Goal: Task Accomplishment & Management: Use online tool/utility

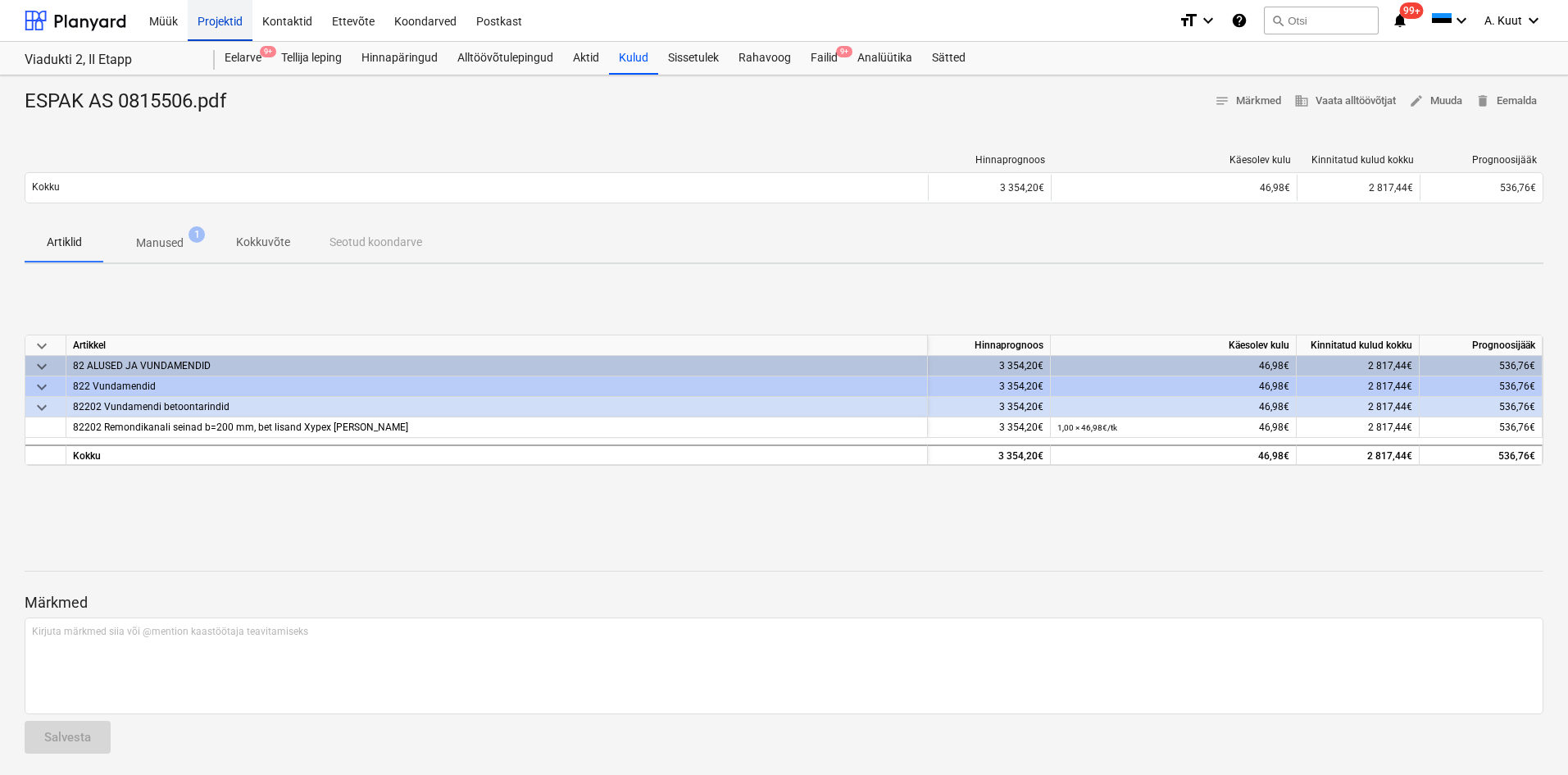
click at [219, 18] on div "Projektid" at bounding box center [220, 19] width 64 height 42
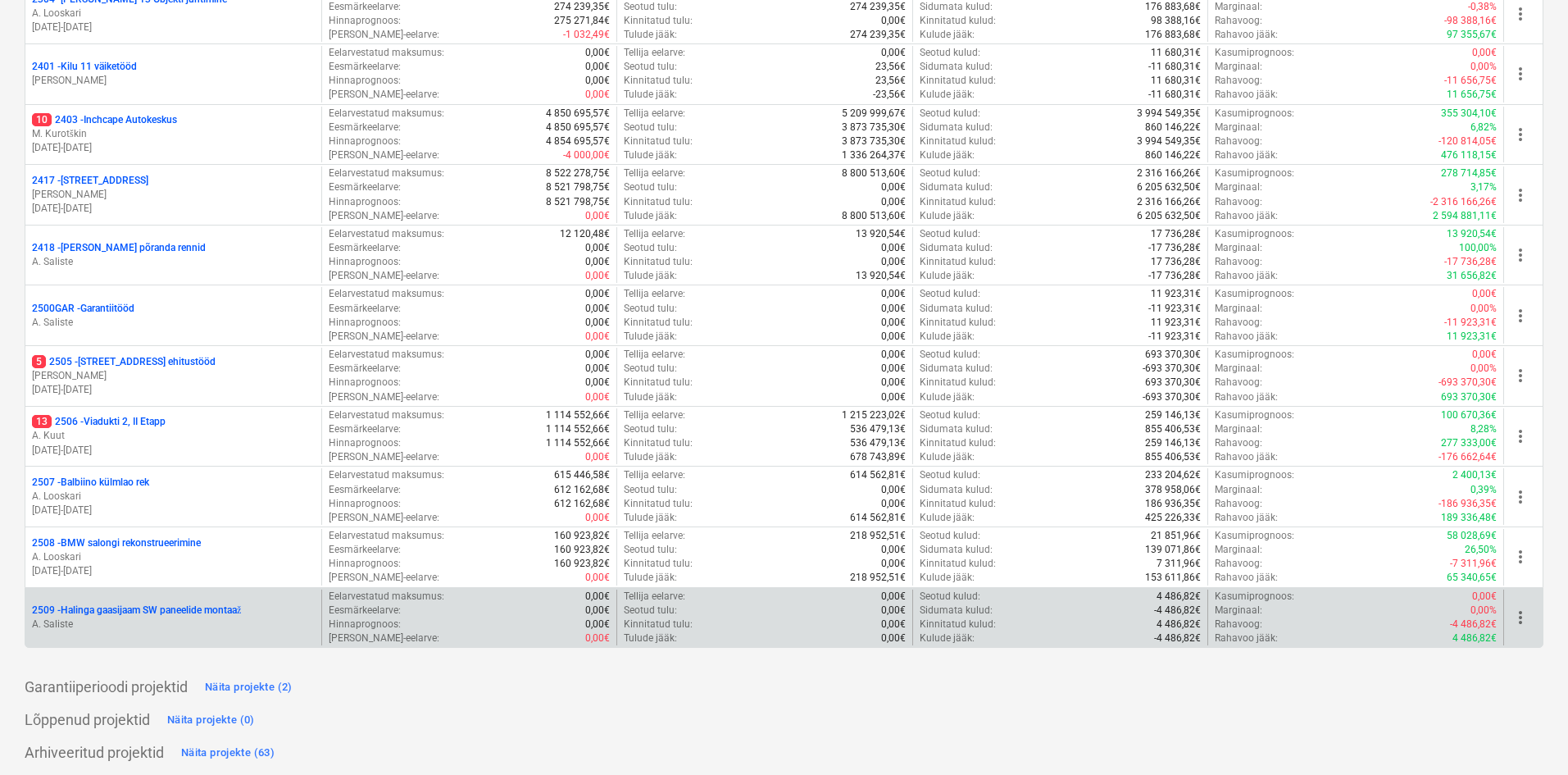
scroll to position [407, 0]
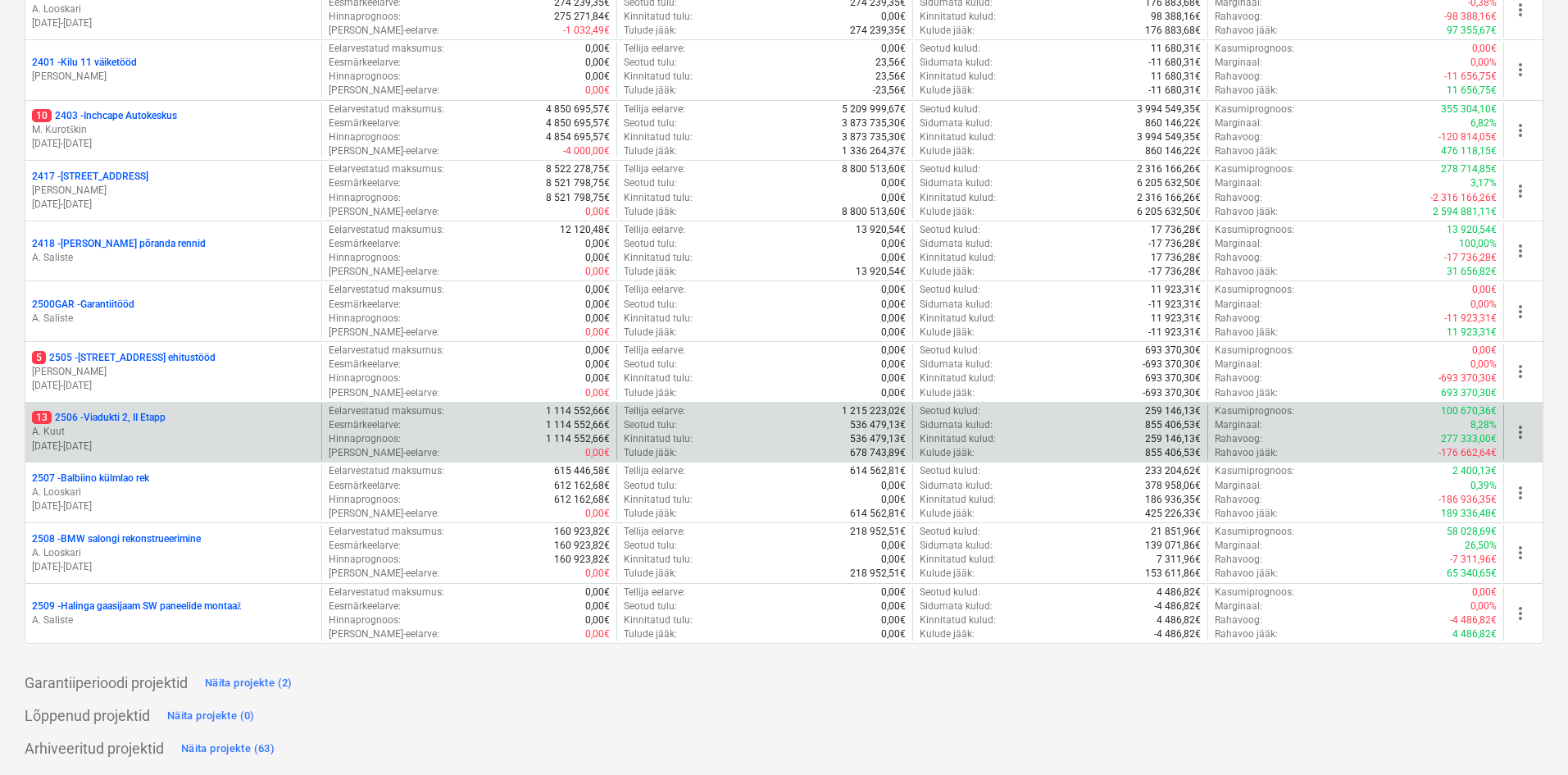
click at [115, 422] on p "13 2506 - Viadukti 2, II Etapp" at bounding box center [99, 418] width 134 height 14
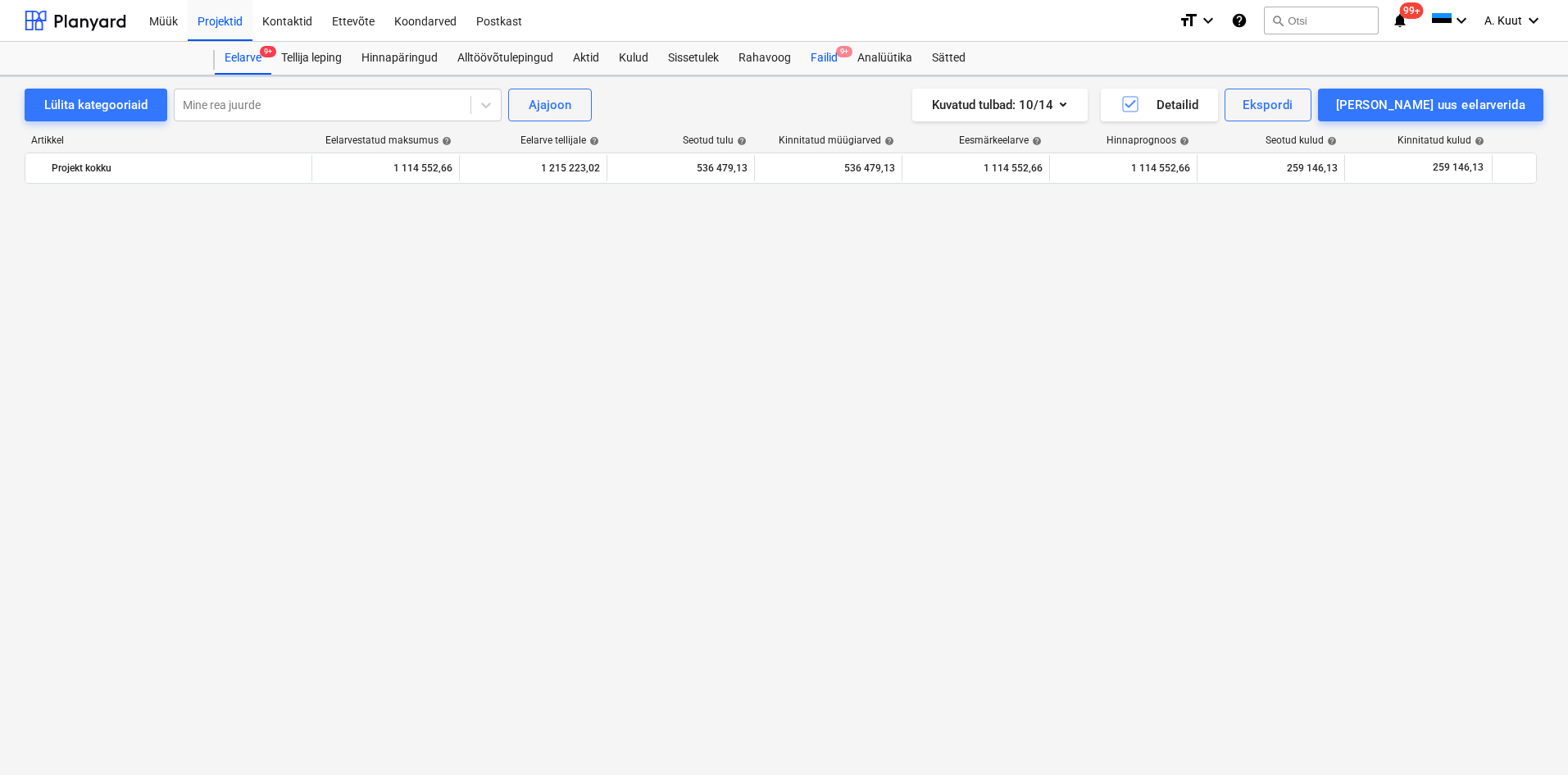
click at [828, 54] on div "Failid 9+" at bounding box center [823, 58] width 47 height 33
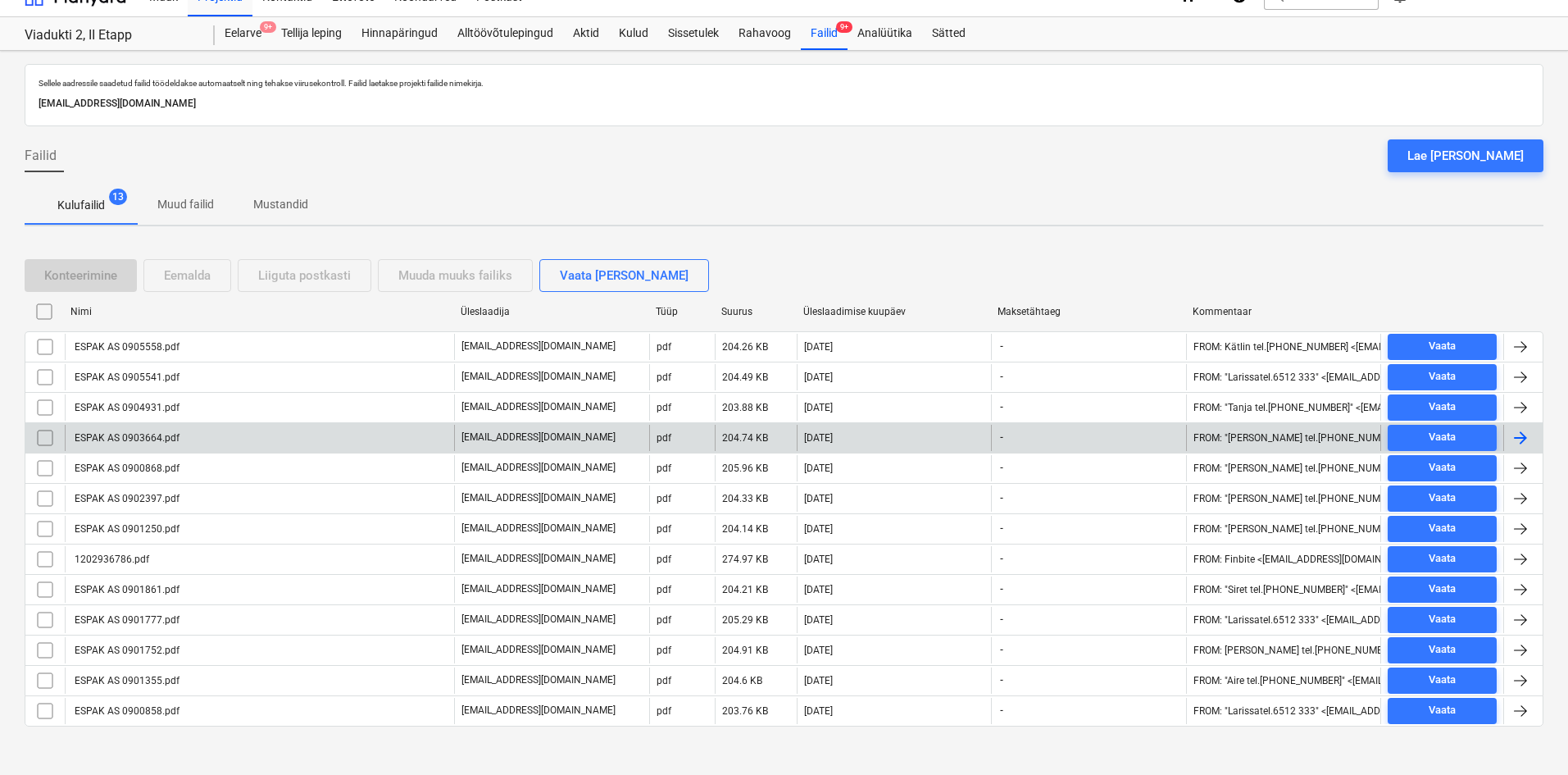
scroll to position [36, 0]
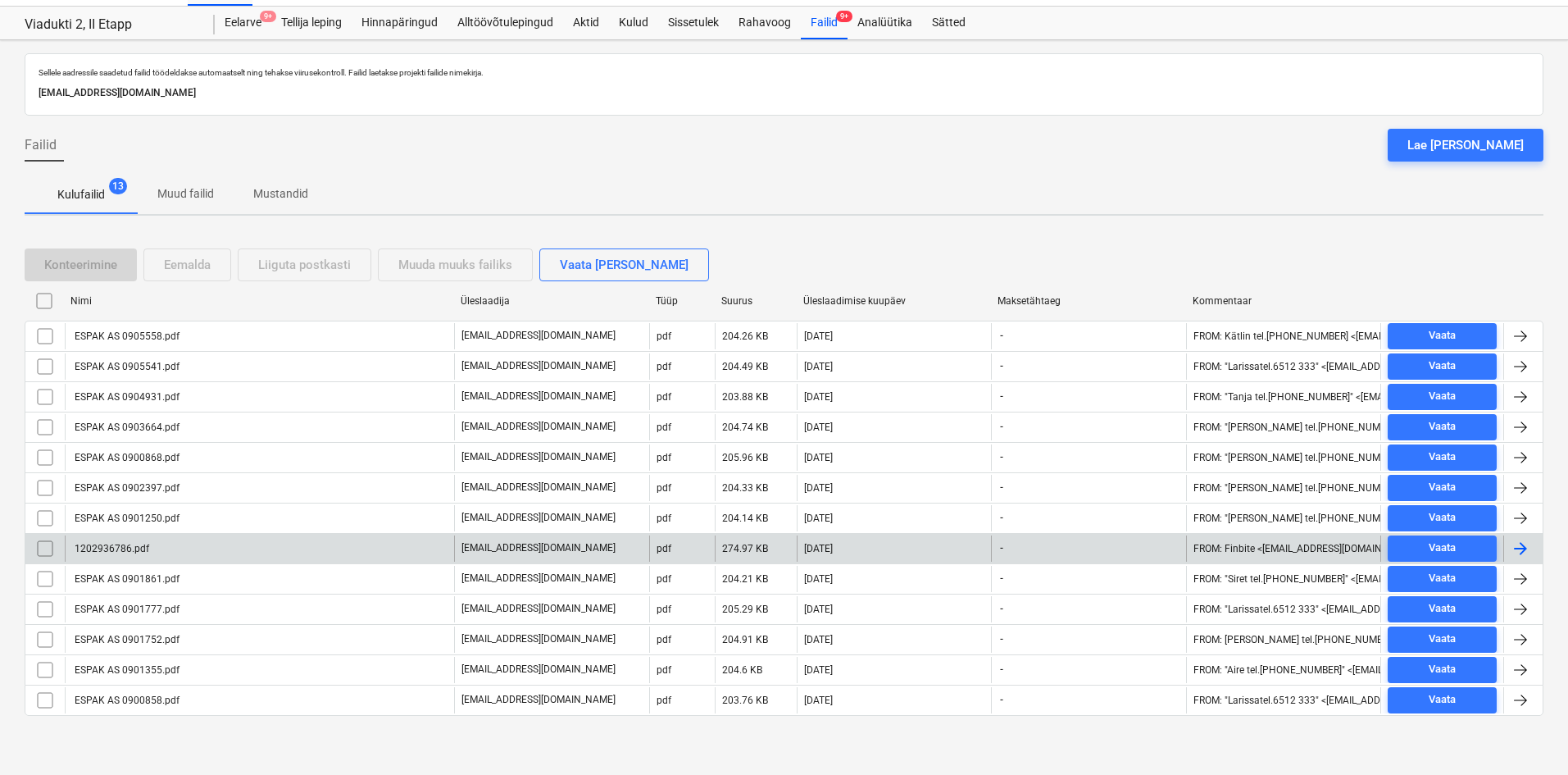
click at [156, 549] on div "1202936786.pdf" at bounding box center [259, 548] width 390 height 26
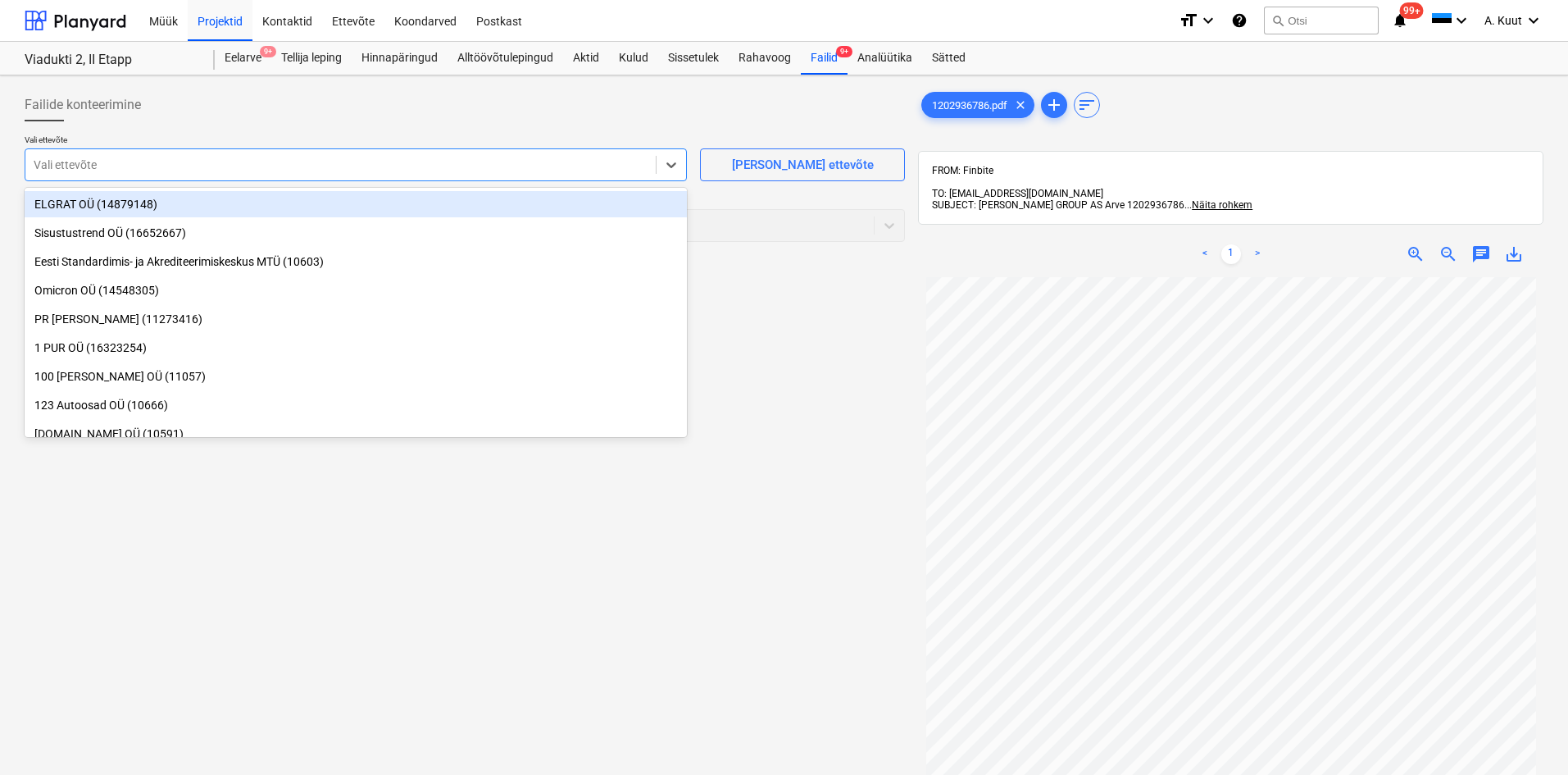
click at [265, 165] on div at bounding box center [341, 164] width 614 height 16
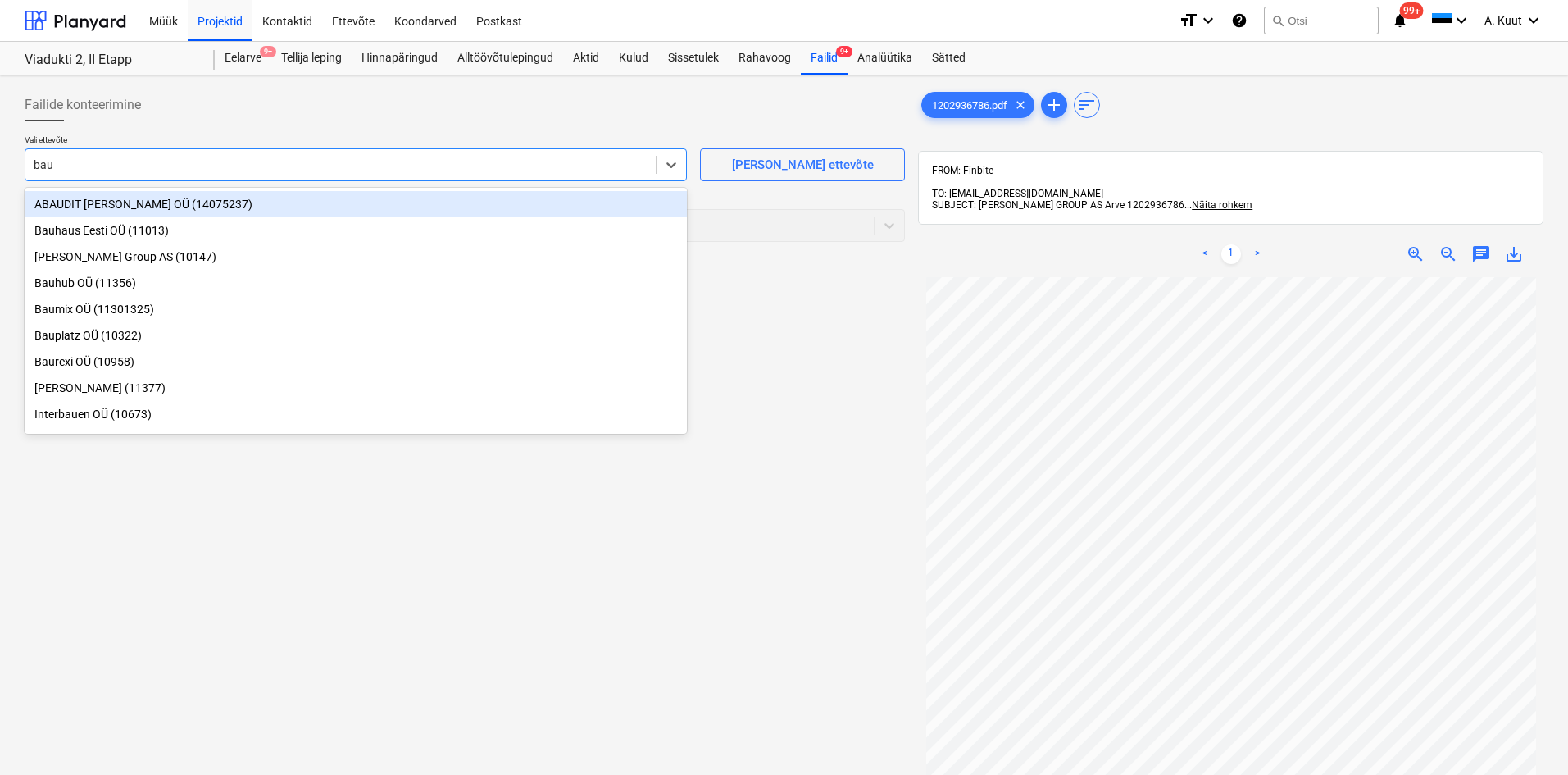
type input "bauh"
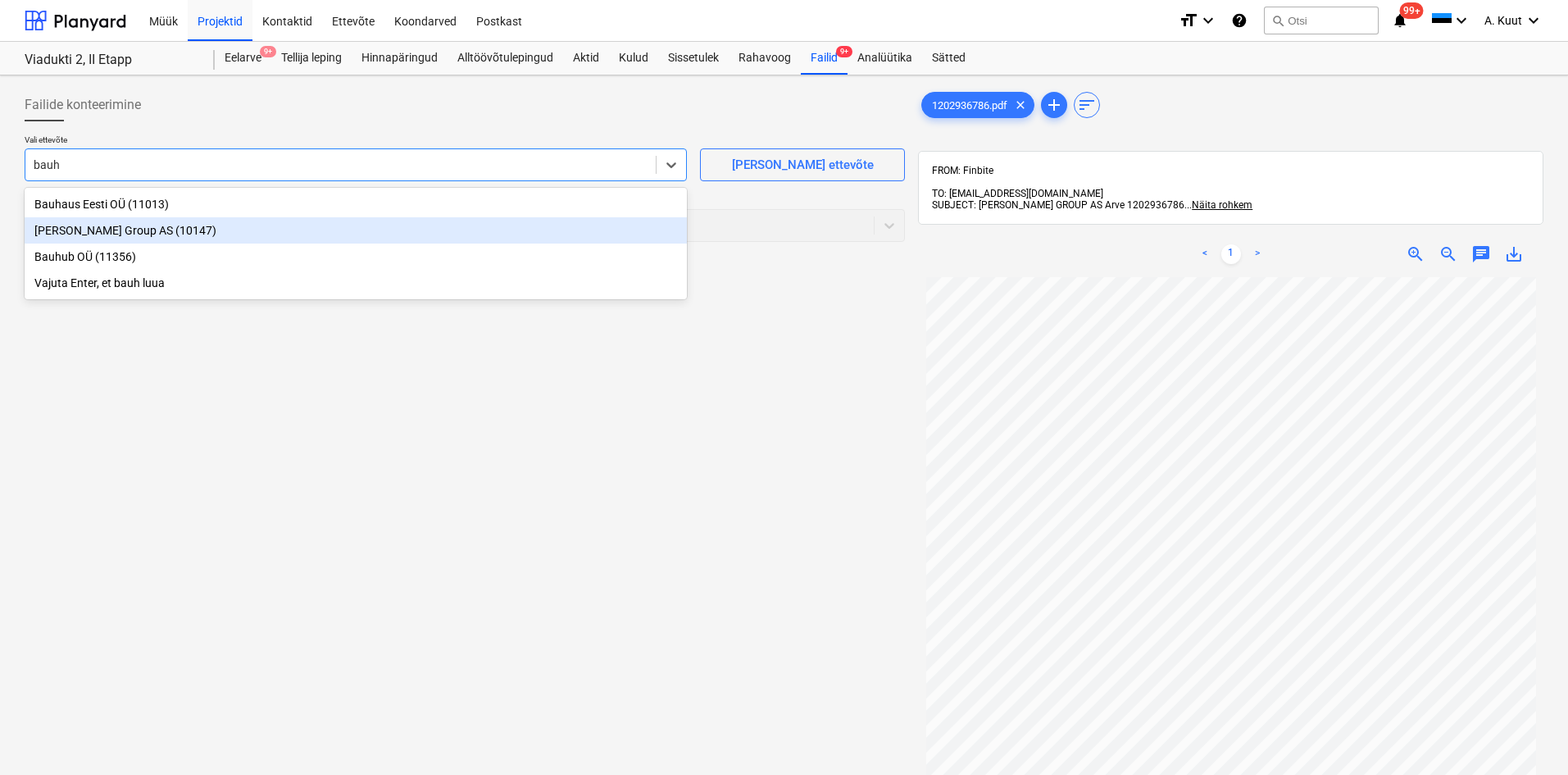
click at [65, 234] on div "[PERSON_NAME] Group AS (10147)" at bounding box center [356, 230] width 662 height 26
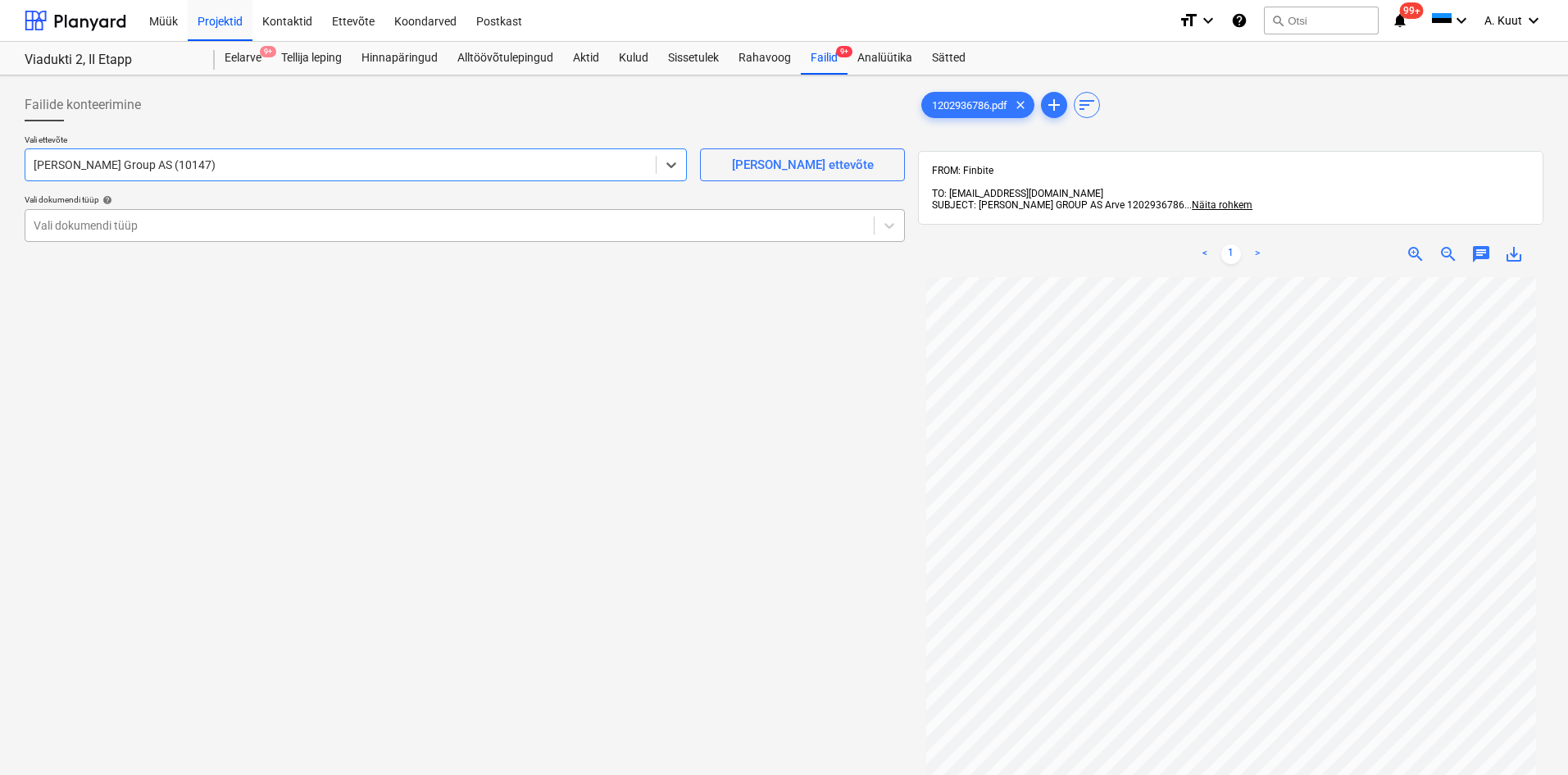
click at [73, 230] on div at bounding box center [450, 224] width 832 height 16
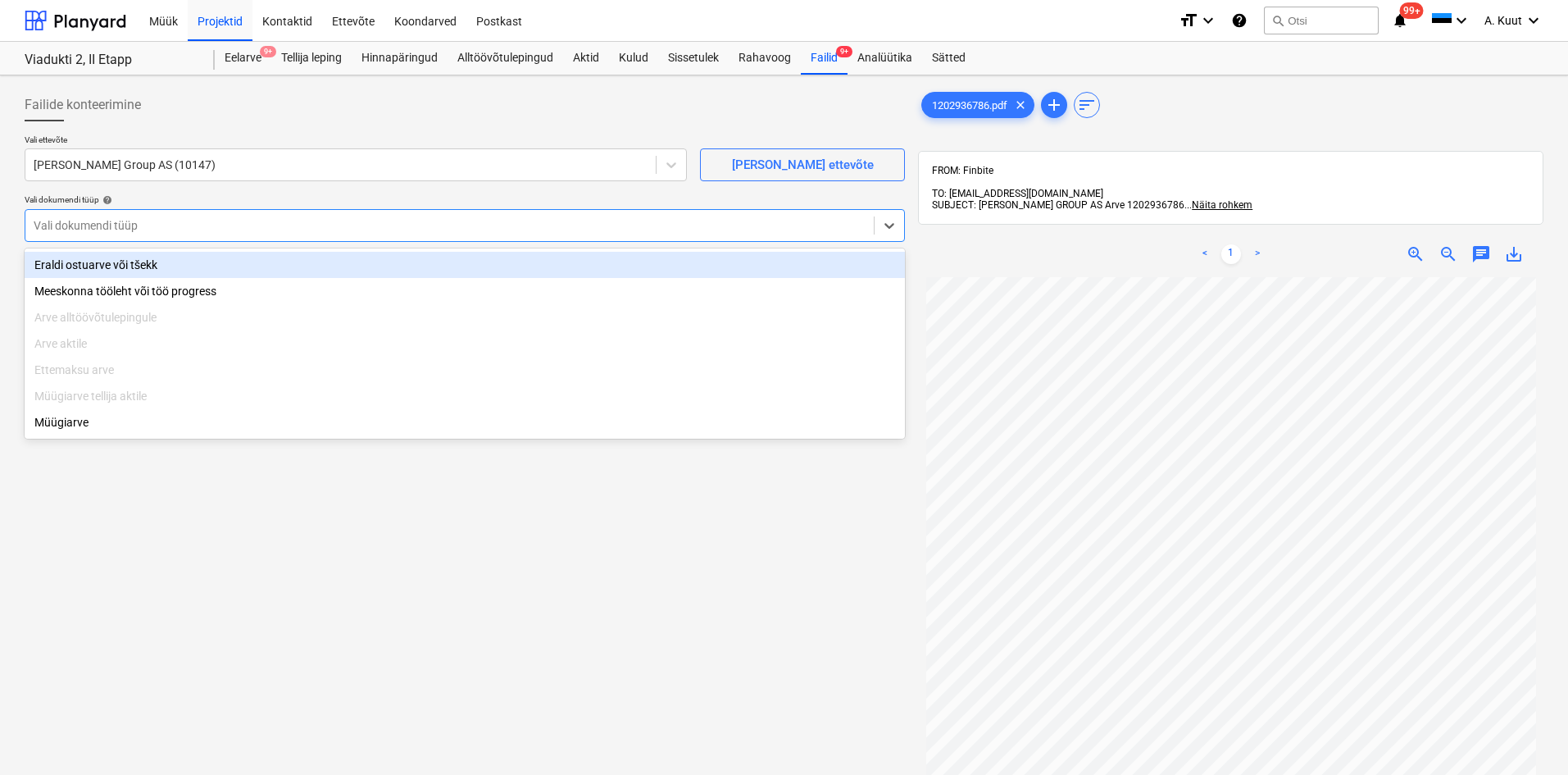
click at [75, 266] on div "Eraldi ostuarve või tšekk" at bounding box center [464, 264] width 880 height 26
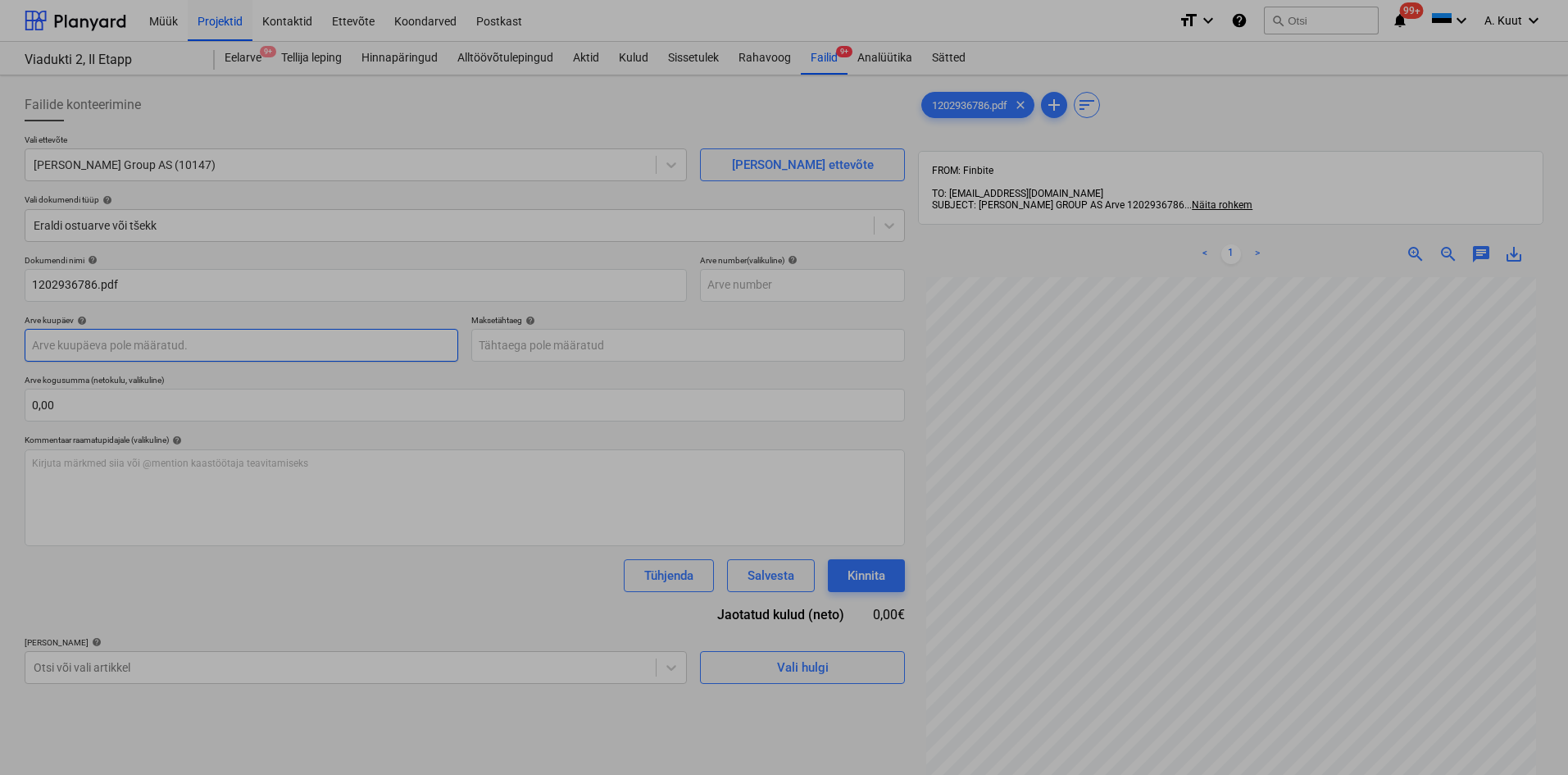
click at [105, 336] on body "Müük Projektid Kontaktid Ettevõte Koondarved Postkast format_size keyboard_arro…" at bounding box center [784, 387] width 1568 height 775
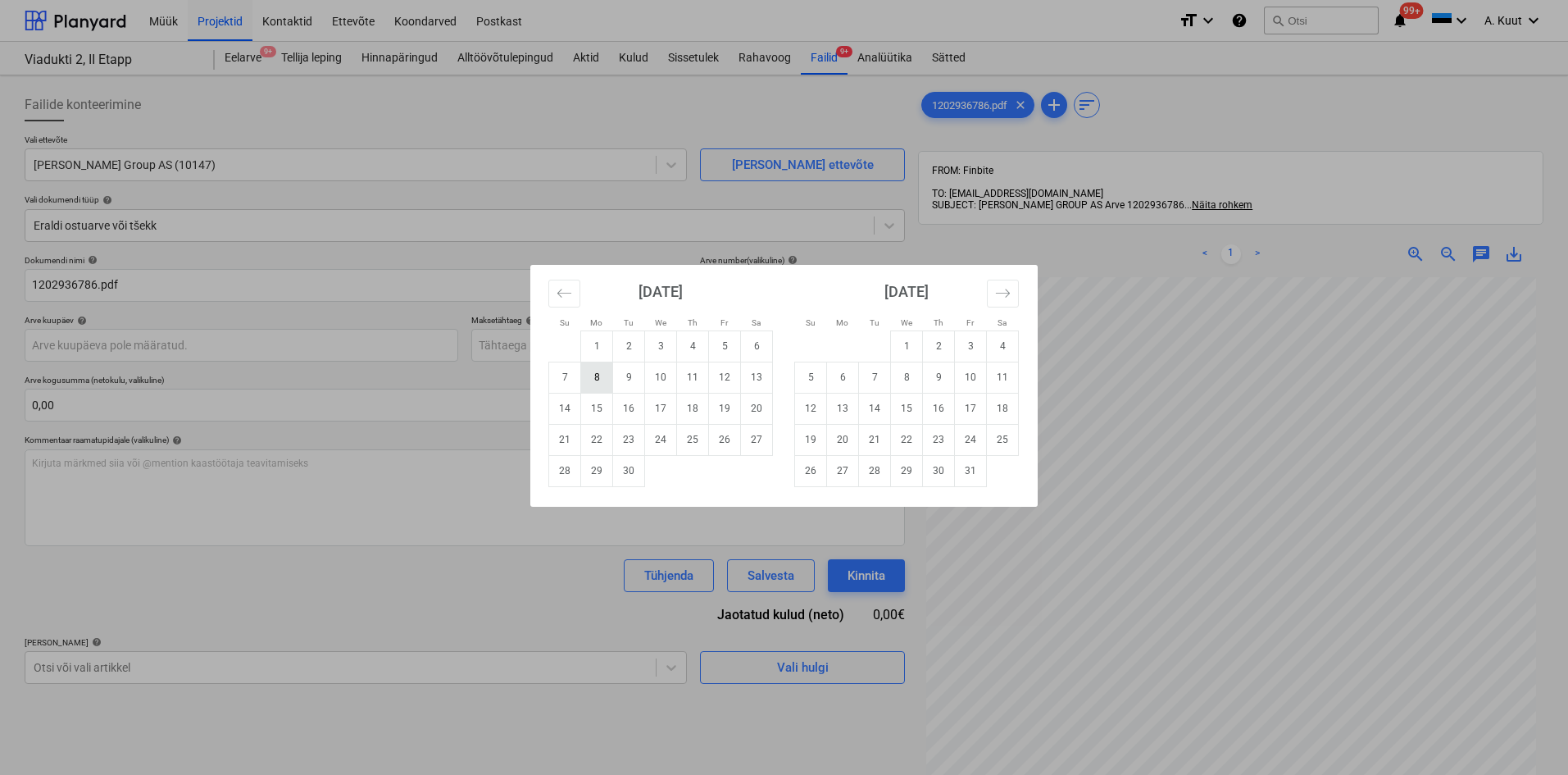
click at [597, 380] on td "8" at bounding box center [597, 377] width 32 height 31
type input "[DATE]"
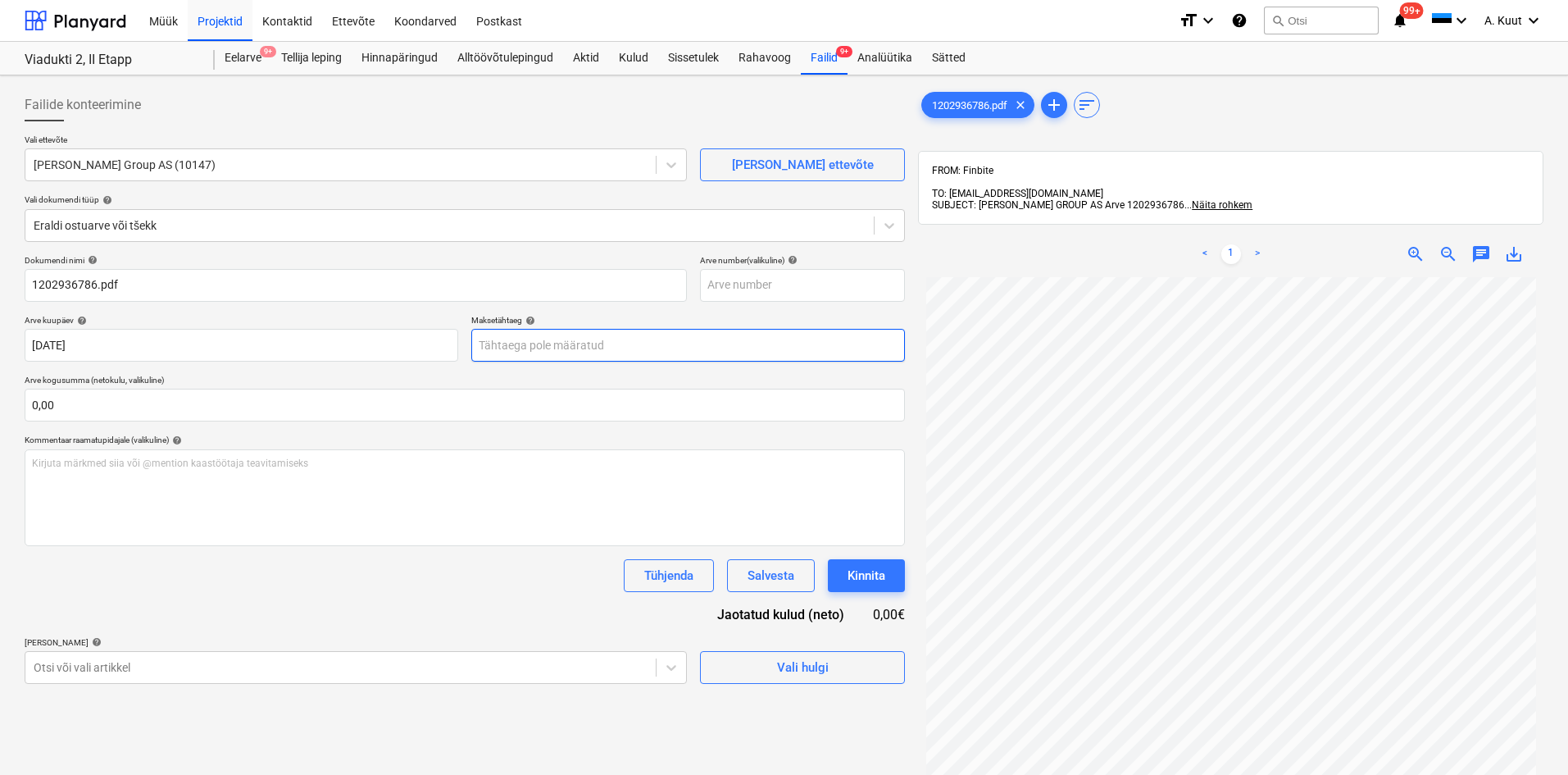
click at [557, 348] on body "Müük Projektid Kontaktid Ettevõte Koondarved Postkast format_size keyboard_arro…" at bounding box center [784, 387] width 1568 height 775
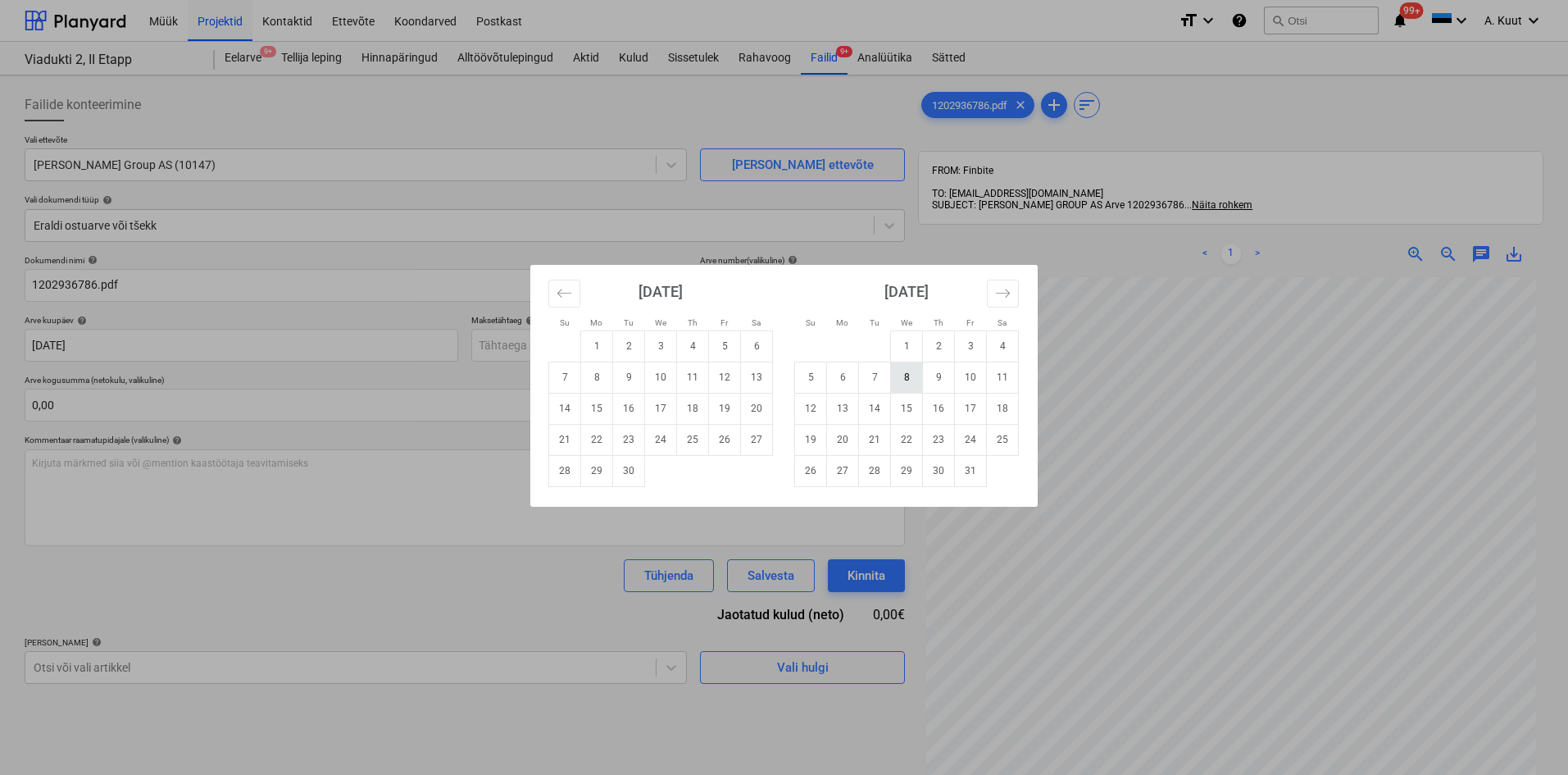
click at [907, 382] on td "8" at bounding box center [907, 377] width 32 height 31
type input "[DATE]"
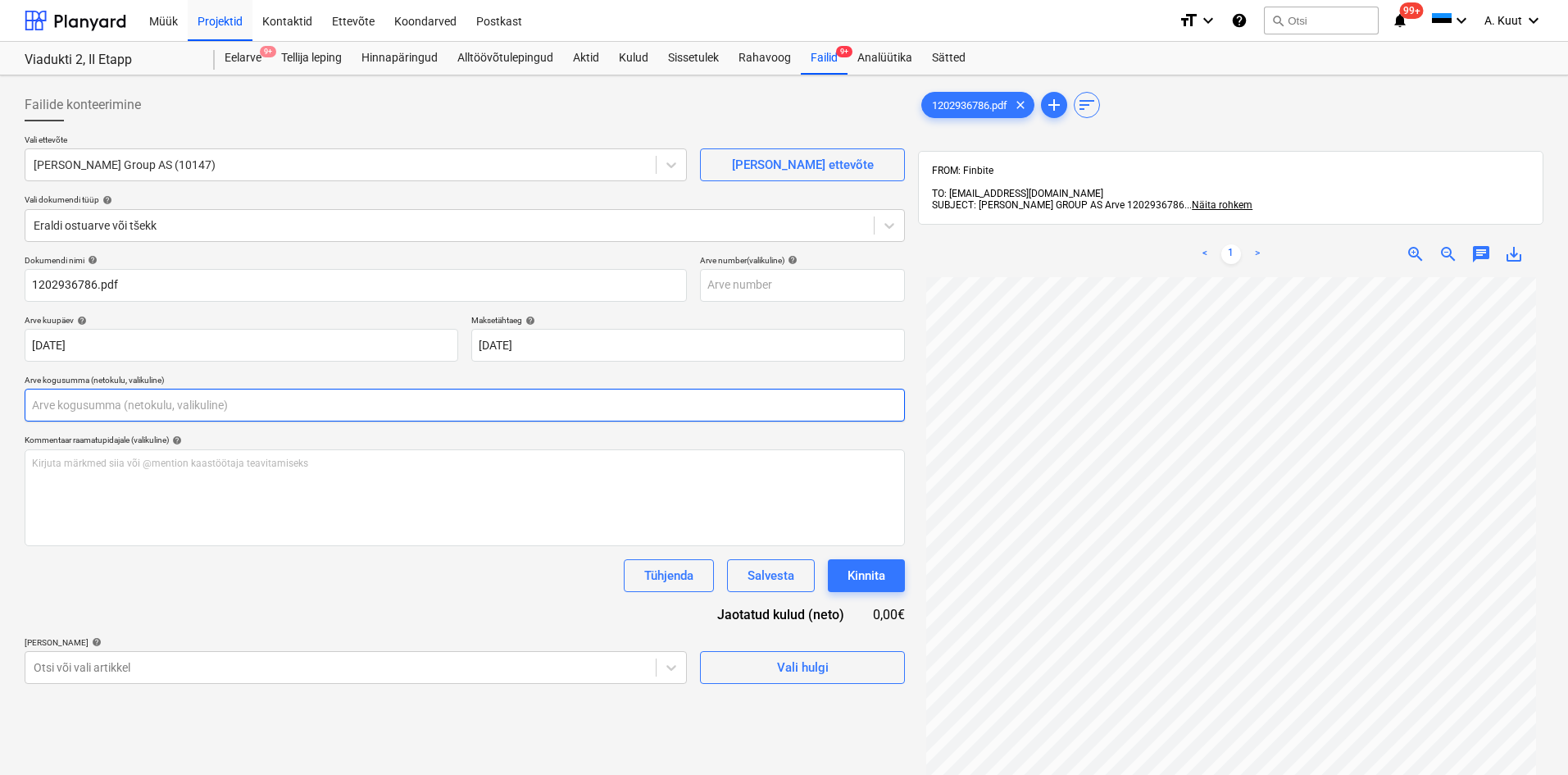
click at [97, 398] on input "text" at bounding box center [464, 405] width 880 height 33
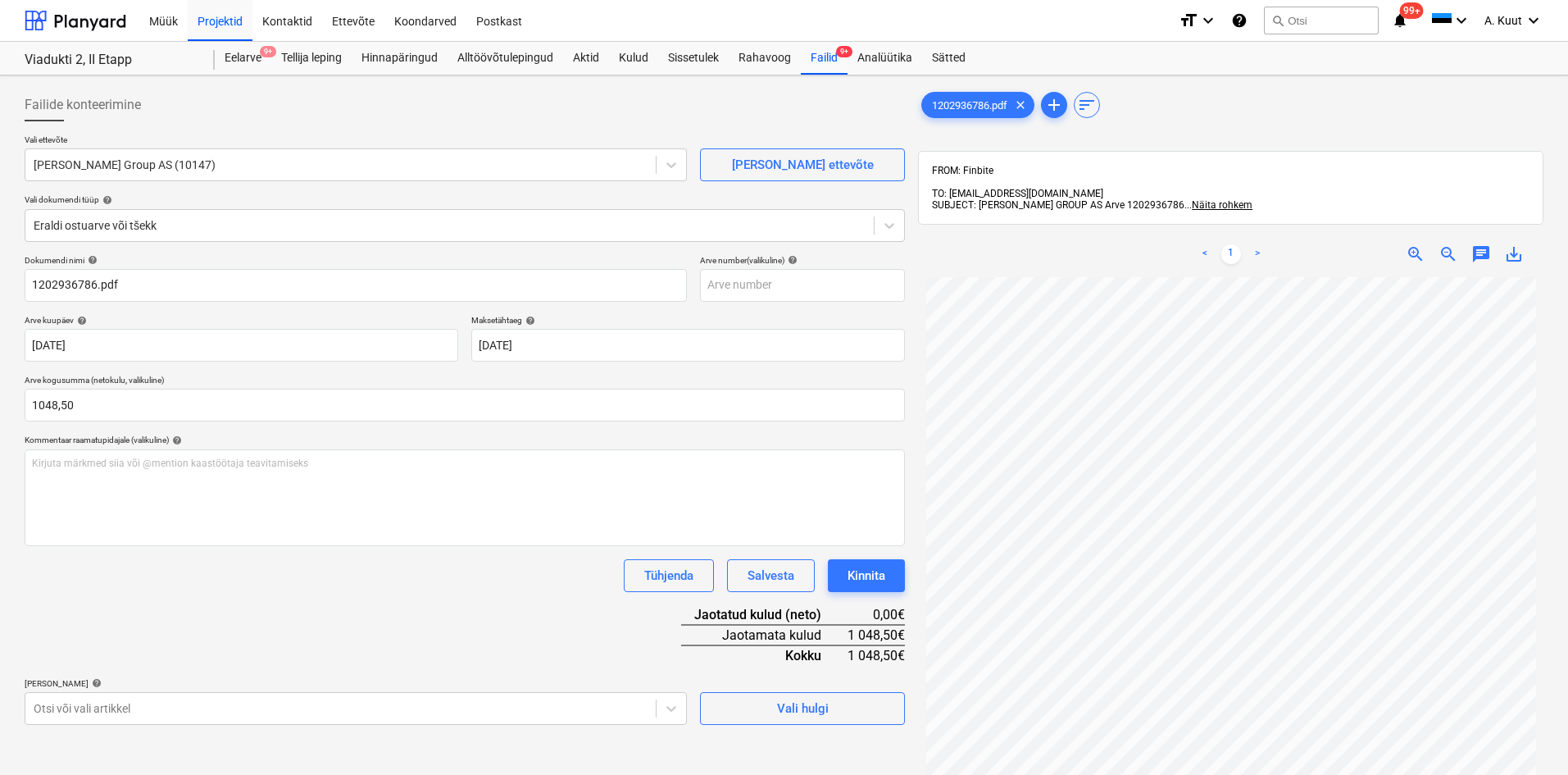
type input "1 048,50"
click at [229, 577] on div "Tühjenda Salvesta Kinnita" at bounding box center [464, 575] width 880 height 33
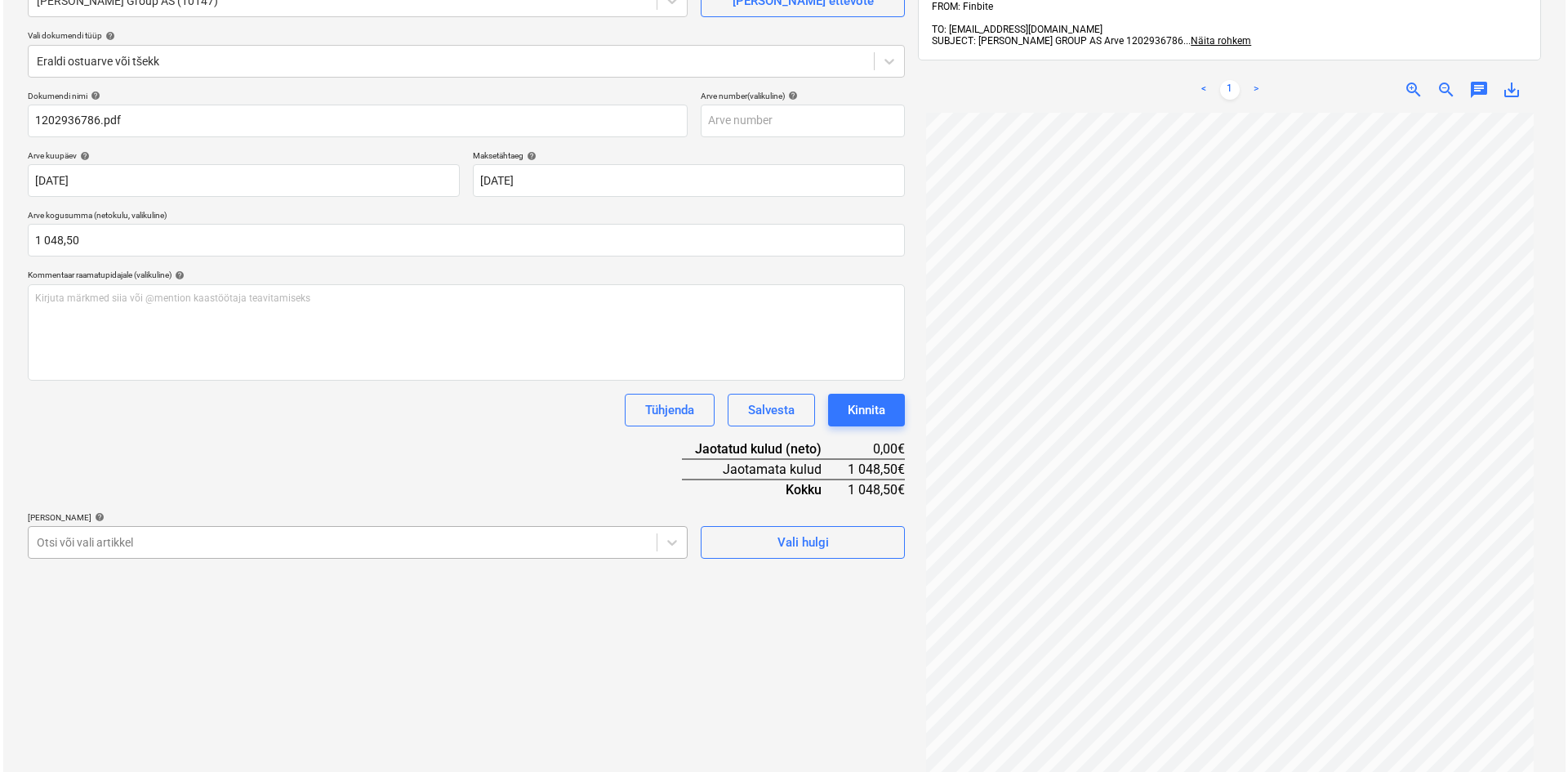
scroll to position [212, 0]
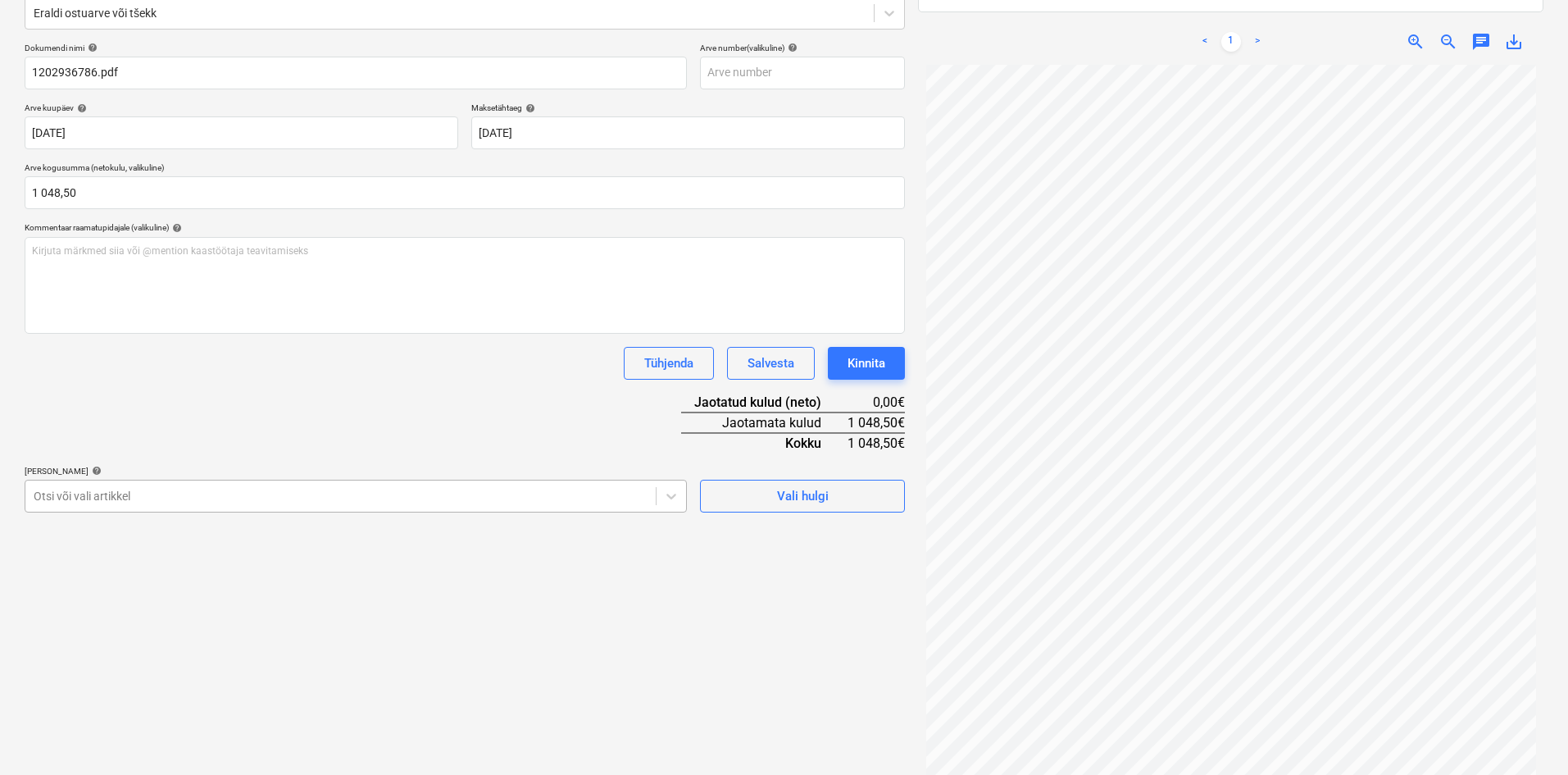
click at [217, 546] on body "Müük Projektid Kontaktid Ettevõte Koondarved Postkast format_size keyboard_arro…" at bounding box center [784, 174] width 1568 height 775
click at [174, 500] on div at bounding box center [341, 495] width 614 height 16
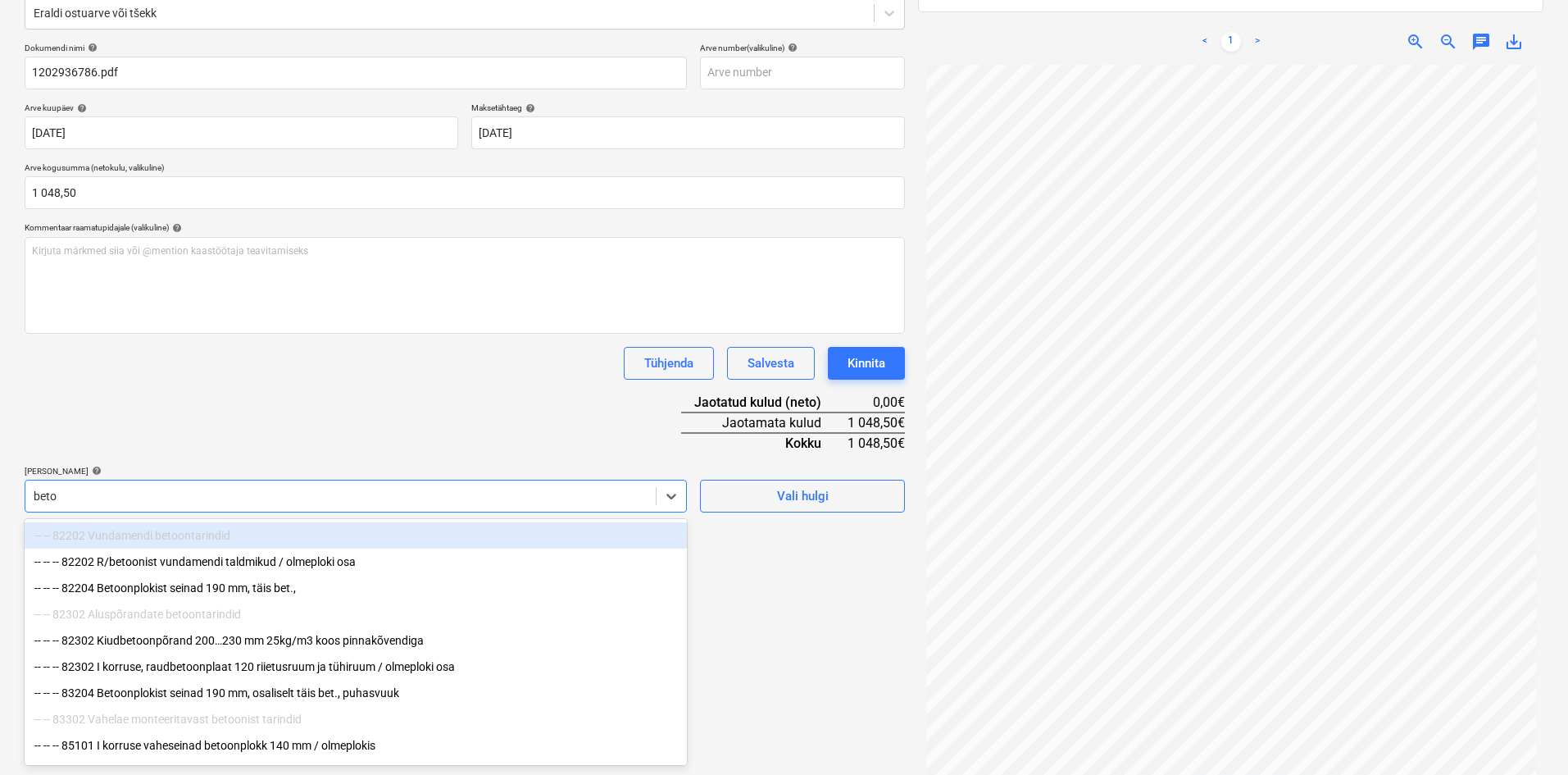
type input "betoo"
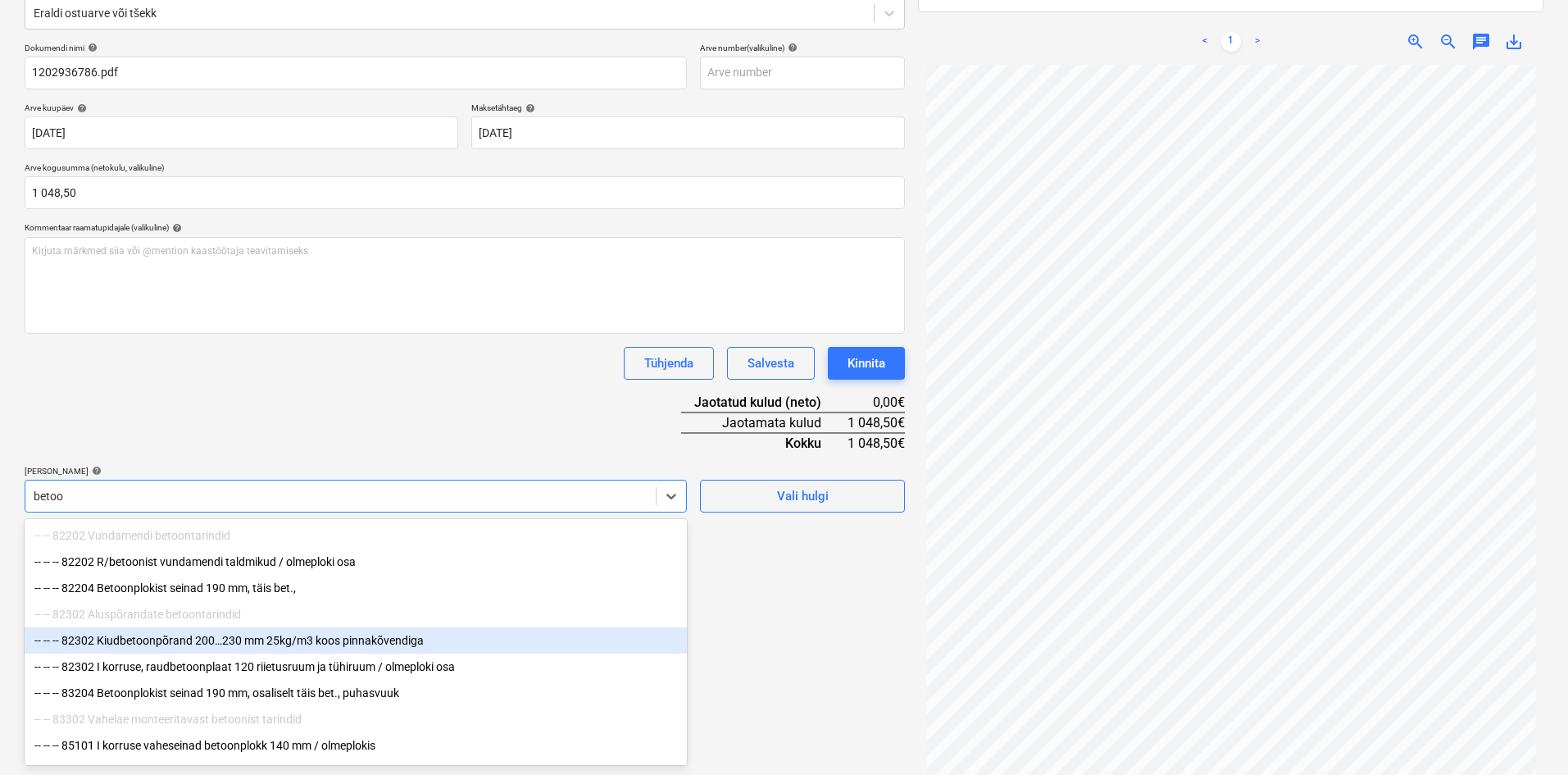
click at [211, 645] on div "-- -- -- 82302 Kiudbetoonpõrand 200…230 mm 25kg/m3 koos pinnakõvendiga" at bounding box center [356, 639] width 662 height 26
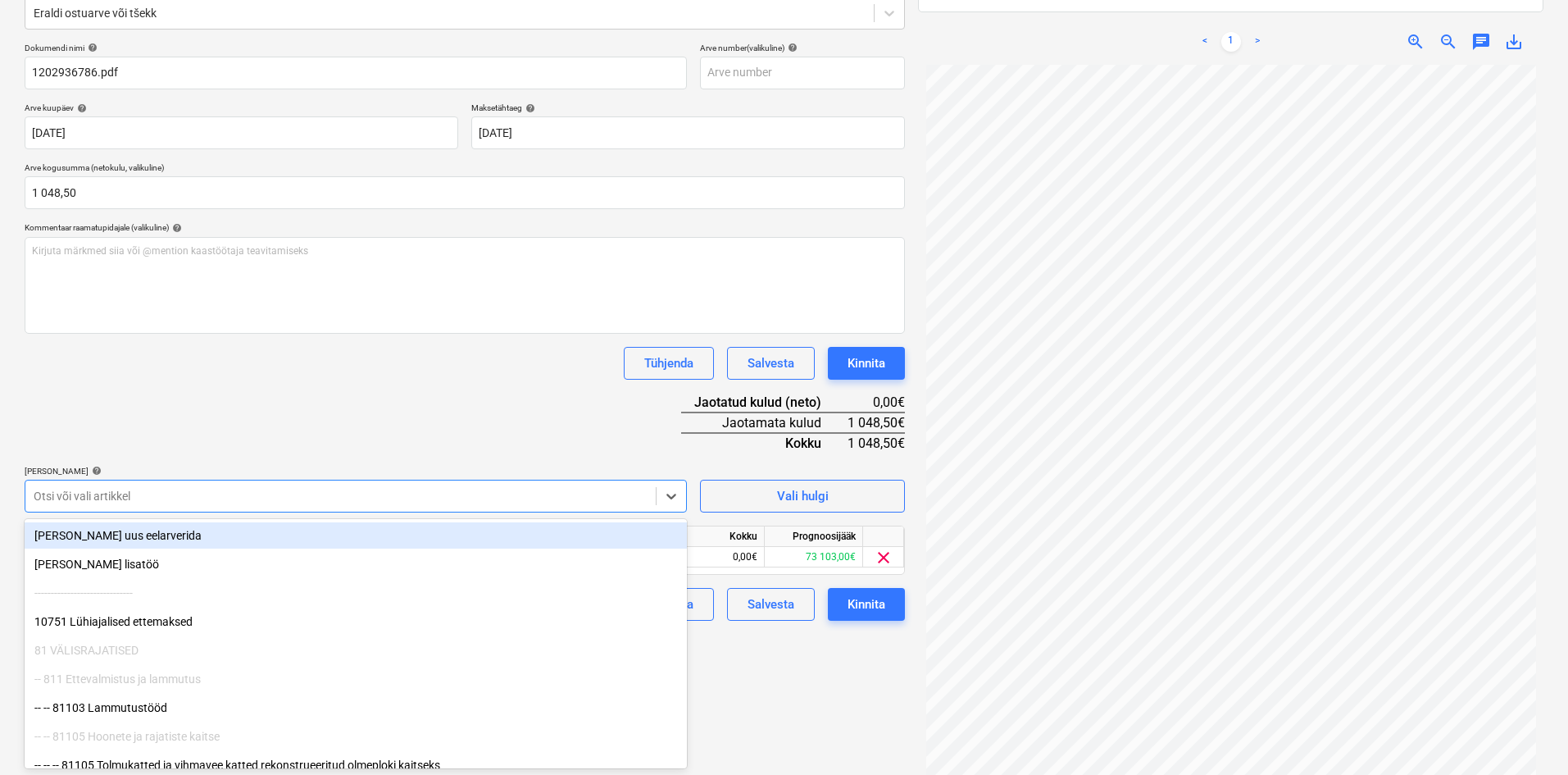
click at [331, 443] on div "Dokumendi nimi help 1202936786.pdf Arve number (valikuline) help [PERSON_NAME] …" at bounding box center [464, 331] width 880 height 578
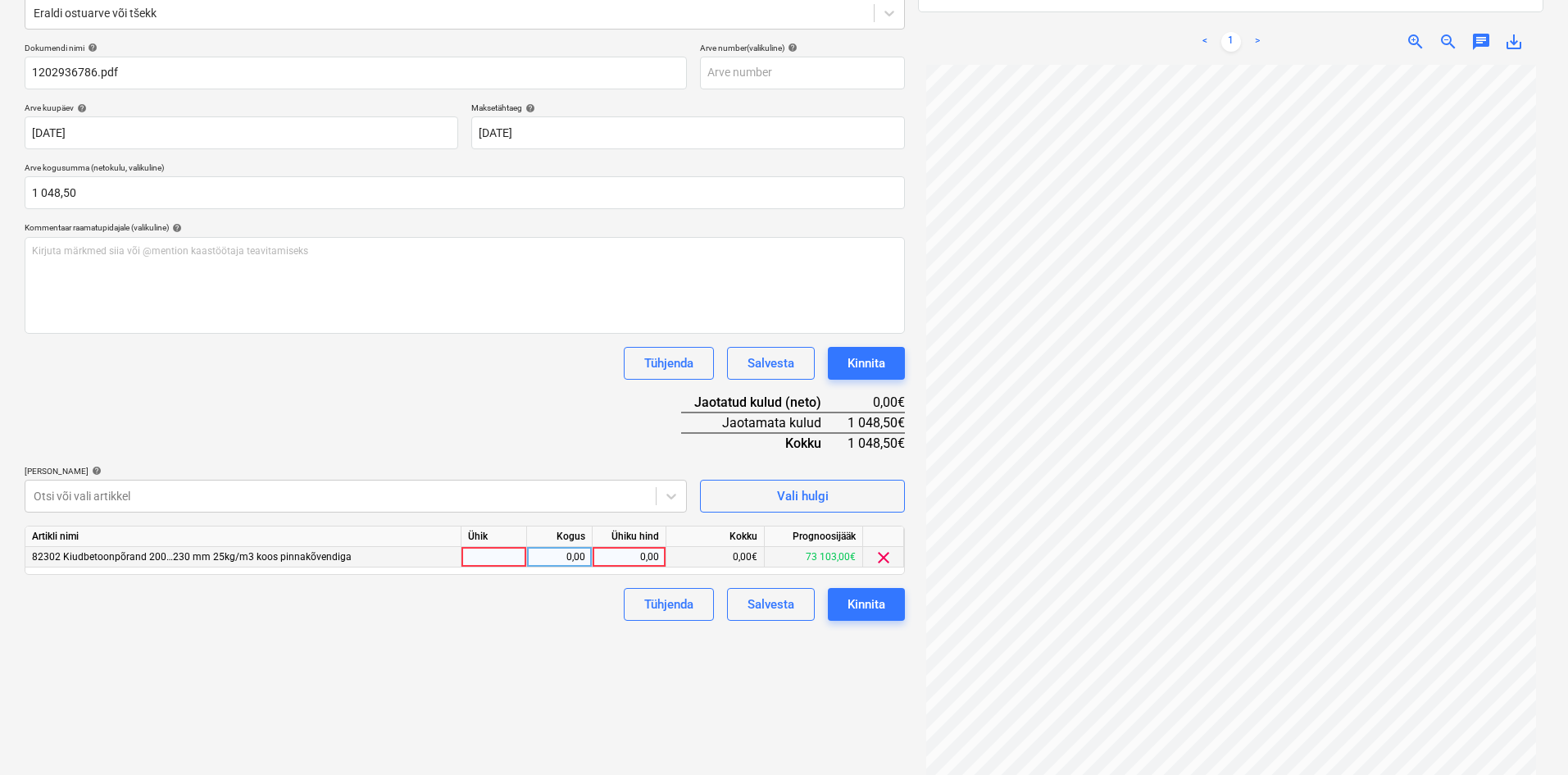
click at [651, 559] on div "0,00" at bounding box center [629, 556] width 60 height 20
type input "1048,50"
click at [582, 594] on div "Tühjenda Salvesta Kinnita" at bounding box center [464, 604] width 880 height 33
click at [879, 608] on div "Kinnita" at bounding box center [867, 604] width 38 height 21
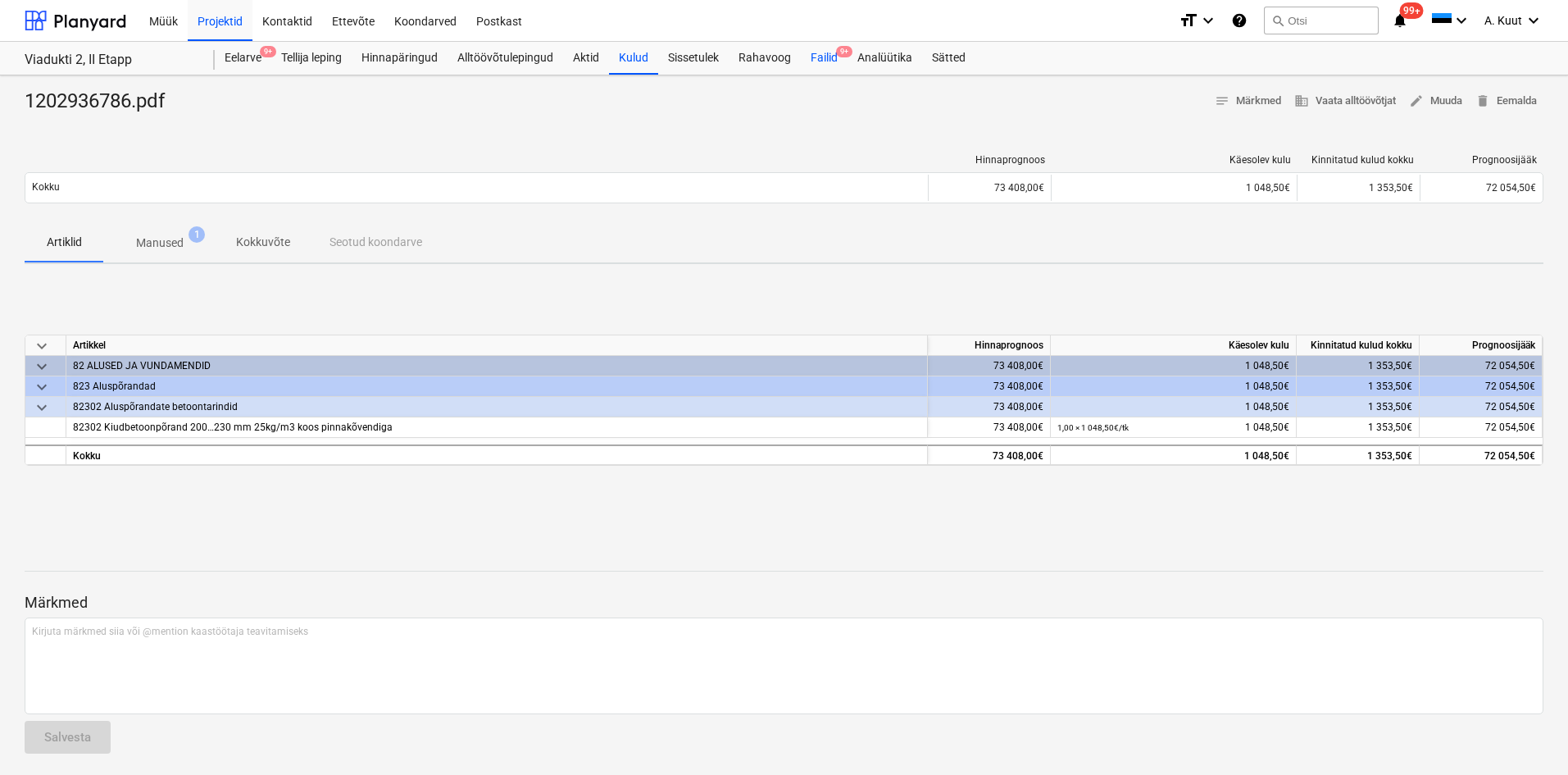
click at [828, 61] on div "Failid 9+" at bounding box center [823, 58] width 47 height 33
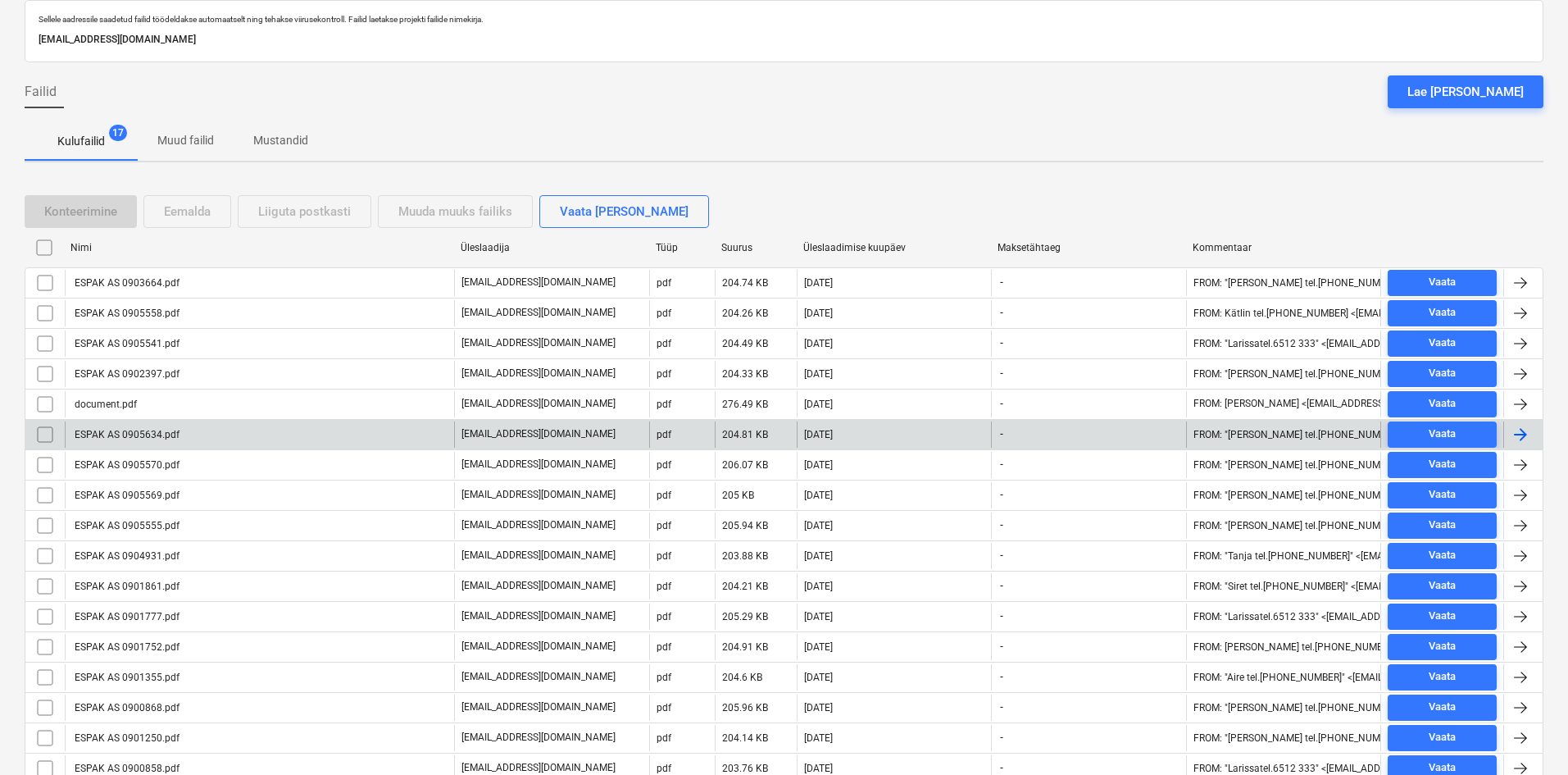
scroll to position [157, 0]
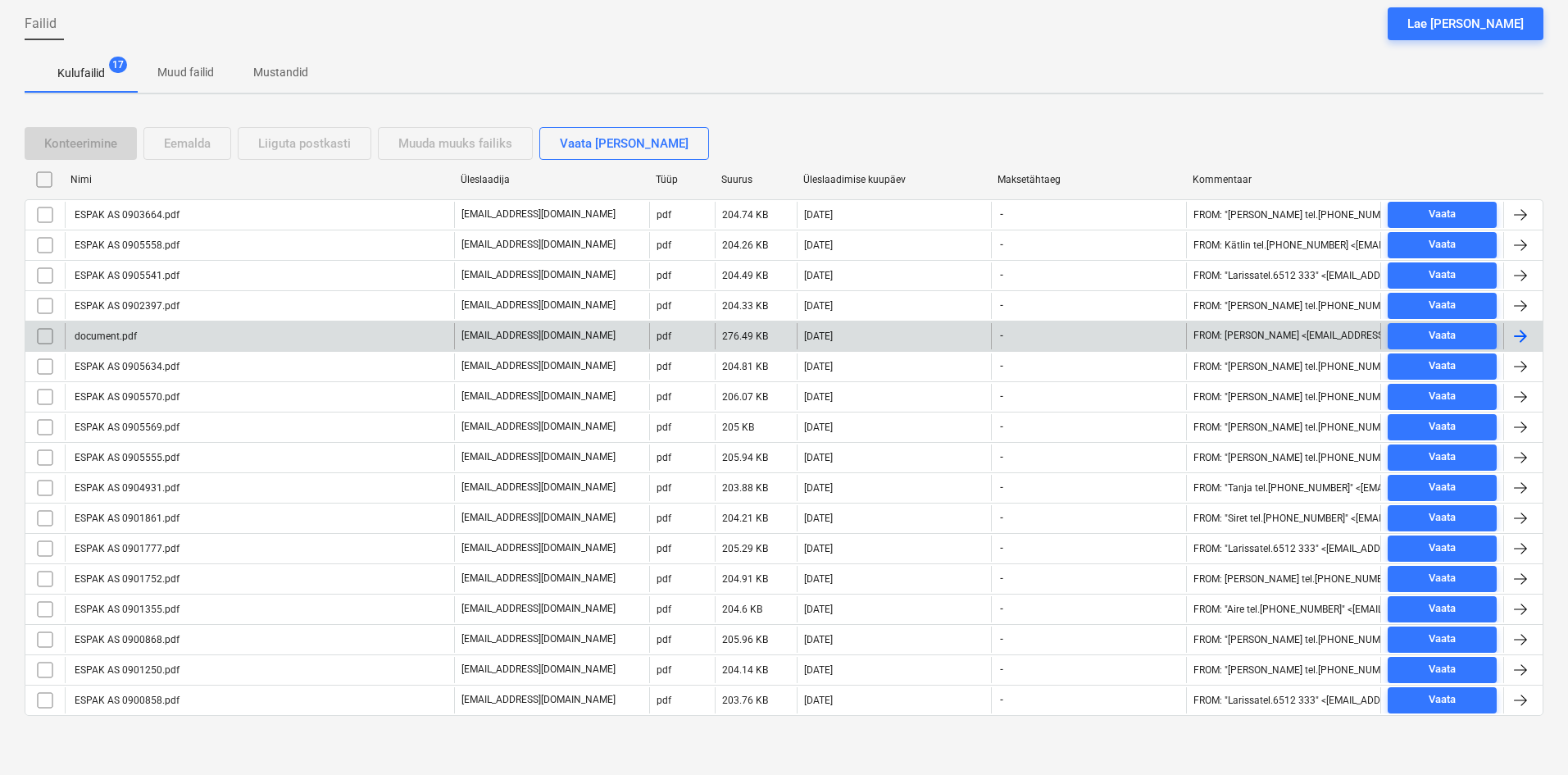
click at [120, 335] on div "document.pdf" at bounding box center [104, 336] width 64 height 12
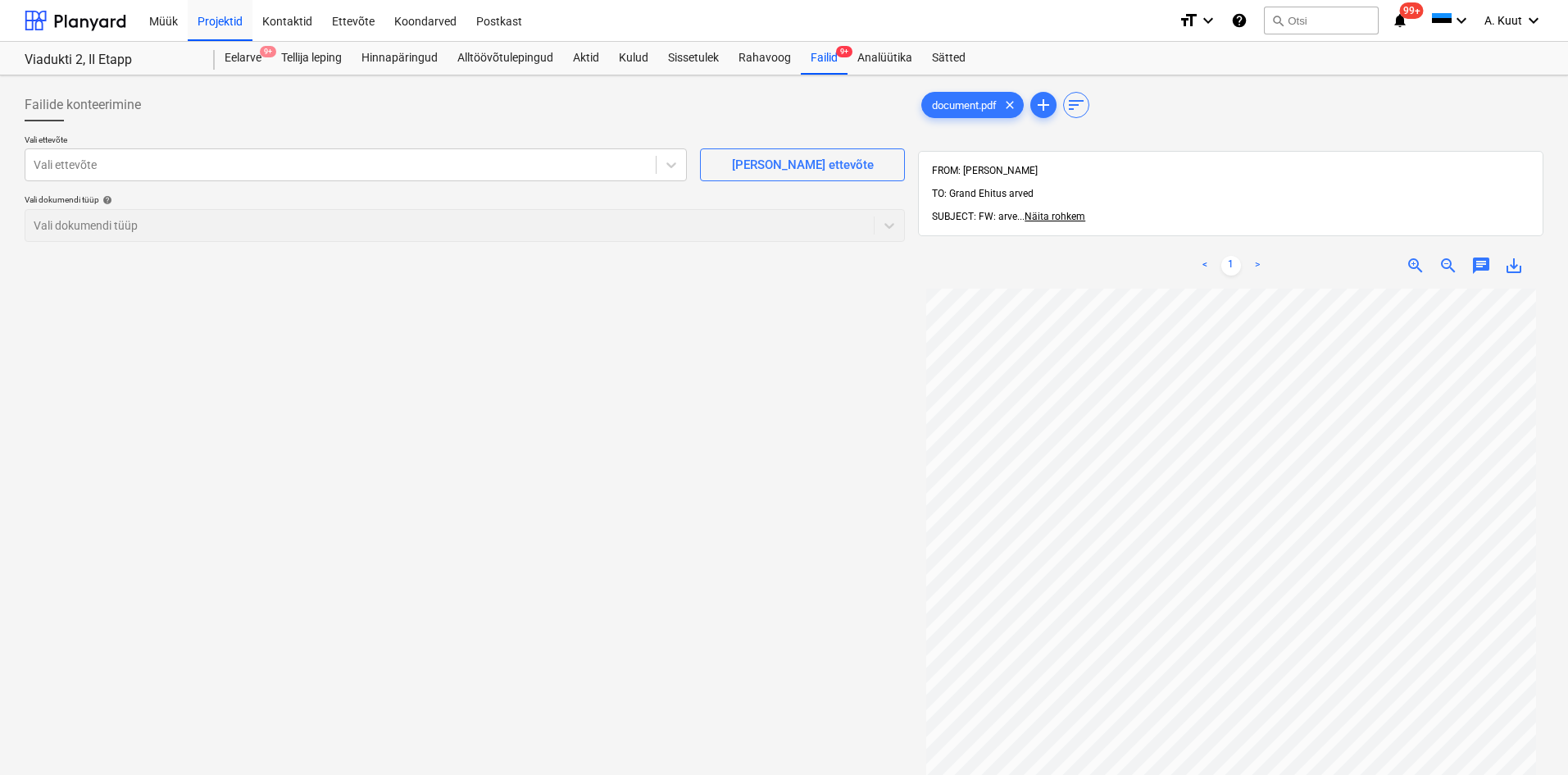
scroll to position [157, 0]
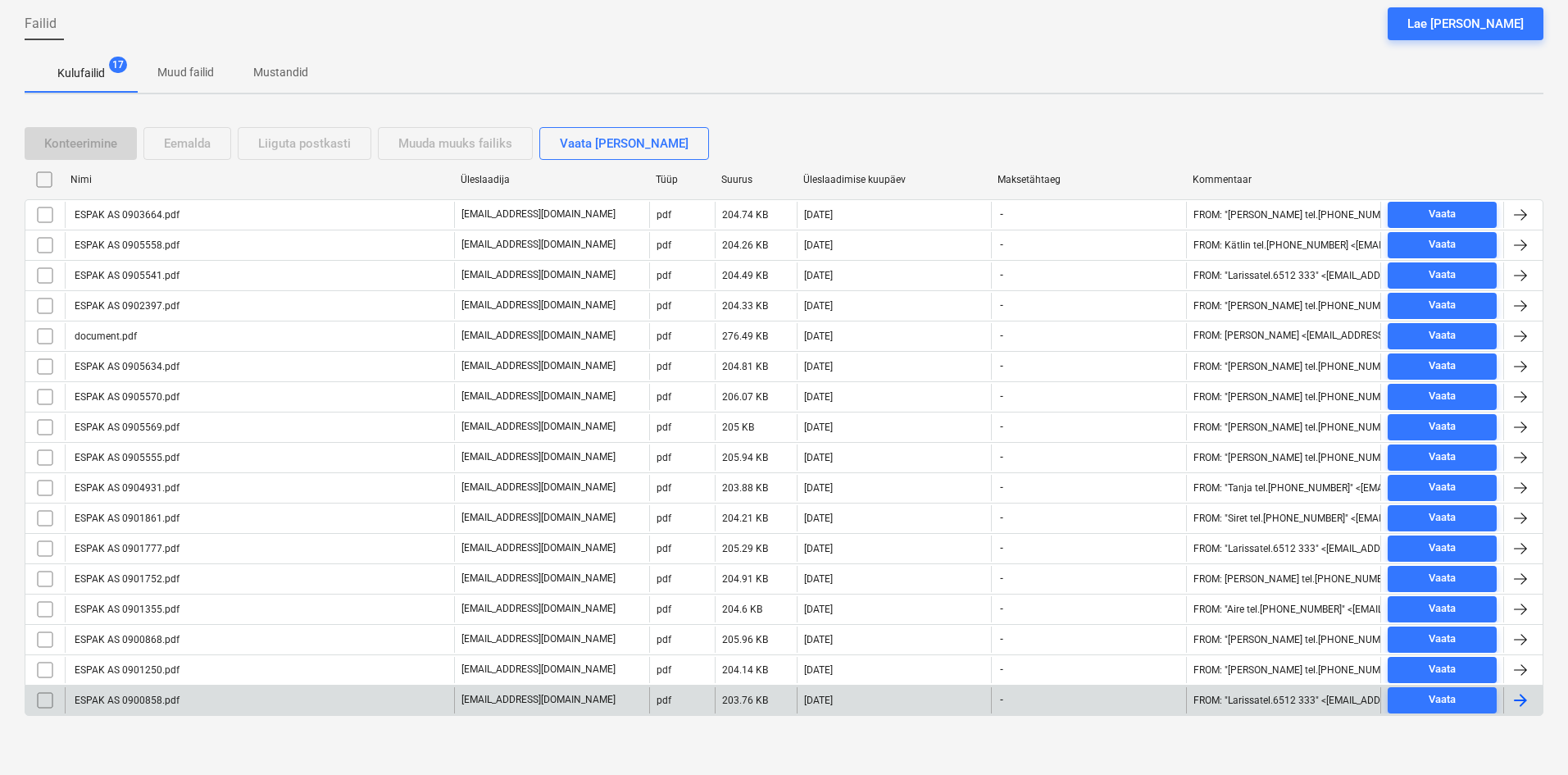
click at [147, 701] on div "ESPAK AS 0900858.pdf" at bounding box center [125, 700] width 108 height 12
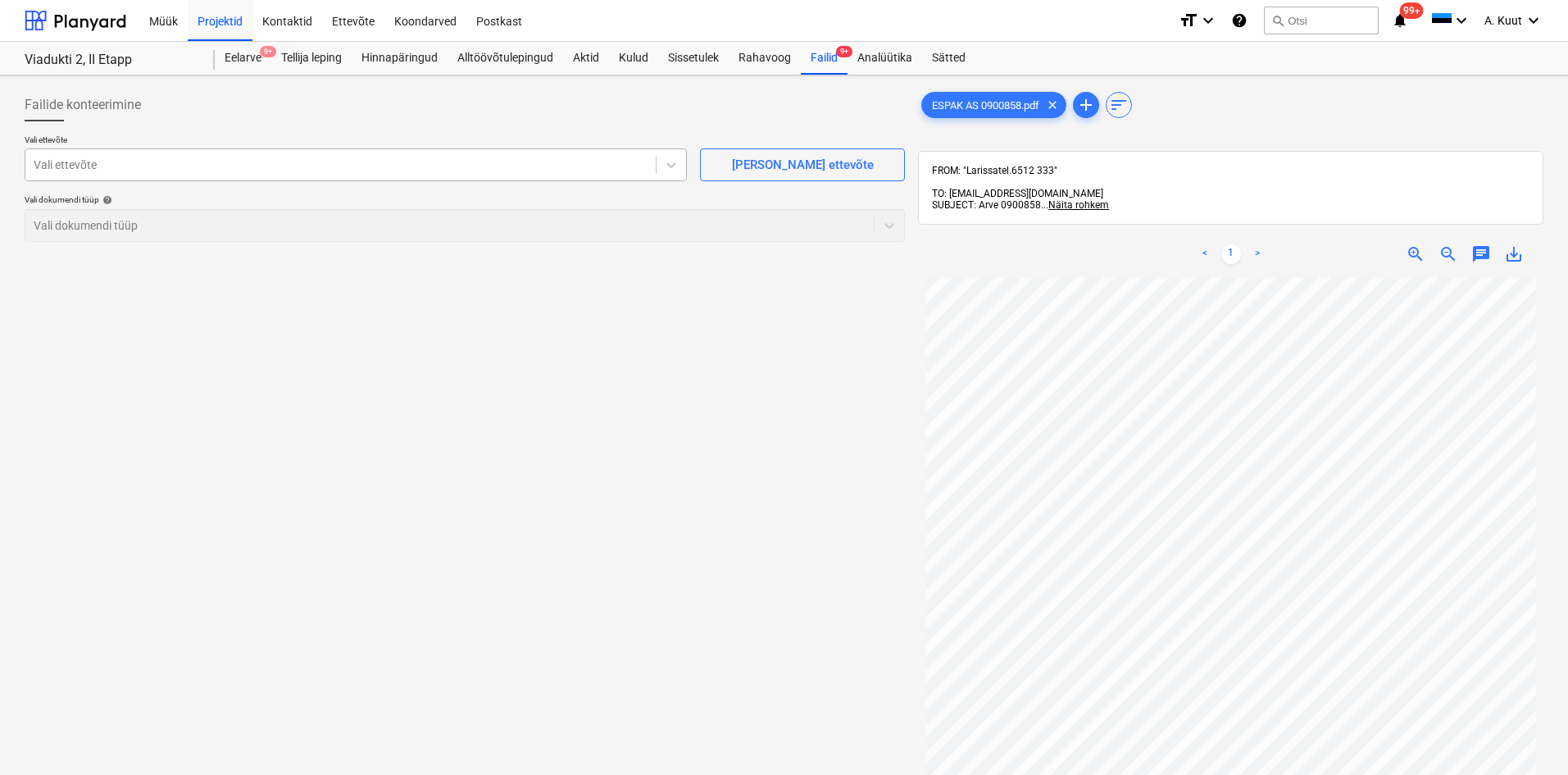
click at [114, 159] on div at bounding box center [341, 164] width 614 height 16
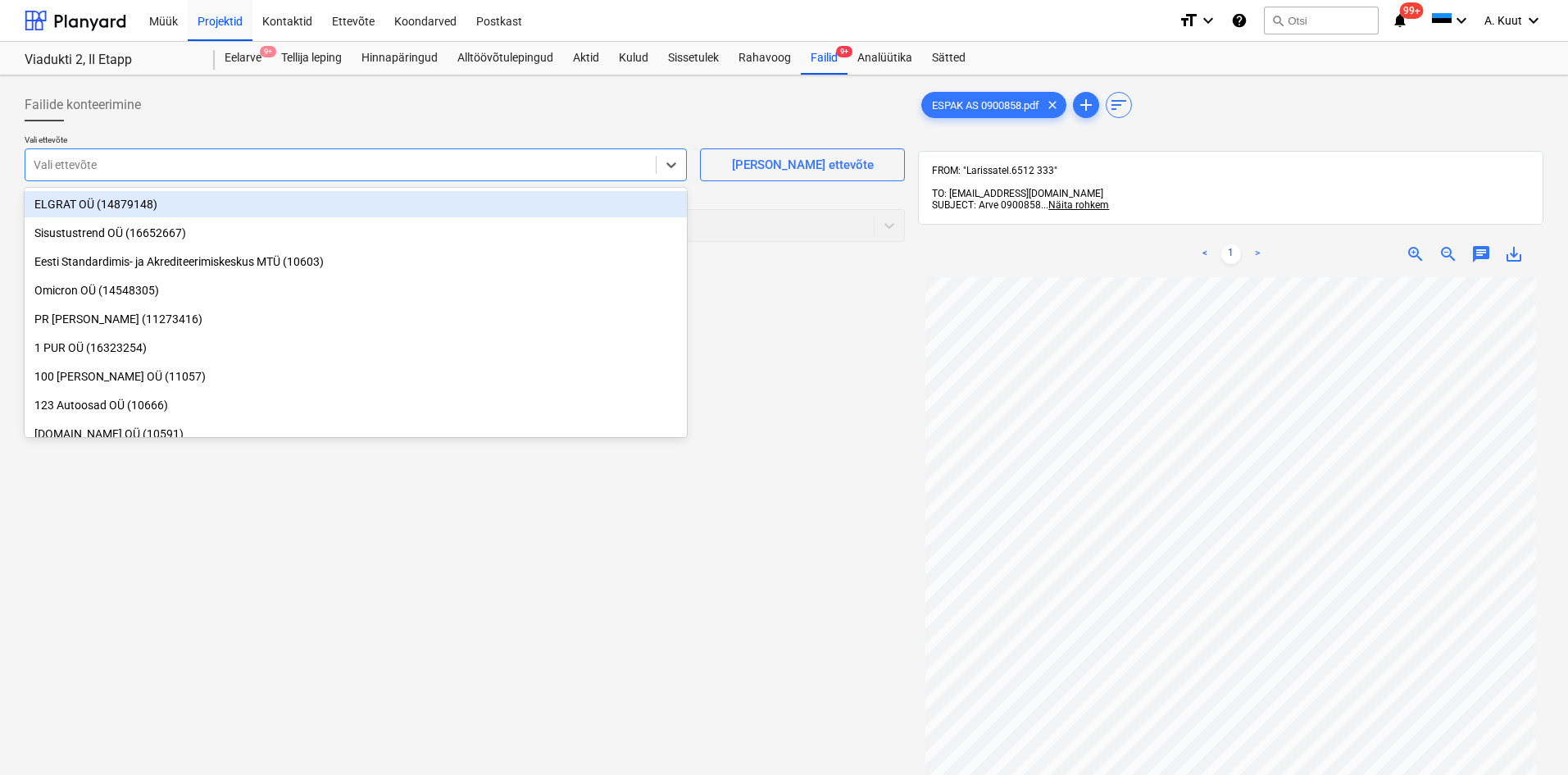
click at [96, 165] on div at bounding box center [341, 164] width 614 height 16
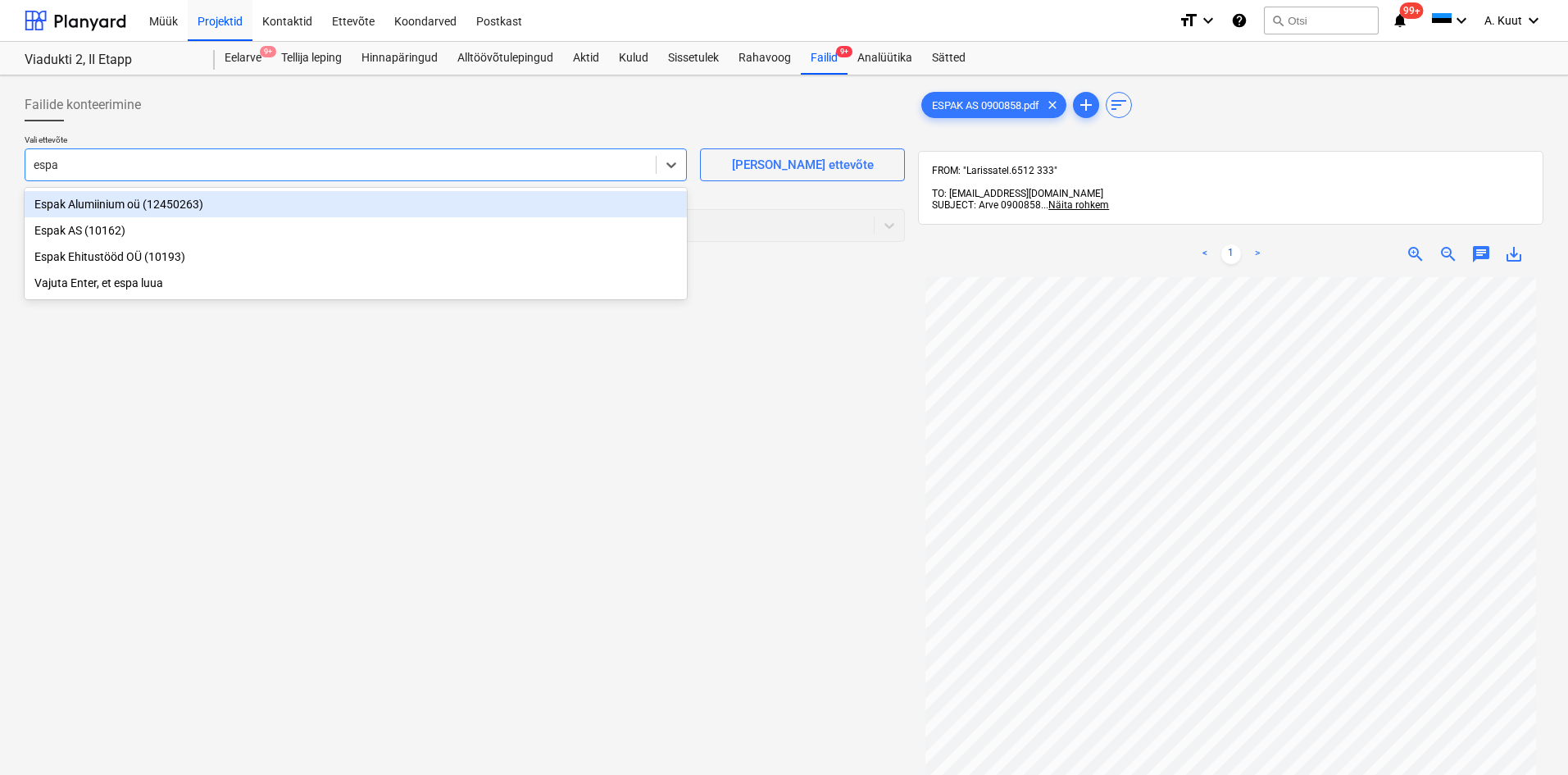
type input "espak"
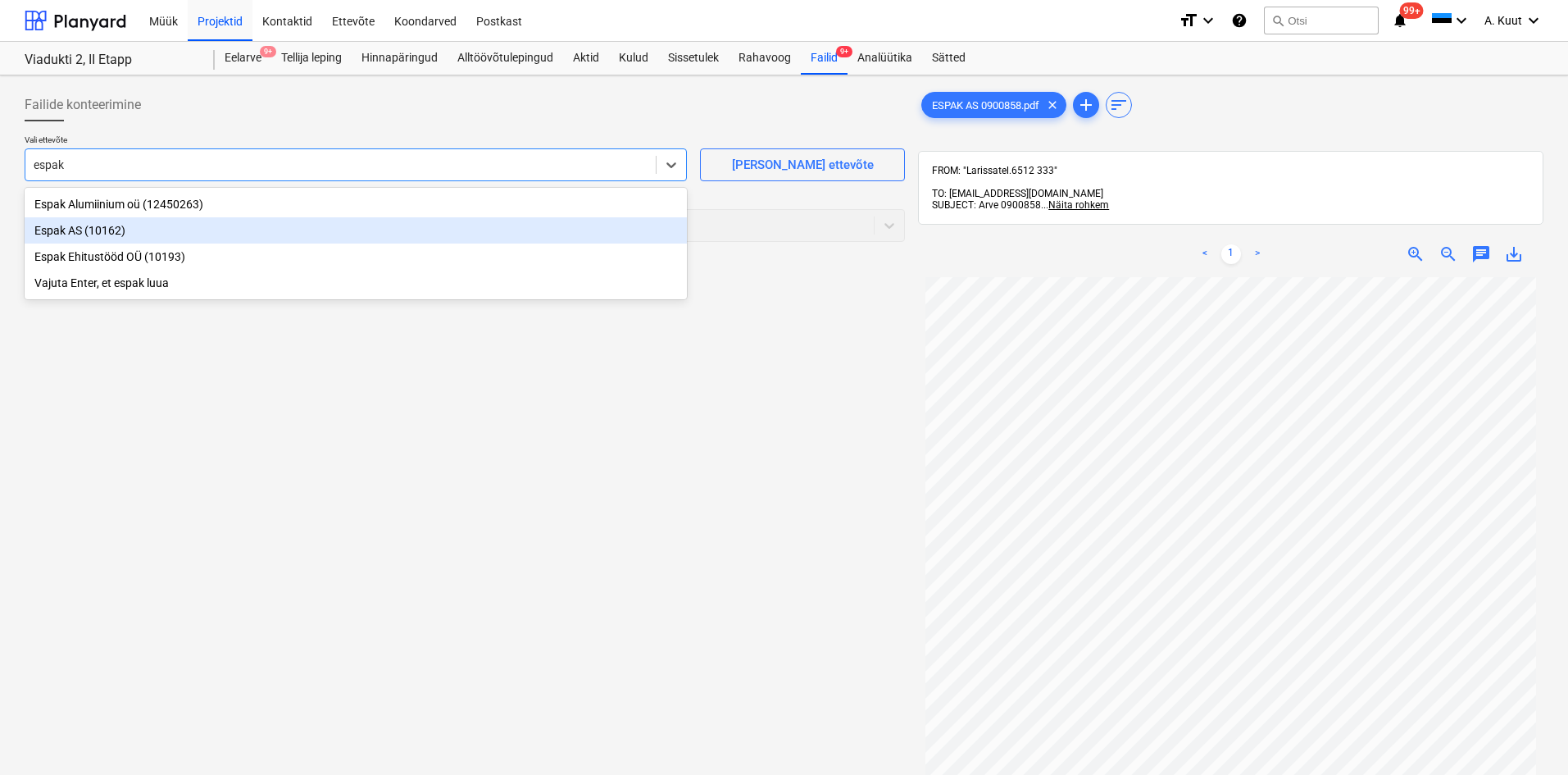
click at [51, 232] on div "Espak AS (10162)" at bounding box center [356, 230] width 662 height 26
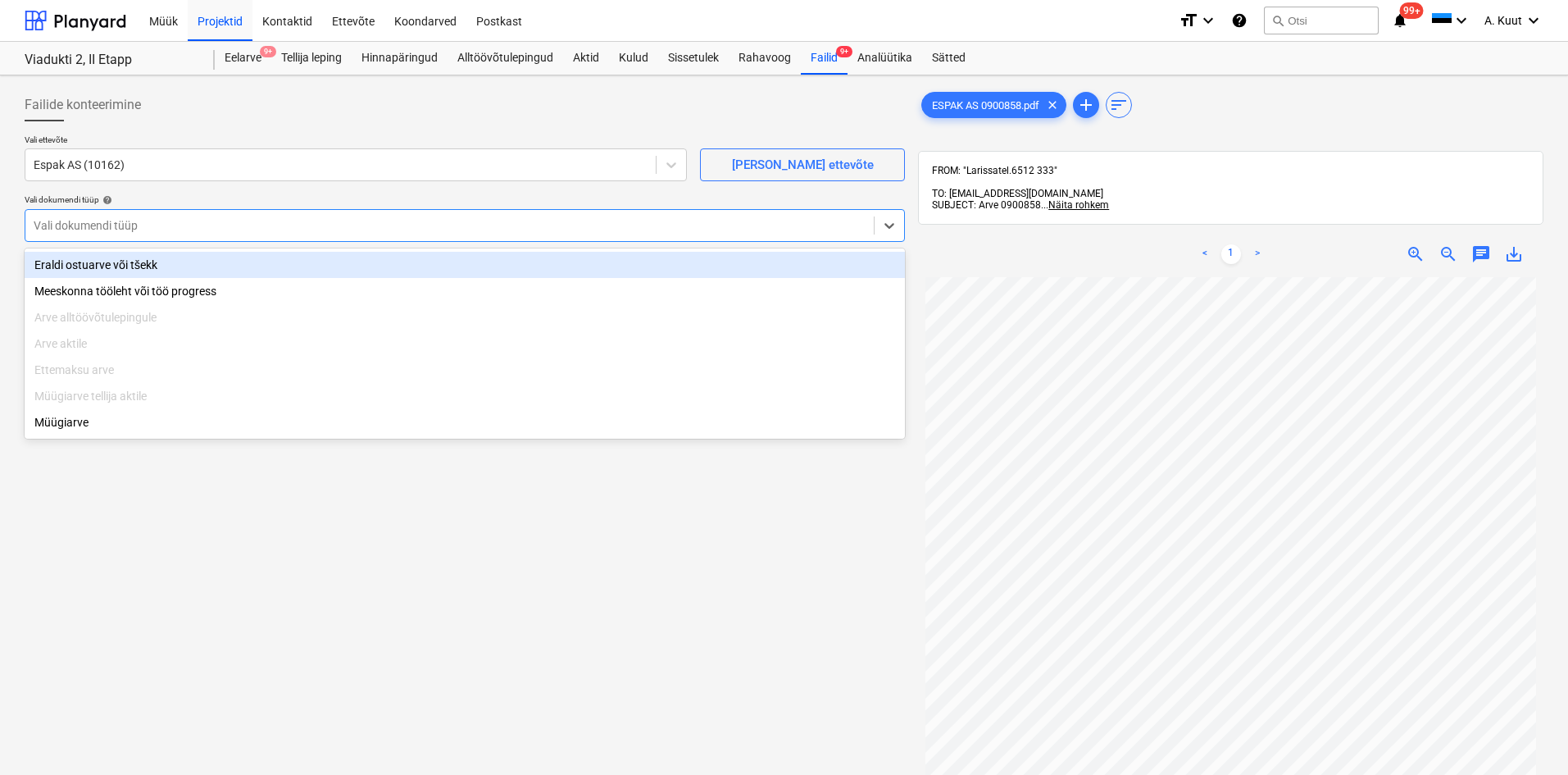
click at [64, 228] on div at bounding box center [450, 224] width 832 height 16
click at [89, 266] on div "Eraldi ostuarve või tšekk" at bounding box center [464, 264] width 880 height 26
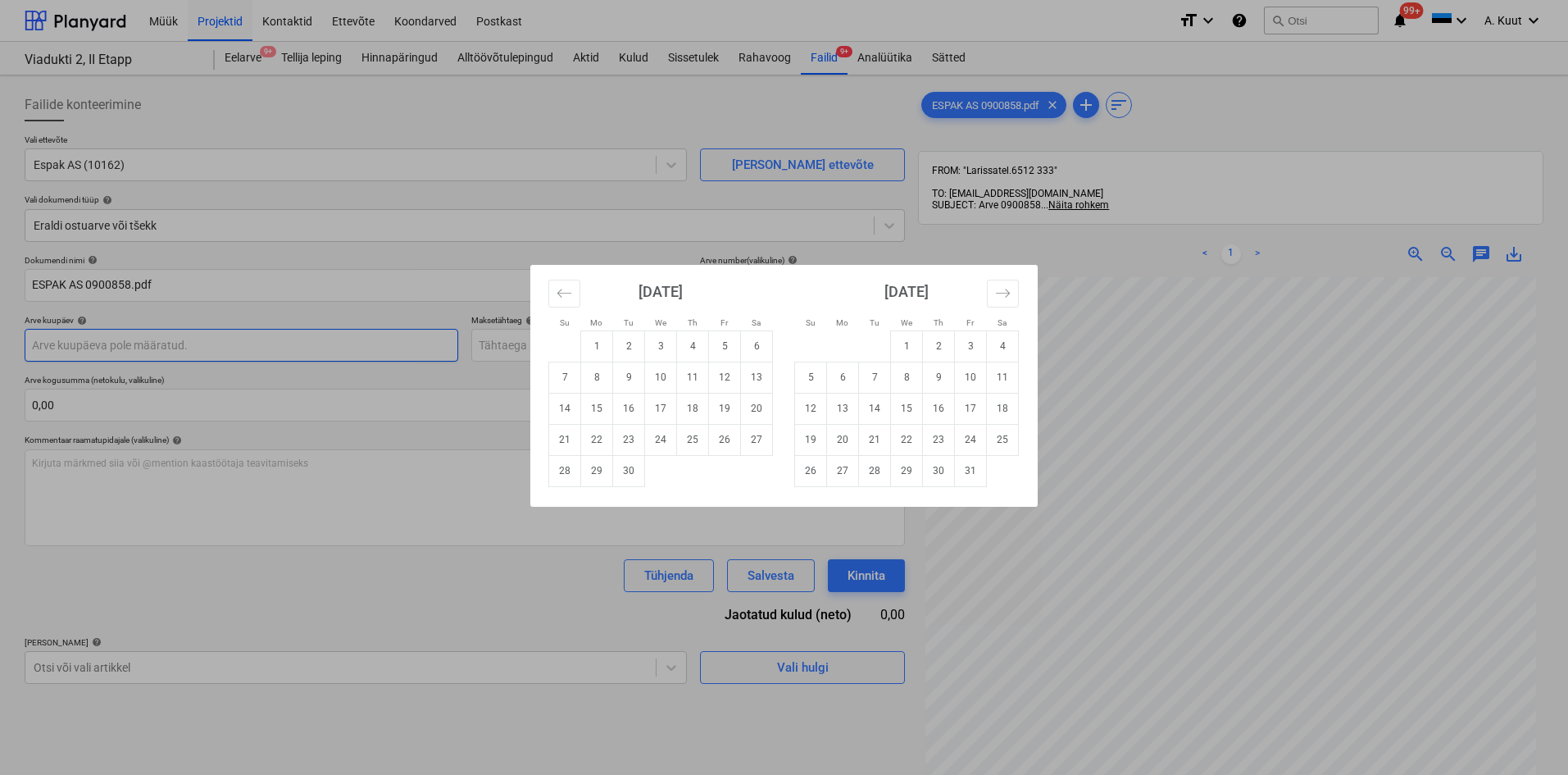
click at [96, 343] on body "Müük Projektid Kontaktid Ettevõte Koondarved Postkast format_size keyboard_arro…" at bounding box center [784, 387] width 1568 height 775
click at [629, 346] on td "2" at bounding box center [629, 346] width 32 height 31
type input "[DATE]"
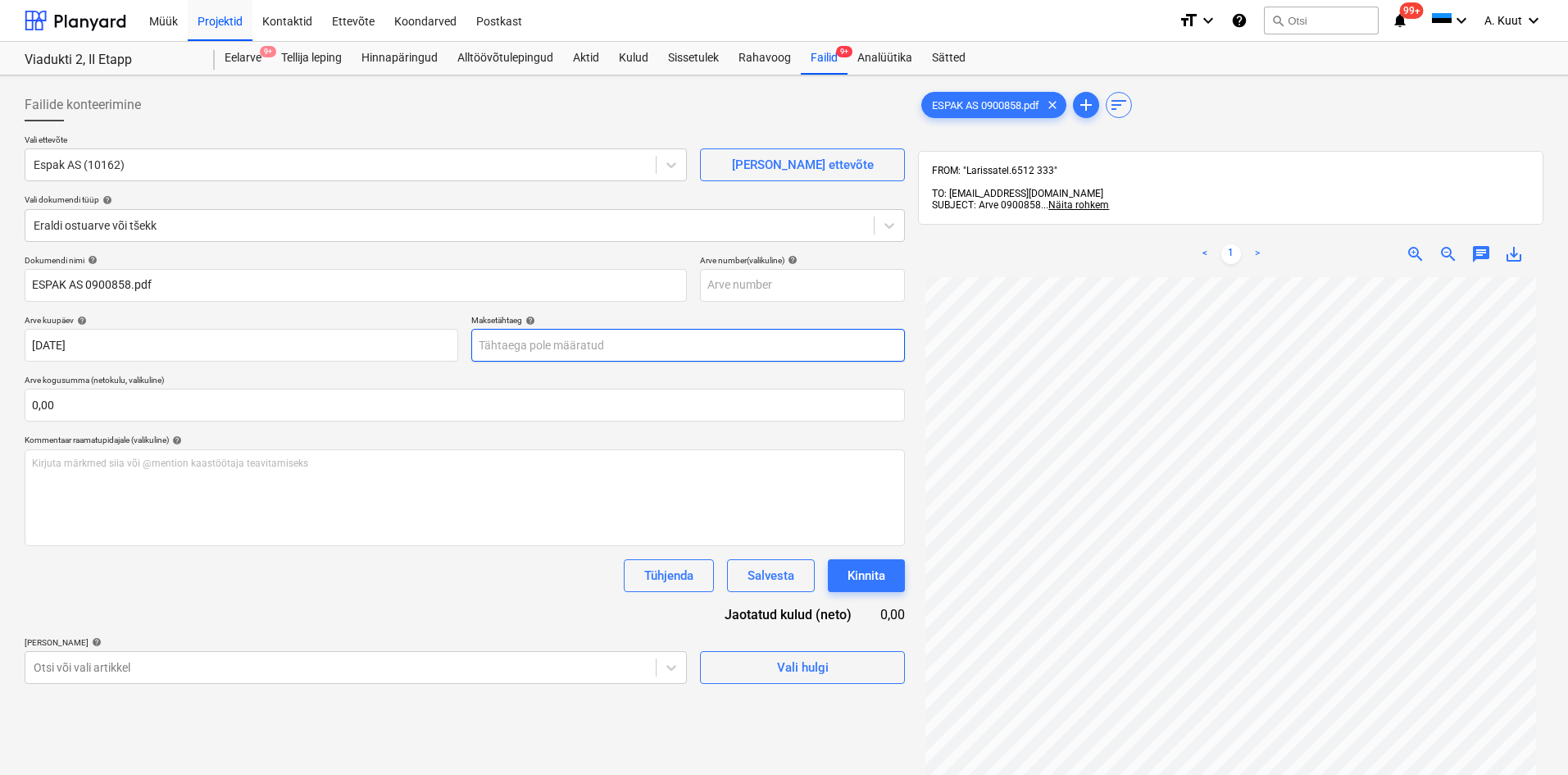
click at [546, 346] on body "Müük Projektid Kontaktid Ettevõte Koondarved Postkast format_size keyboard_arro…" at bounding box center [784, 387] width 1568 height 775
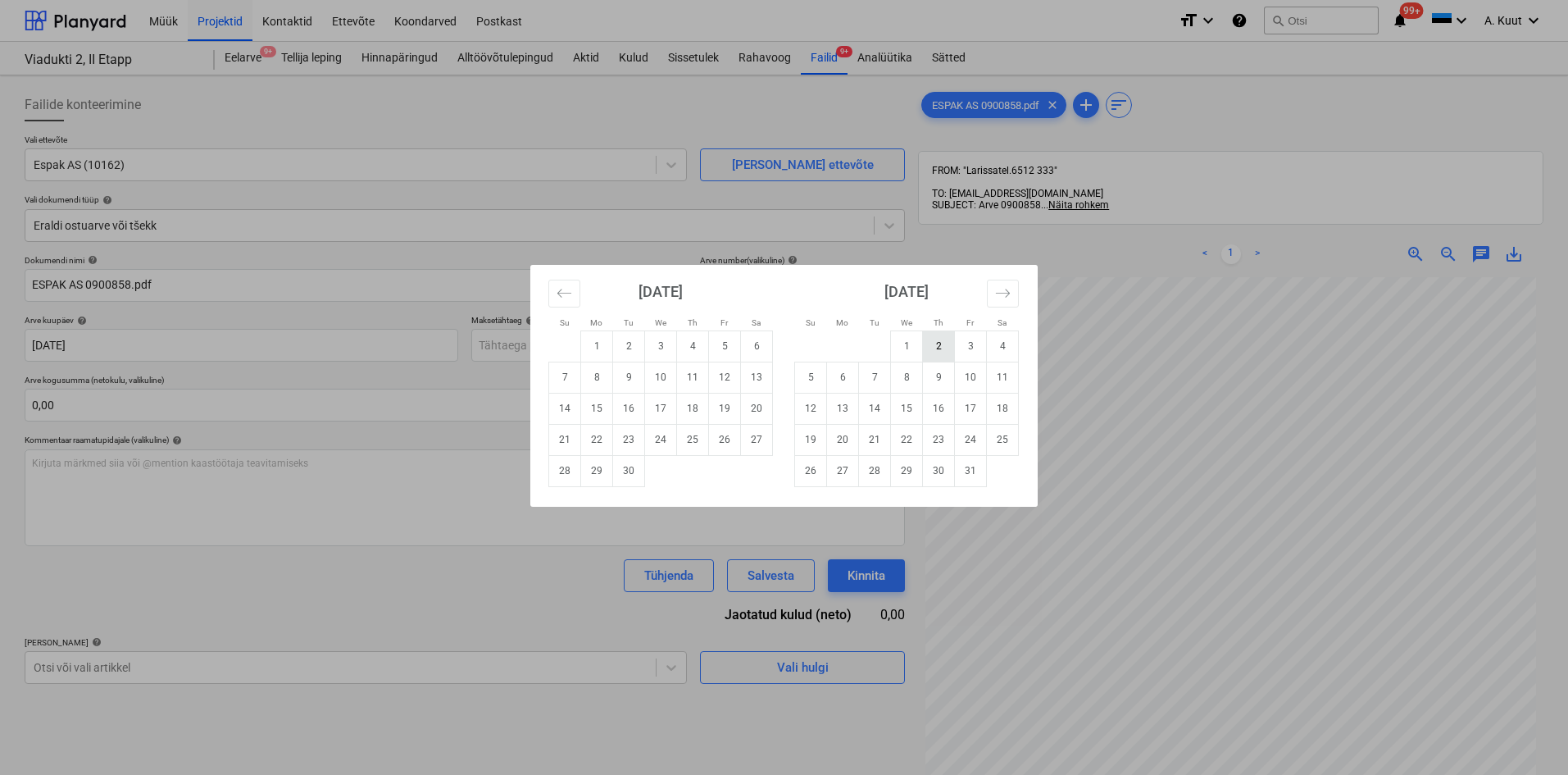
click at [934, 346] on td "2" at bounding box center [939, 346] width 32 height 31
type input "[DATE]"
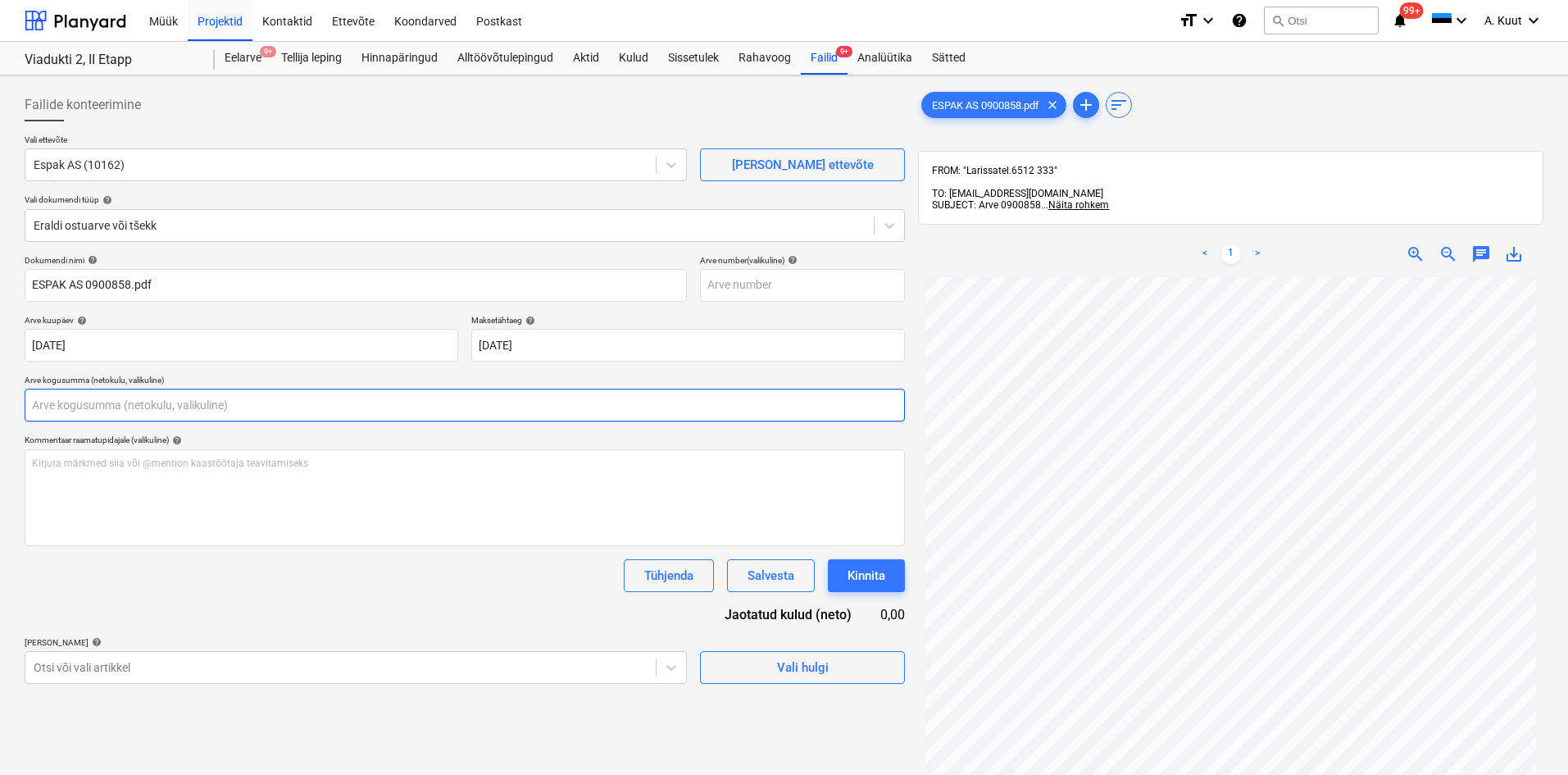
click at [58, 404] on input "text" at bounding box center [464, 405] width 880 height 33
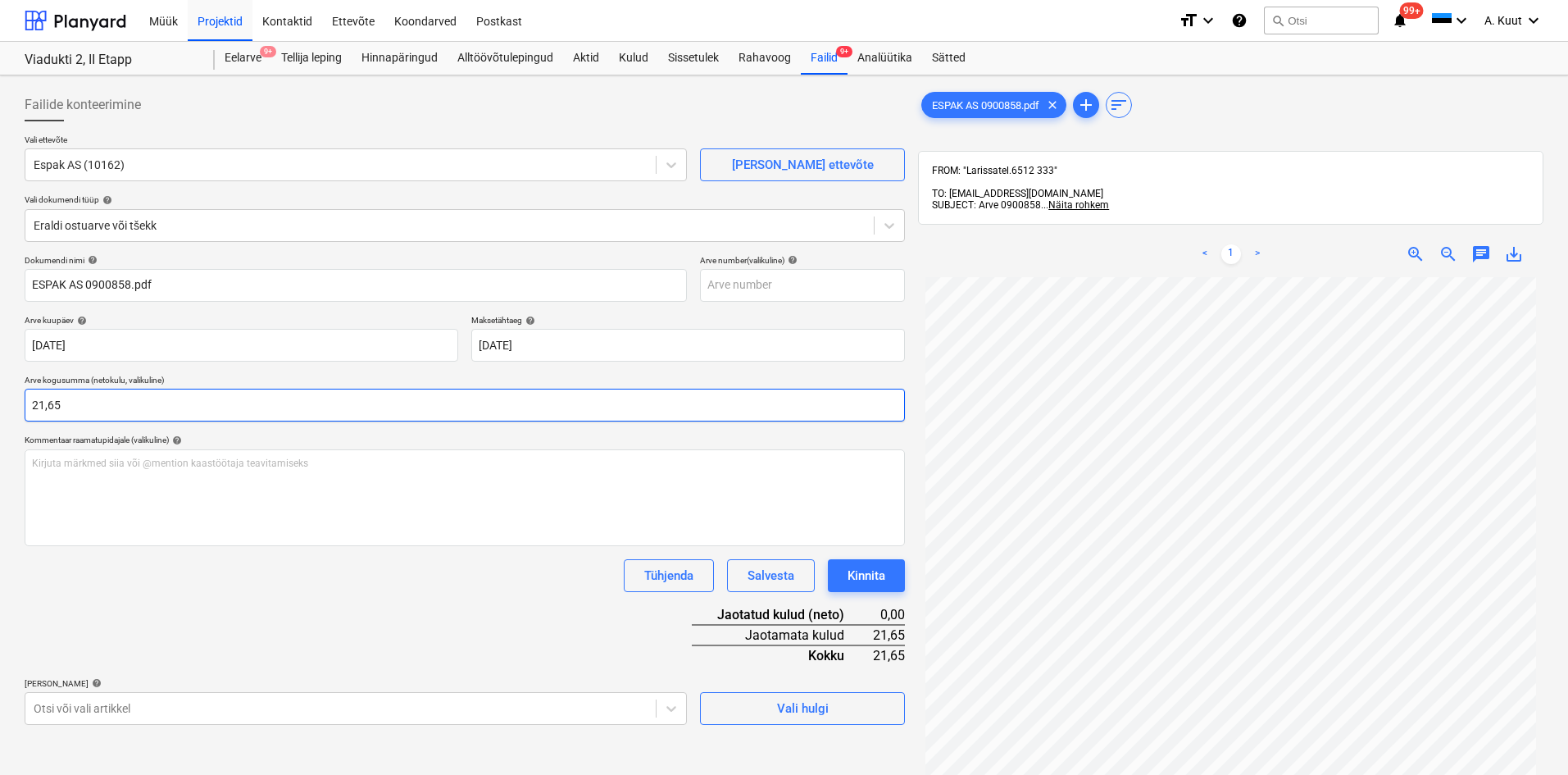
type input "21,65"
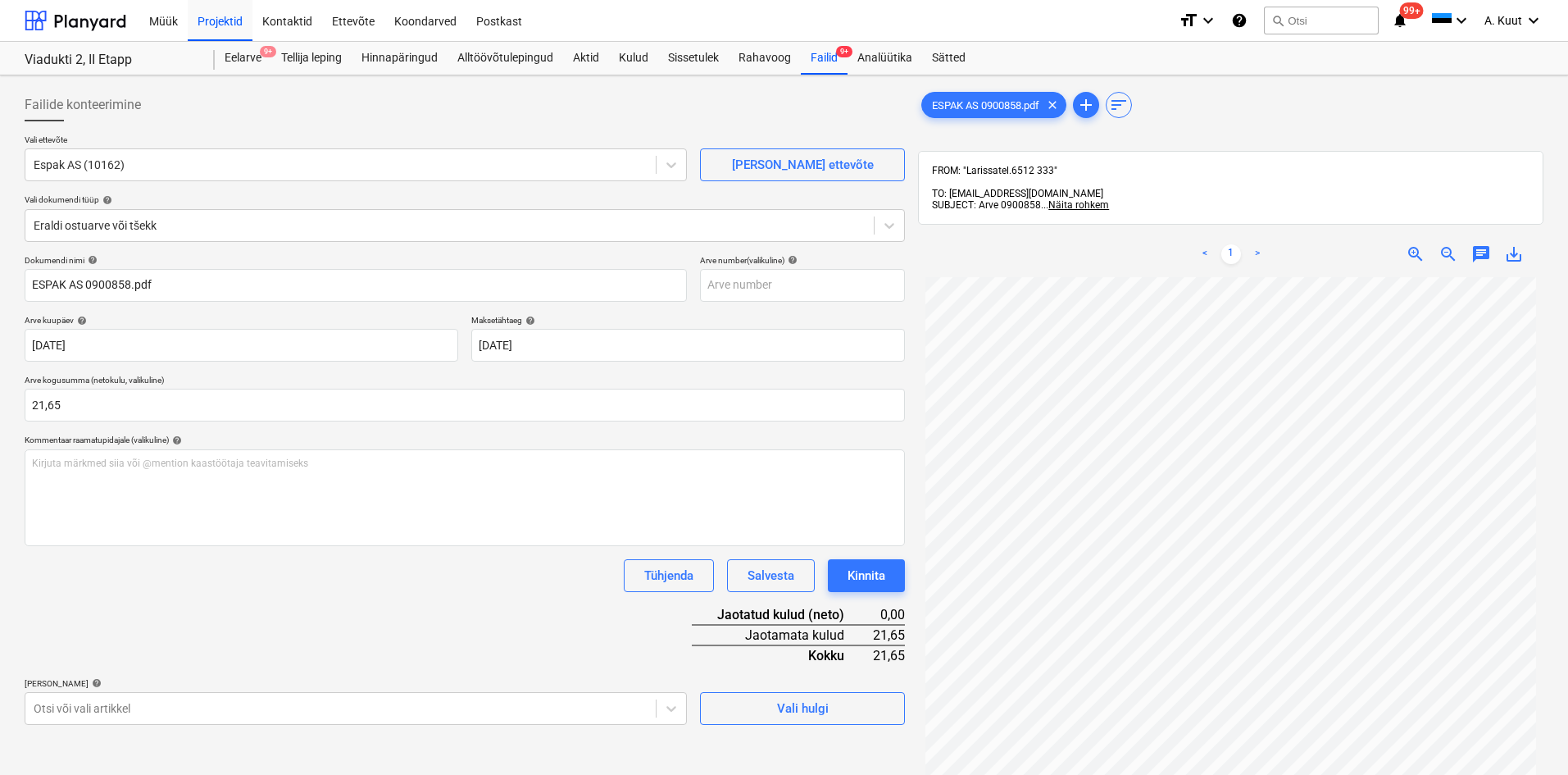
click at [141, 610] on div "Dokumendi nimi help ESPAK AS 0900858.pdf Arve number (valikuline) help [PERSON_…" at bounding box center [464, 490] width 880 height 470
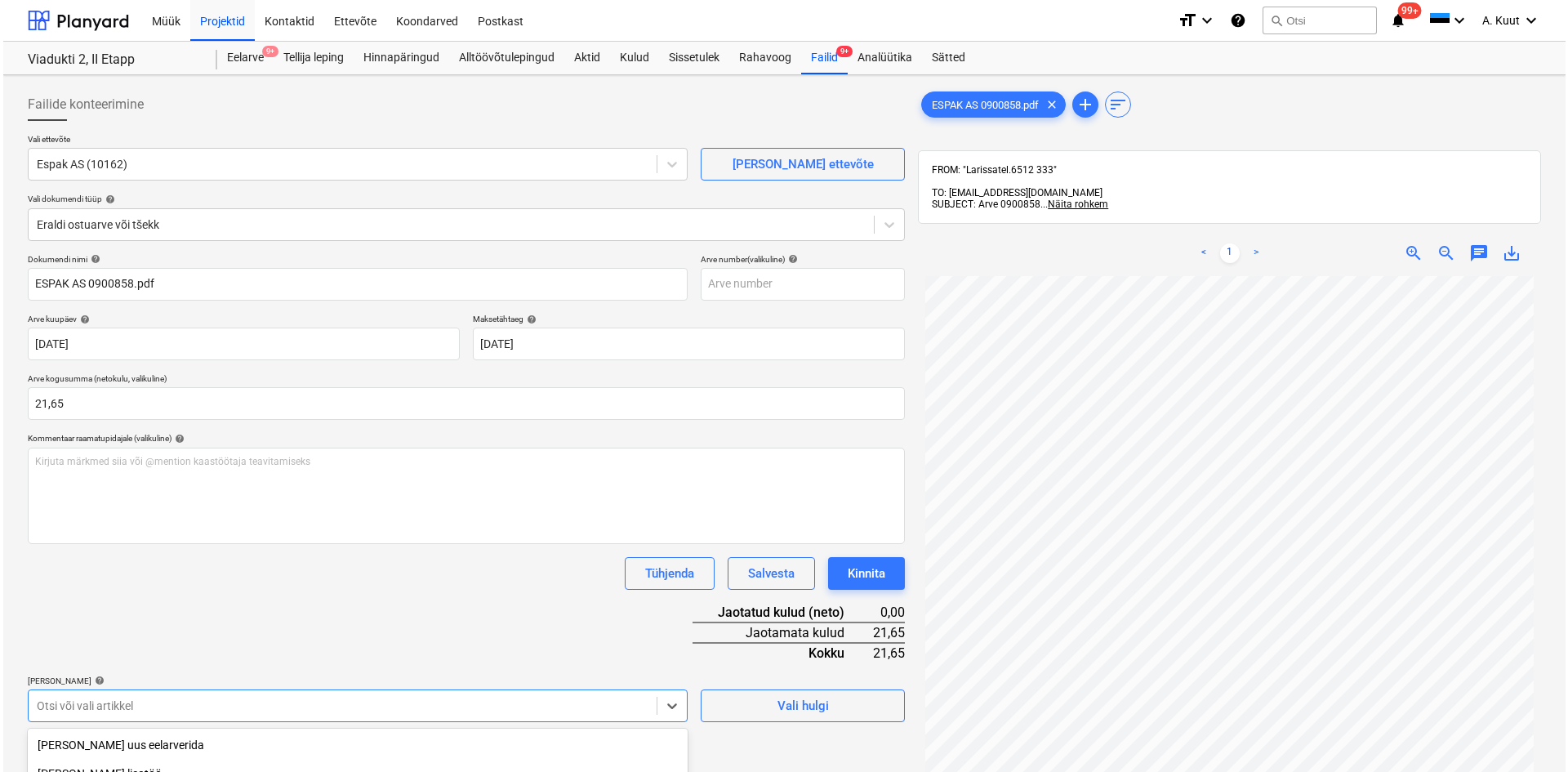
scroll to position [212, 0]
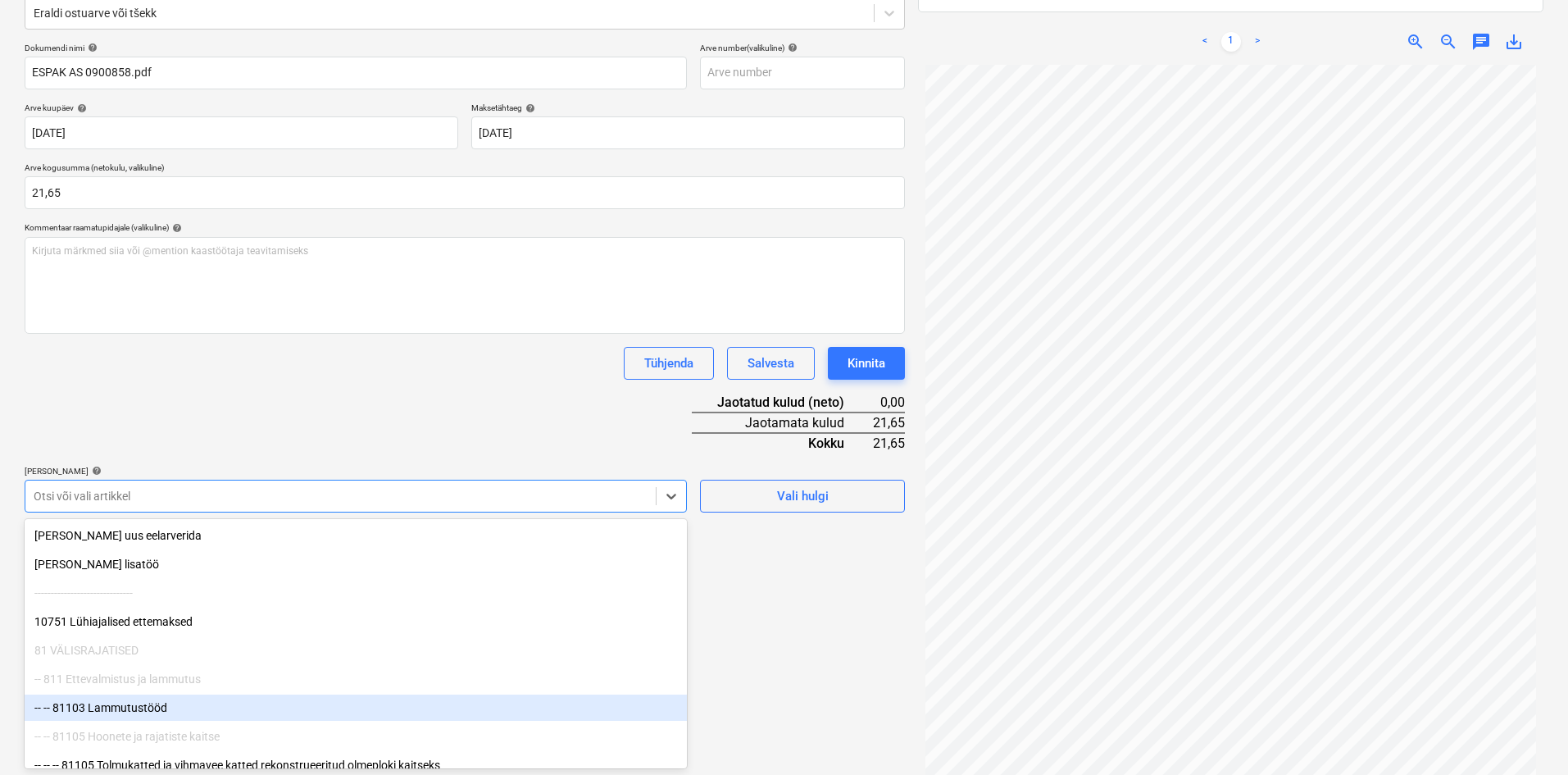
click at [138, 562] on body "Müük Projektid Kontaktid Ettevõte Koondarved Postkast format_size keyboard_arro…" at bounding box center [784, 174] width 1568 height 775
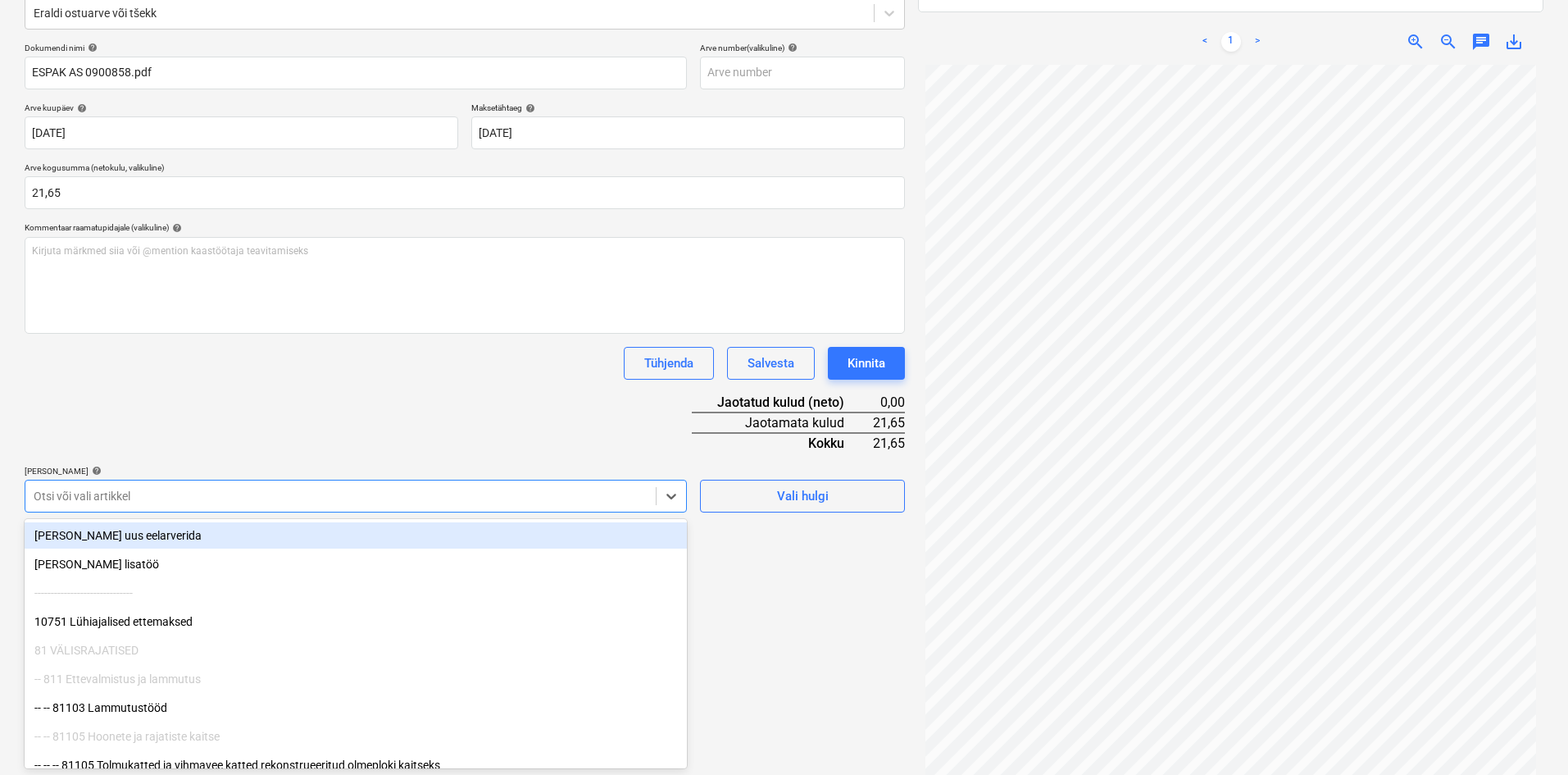
click at [187, 439] on div "Dokumendi nimi help ESPAK AS 0900858.pdf Arve number (valikuline) help [PERSON_…" at bounding box center [464, 277] width 880 height 470
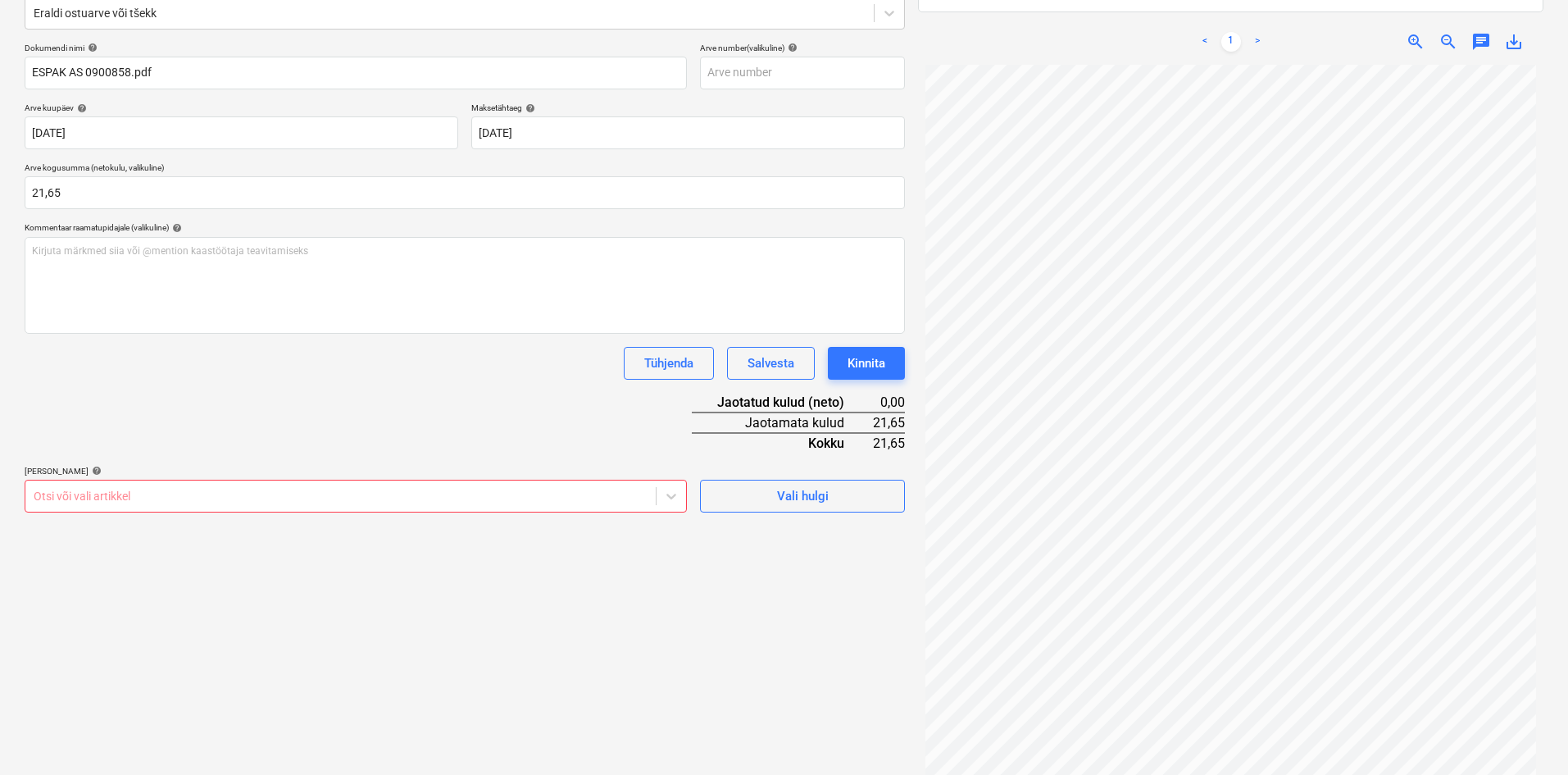
click at [169, 493] on div at bounding box center [341, 495] width 614 height 16
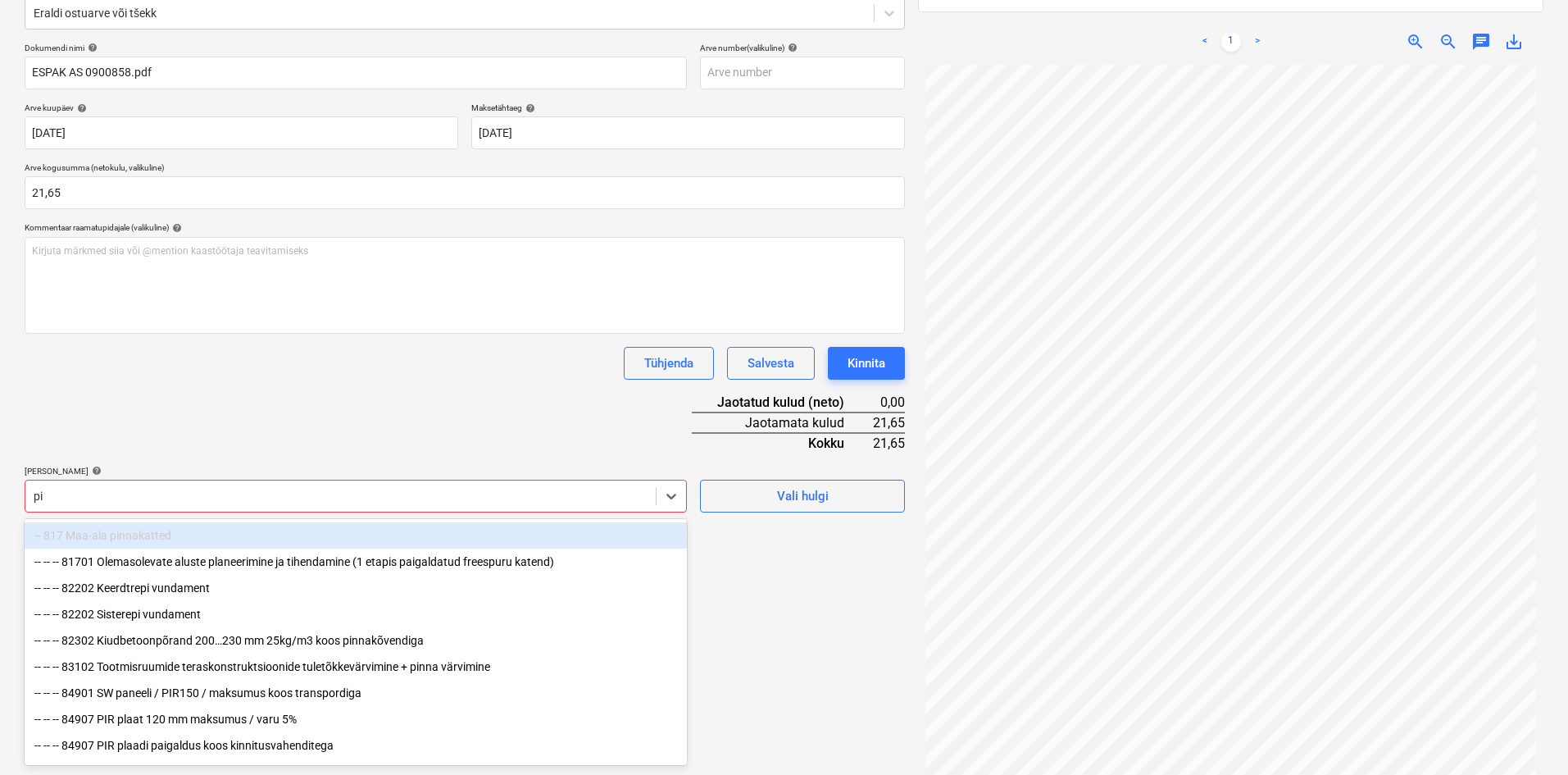
type input "pir"
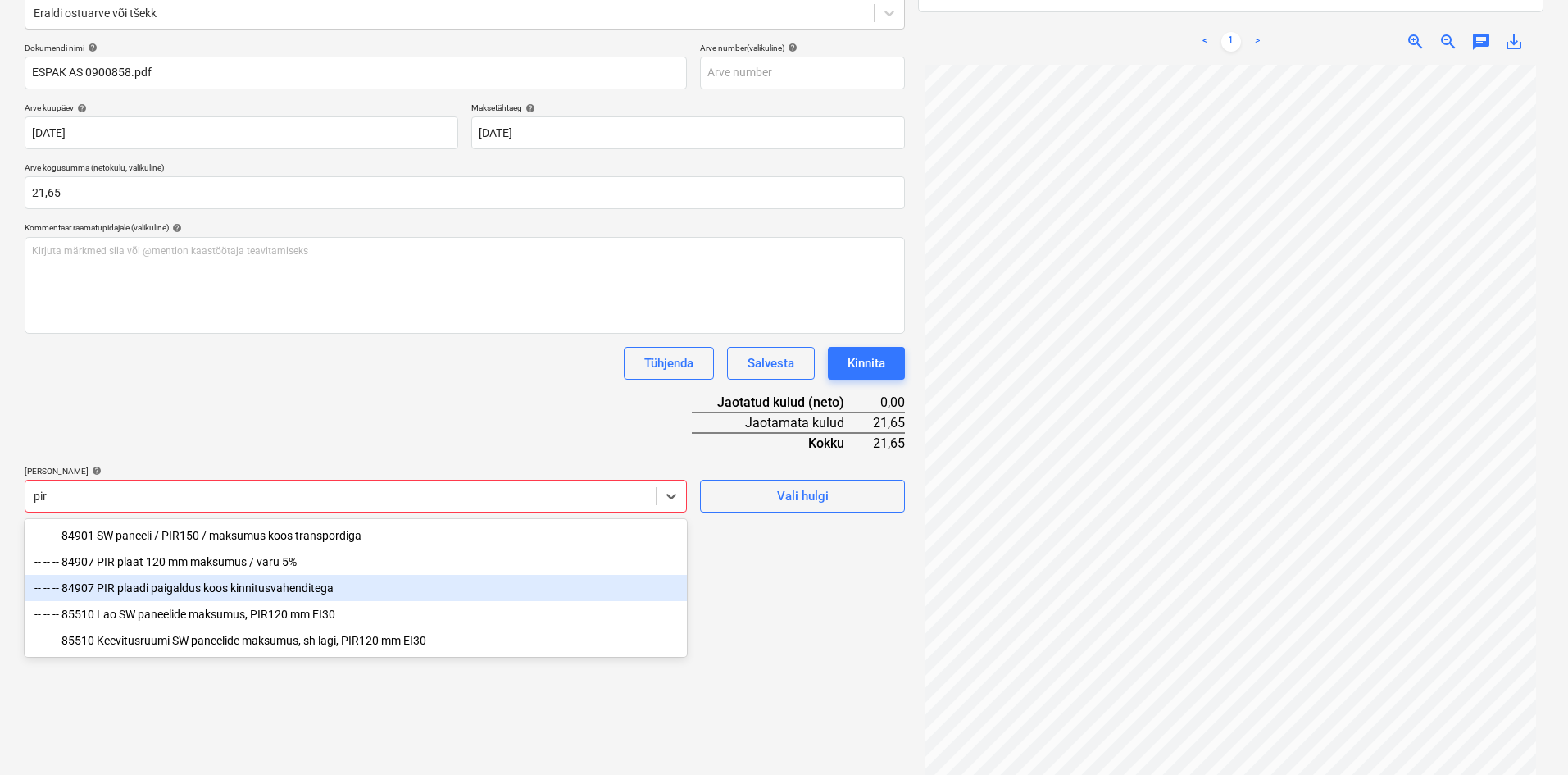
click at [124, 587] on div "-- -- -- 84907 PIR plaadi paigaldus koos kinnitusvahenditega" at bounding box center [356, 587] width 662 height 26
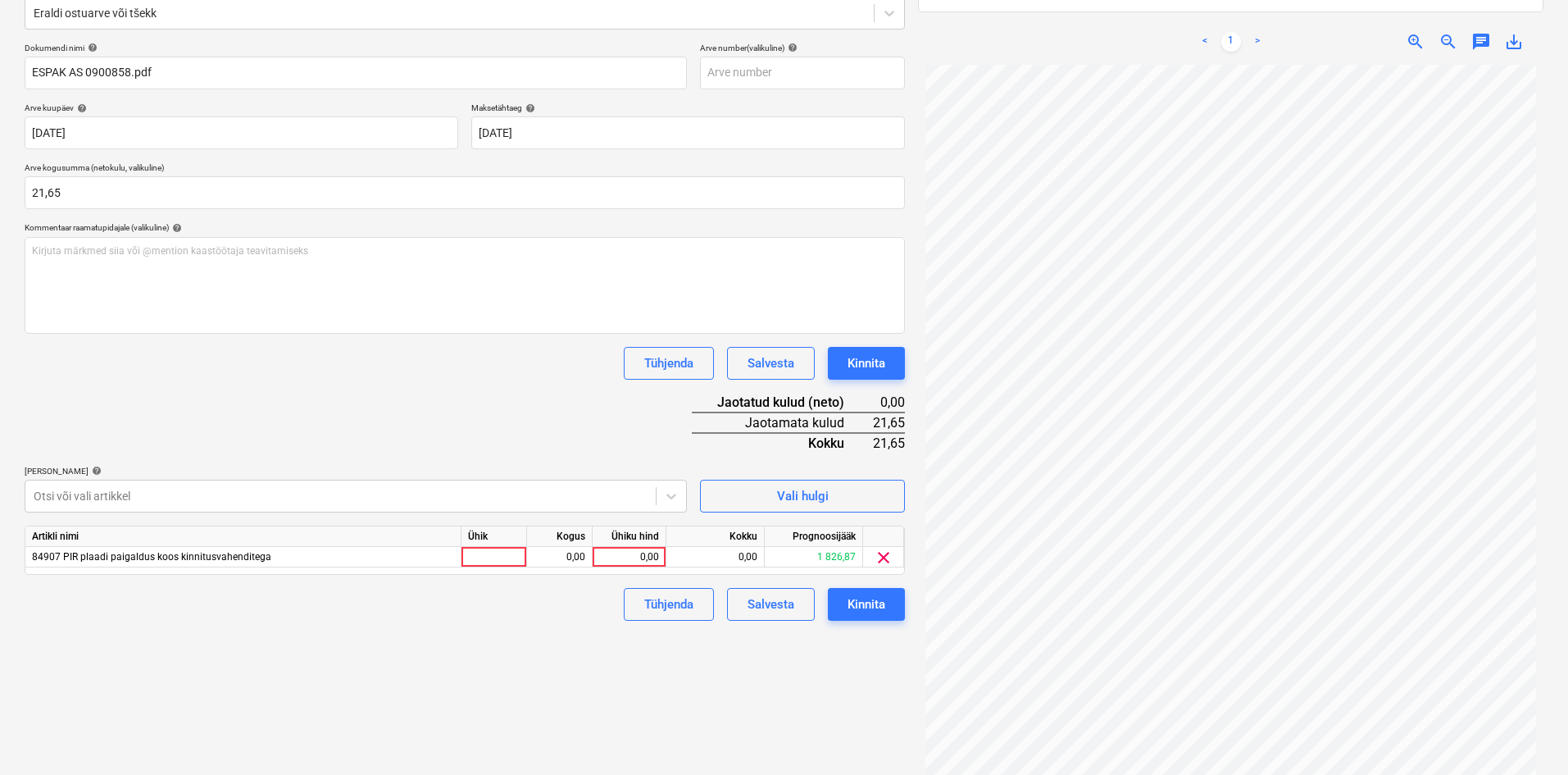
click at [275, 412] on div "Dokumendi nimi help ESPAK AS 0900858.pdf Arve number (valikuline) help [PERSON_…" at bounding box center [464, 331] width 880 height 578
click at [650, 554] on div "0,00" at bounding box center [629, 556] width 60 height 20
type input "1"
type input "21,65"
click at [603, 676] on div "Failide konteerimine Vali ettevõte Espak AS (10162) [PERSON_NAME] uus ettevõte …" at bounding box center [464, 335] width 894 height 930
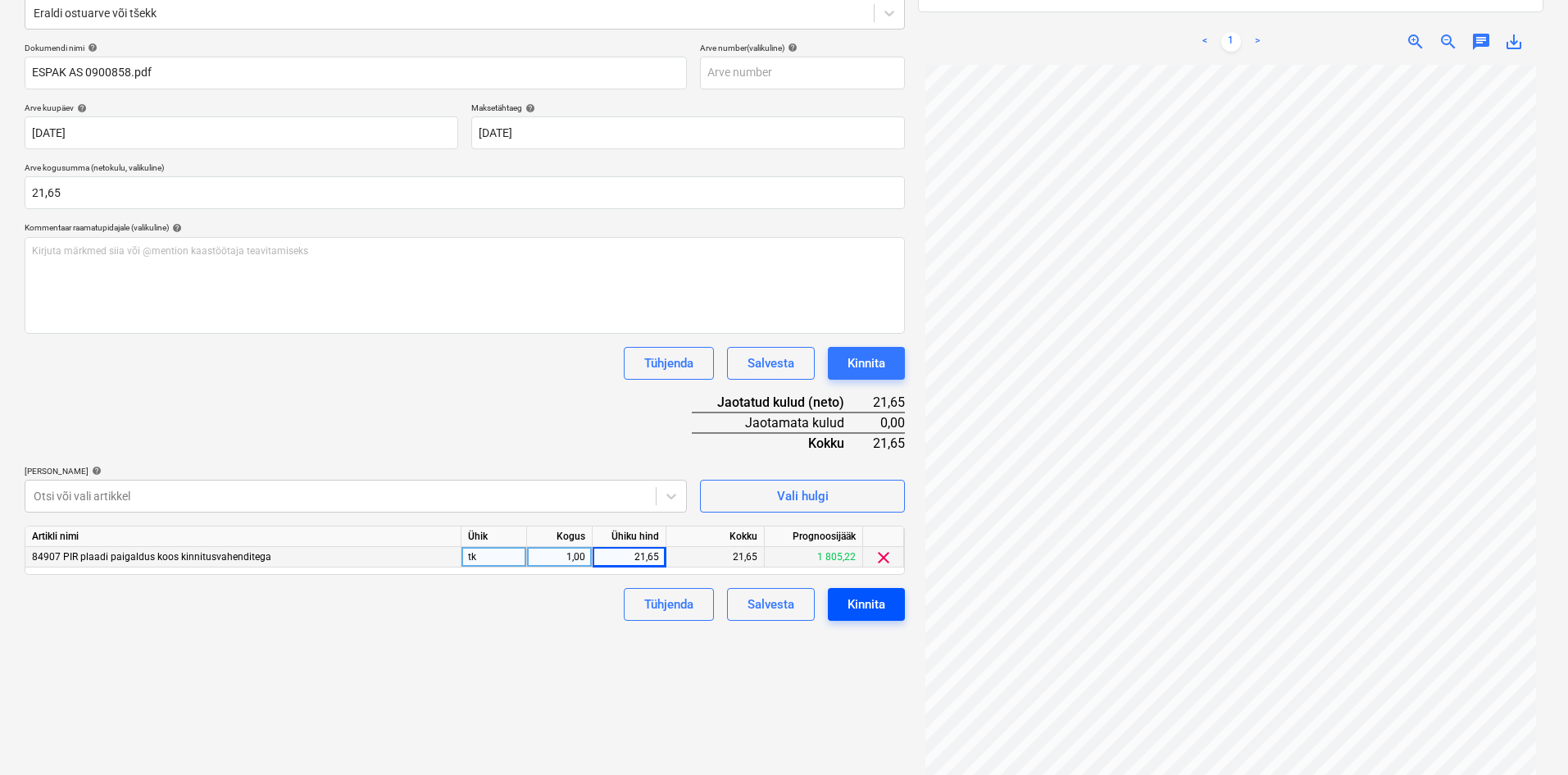
click at [877, 606] on div "Kinnita" at bounding box center [867, 604] width 38 height 21
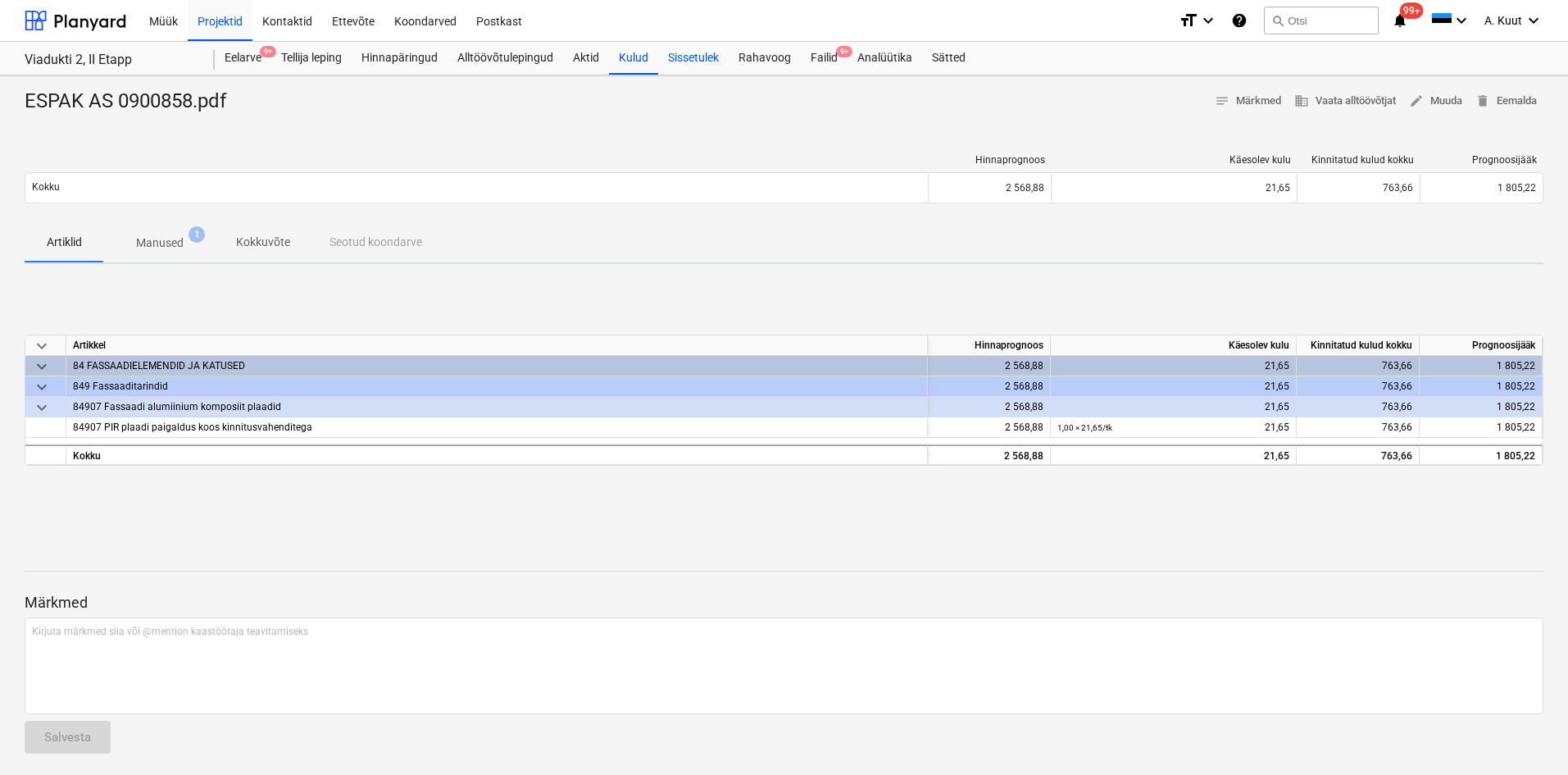
click at [701, 55] on div "Sissetulek" at bounding box center [693, 58] width 70 height 33
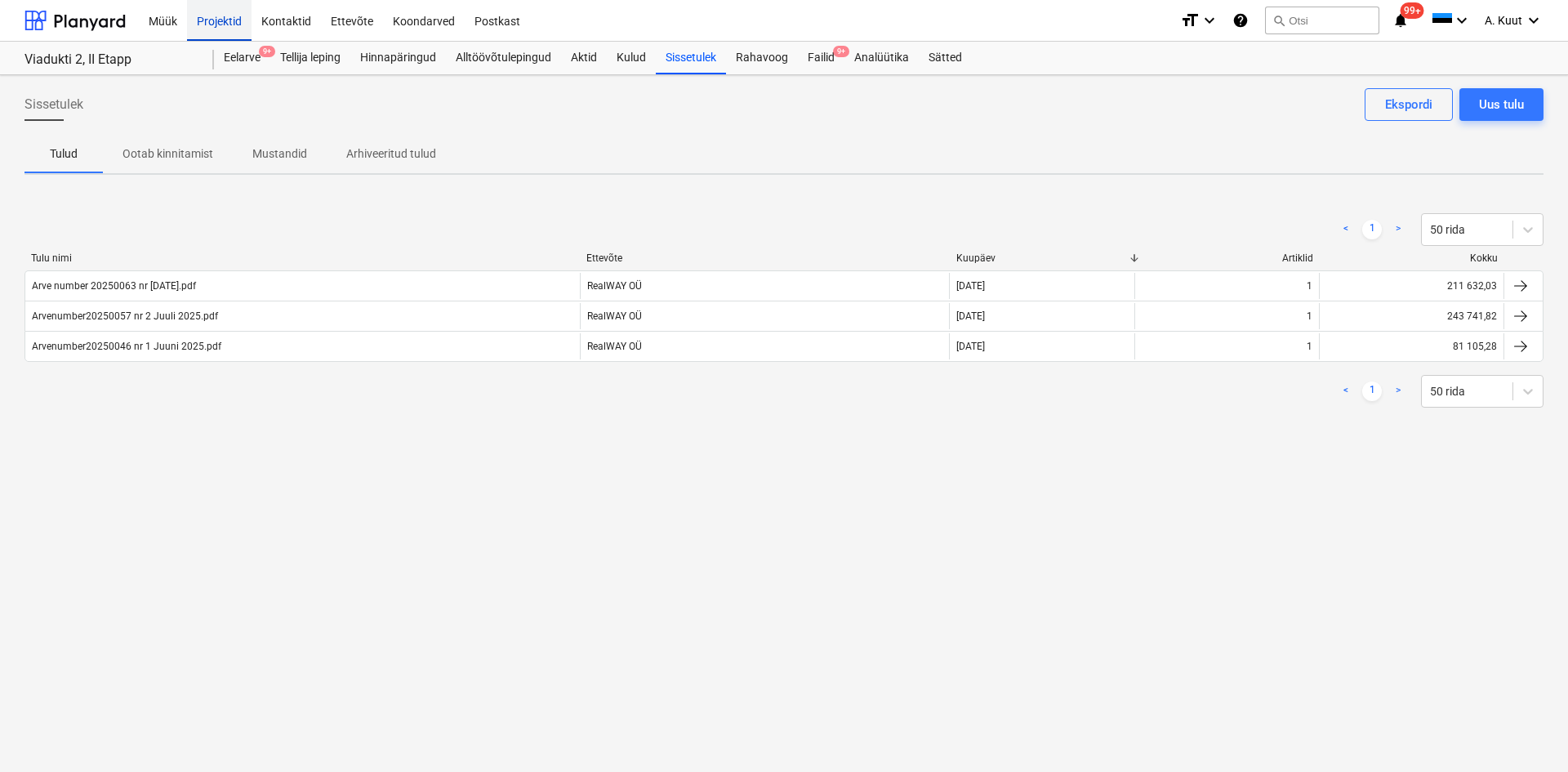
click at [208, 19] on div "Projektid" at bounding box center [219, 19] width 64 height 41
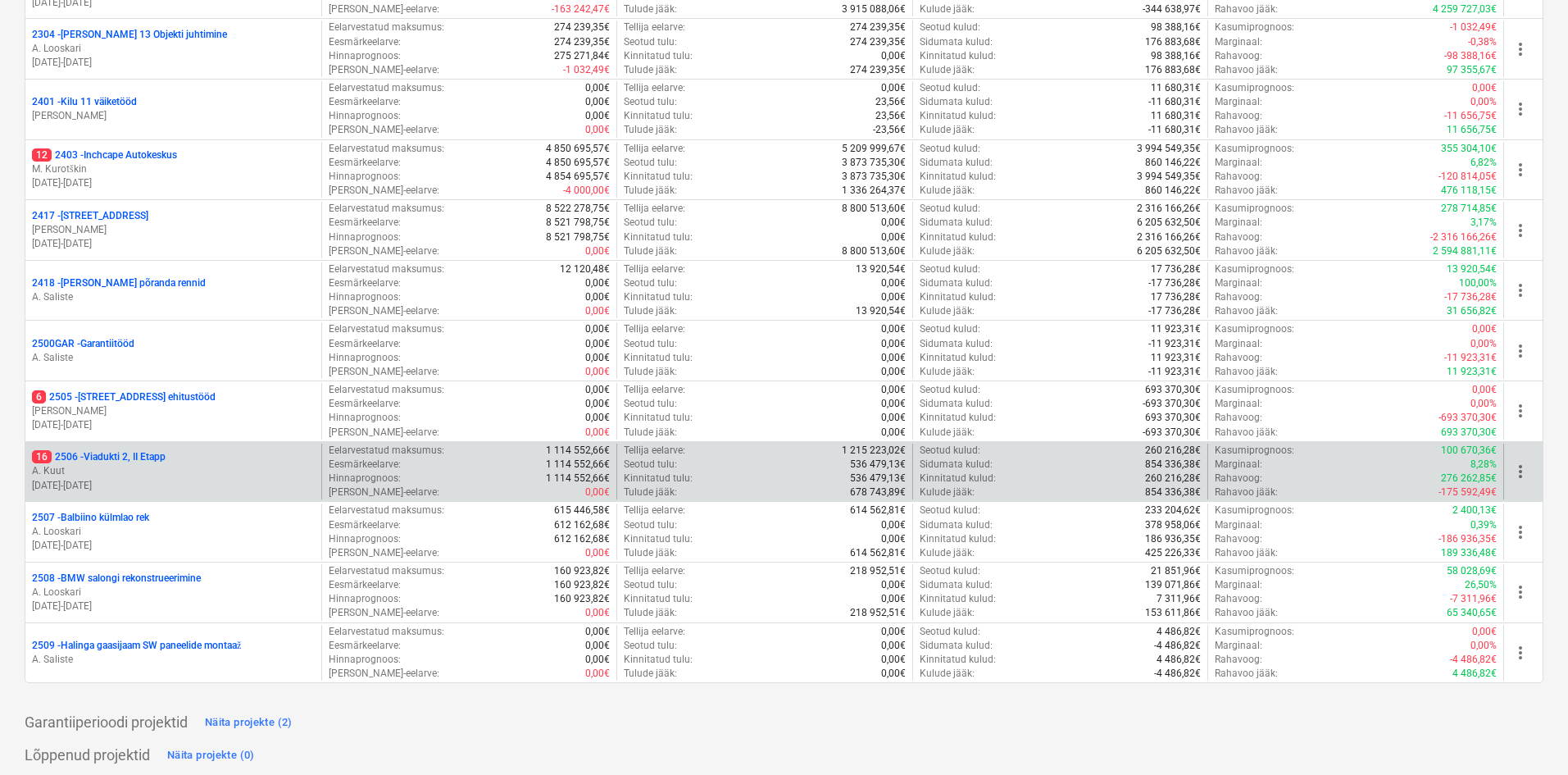
scroll to position [407, 0]
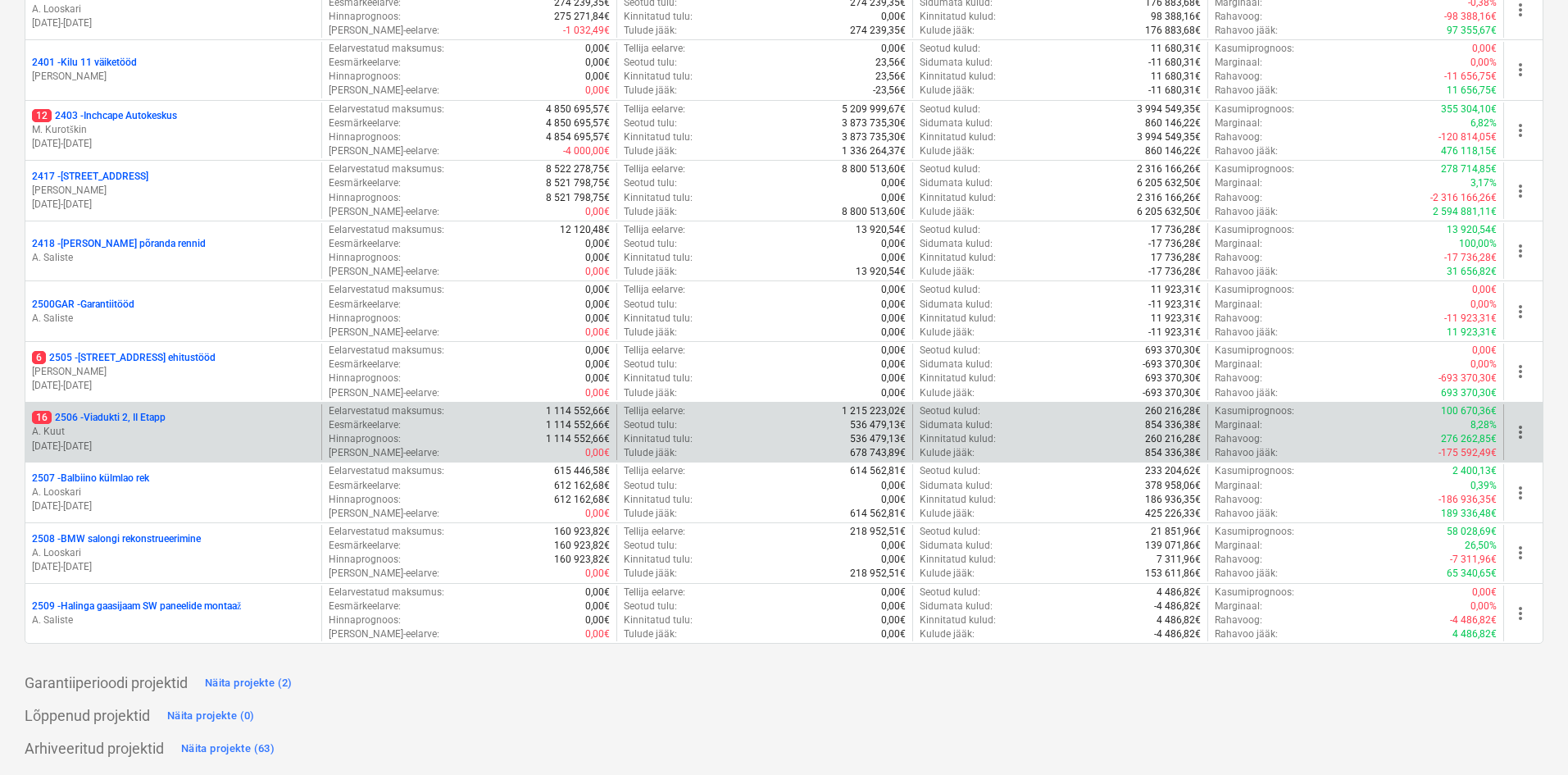
click at [106, 440] on p "[DATE] - [DATE]" at bounding box center [174, 446] width 283 height 14
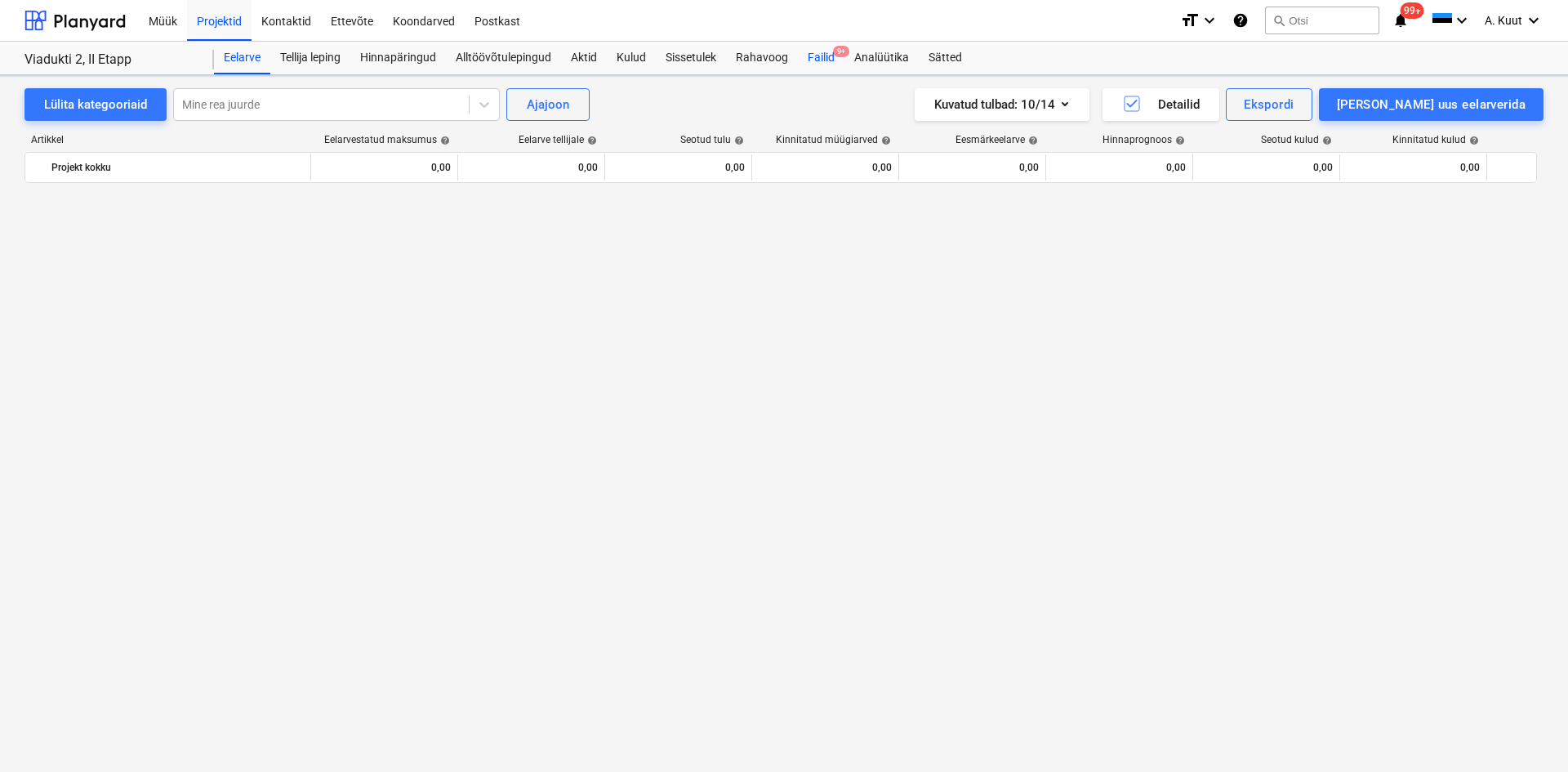
click at [826, 60] on div "Failid 9+" at bounding box center [820, 57] width 46 height 33
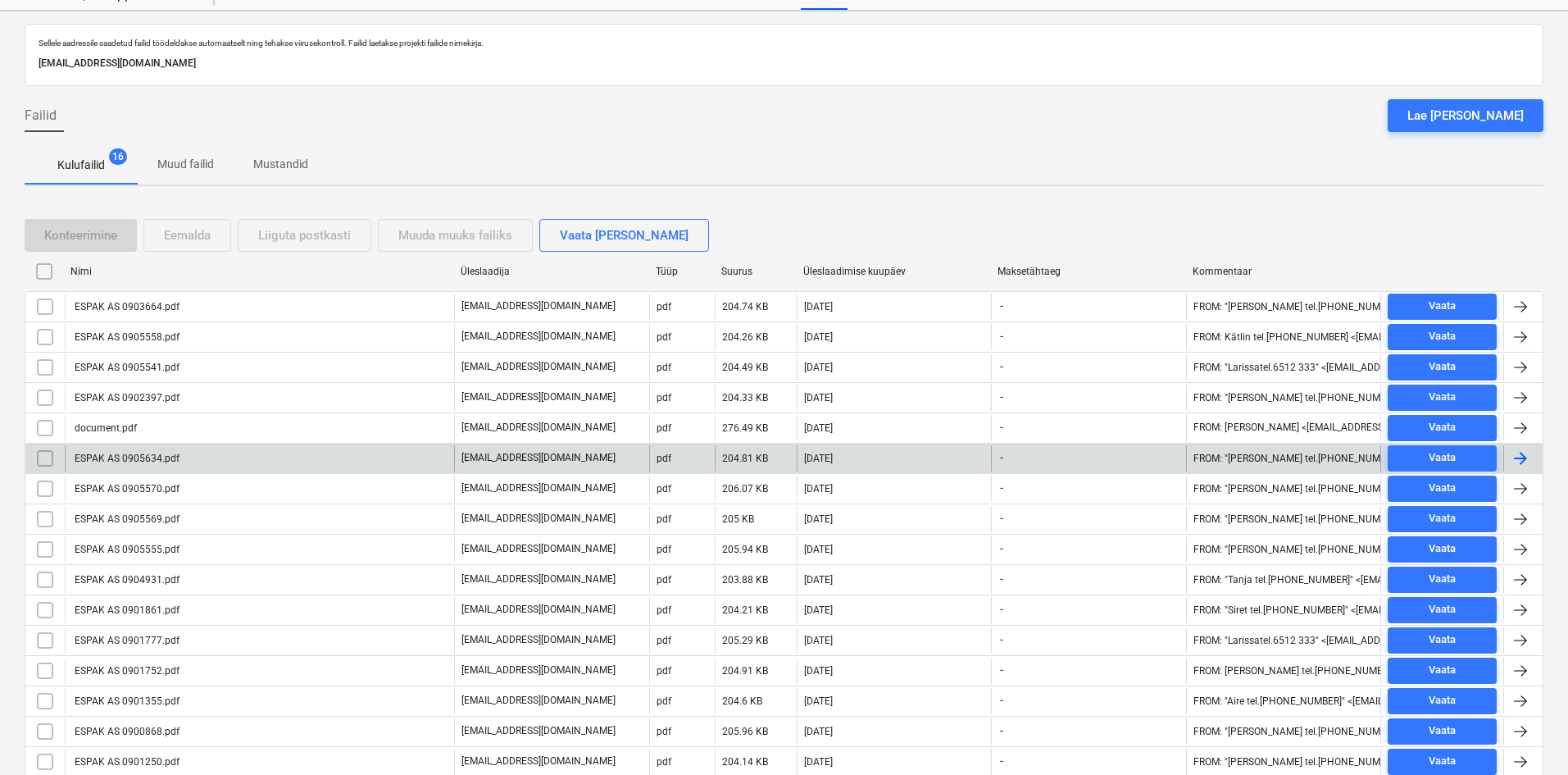
scroll to position [126, 0]
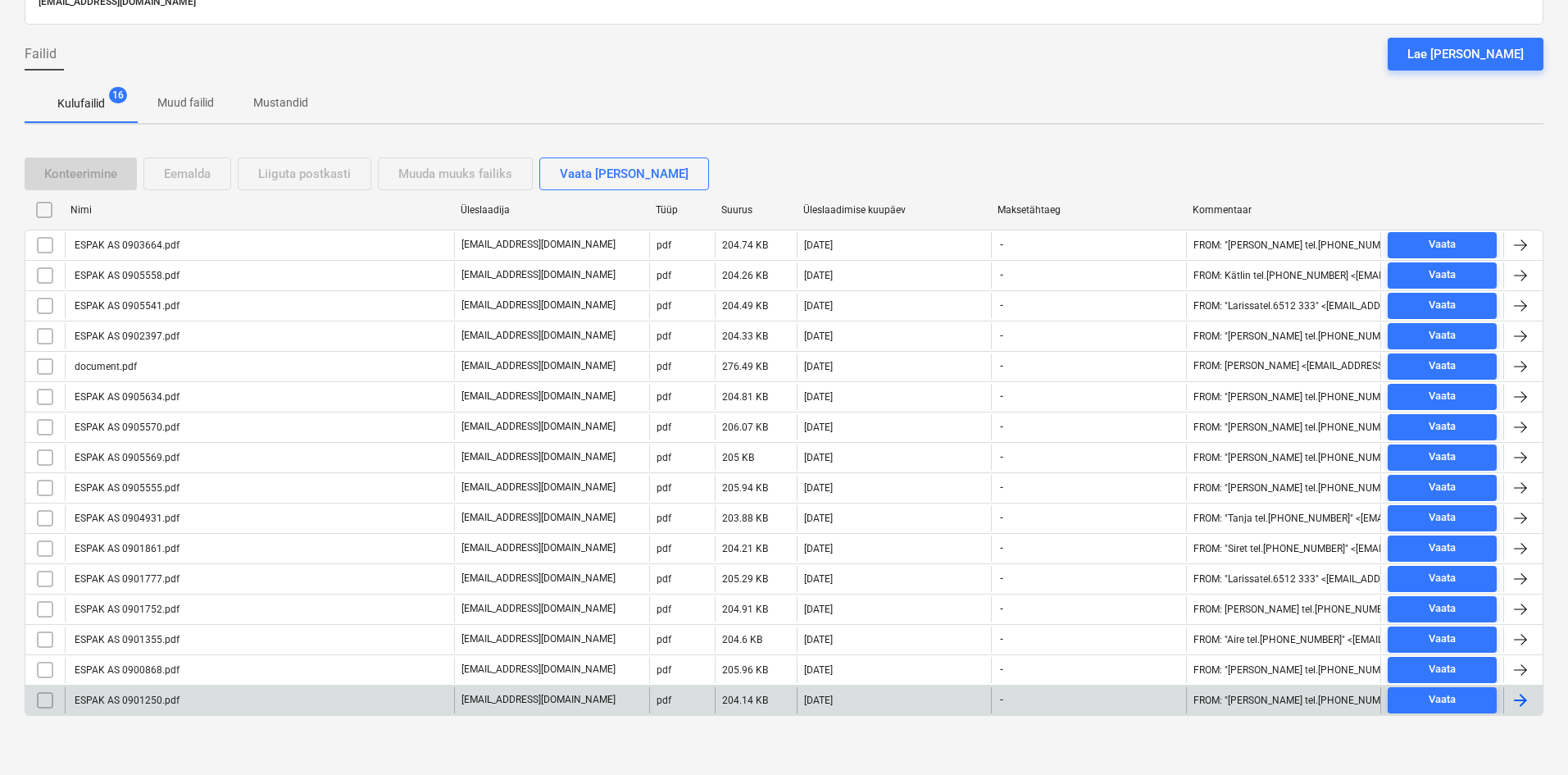
click at [151, 700] on div "ESPAK AS 0901250.pdf" at bounding box center [125, 700] width 108 height 12
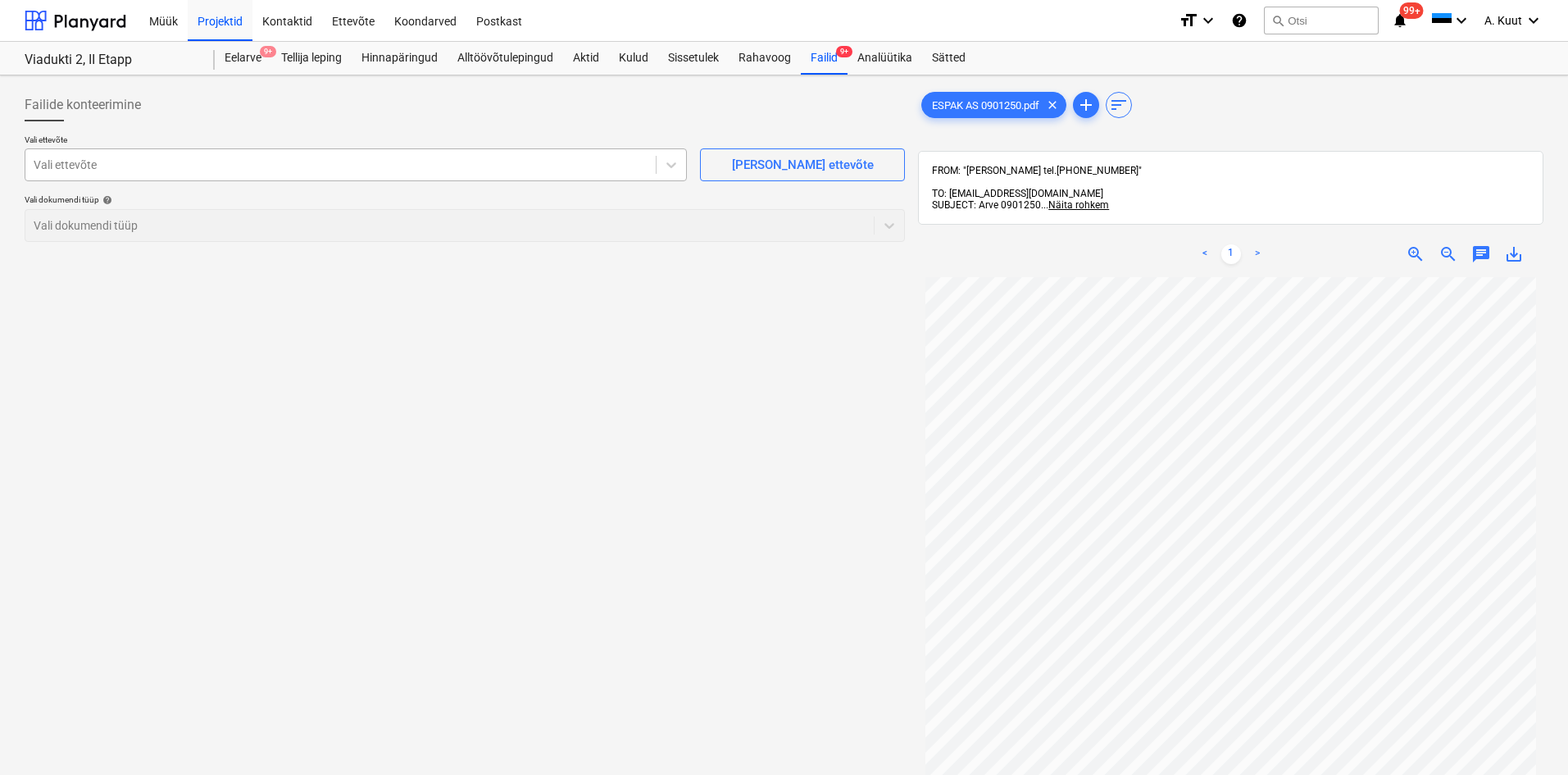
click at [131, 167] on div at bounding box center [341, 164] width 614 height 16
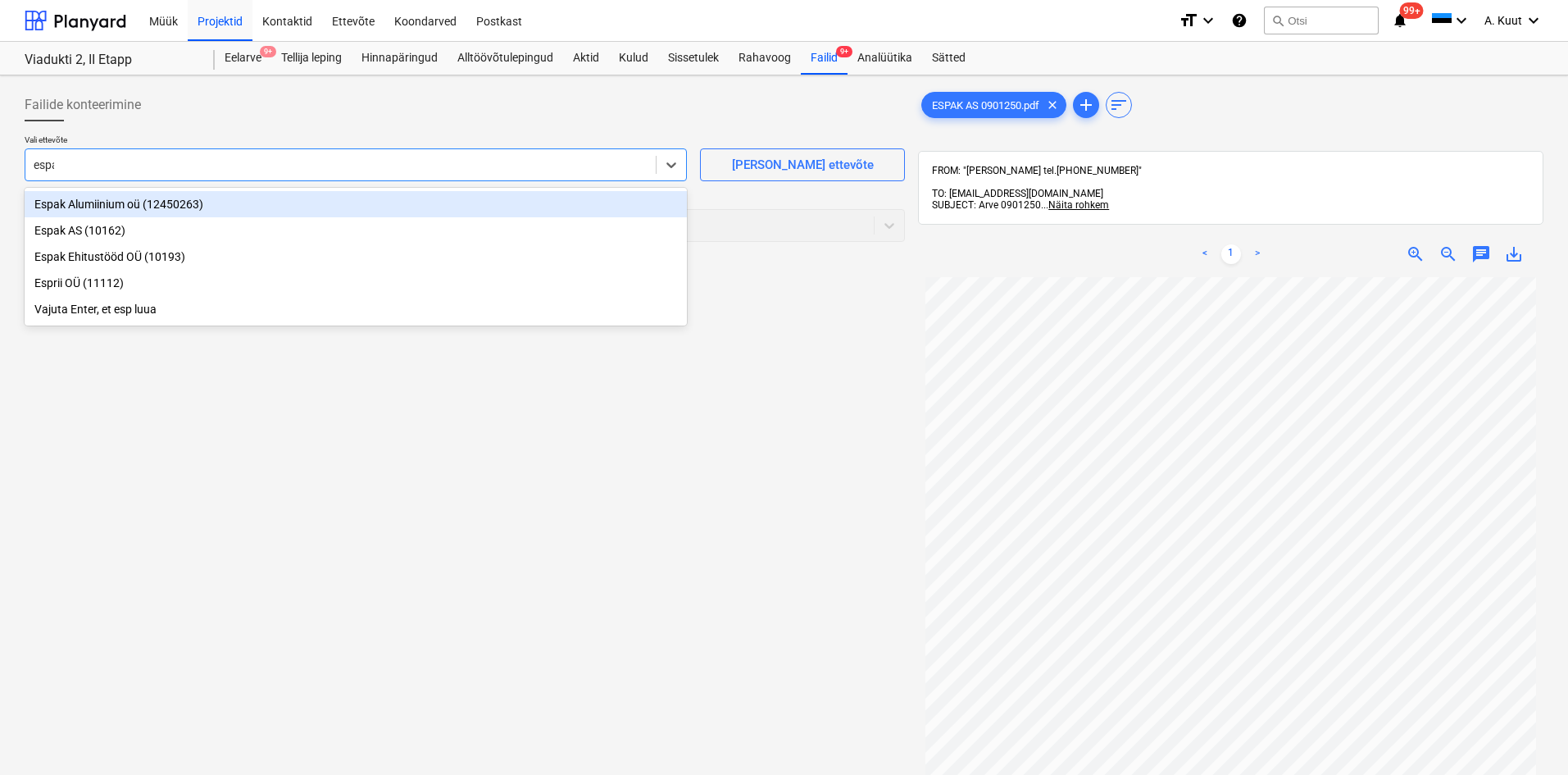
type input "espak"
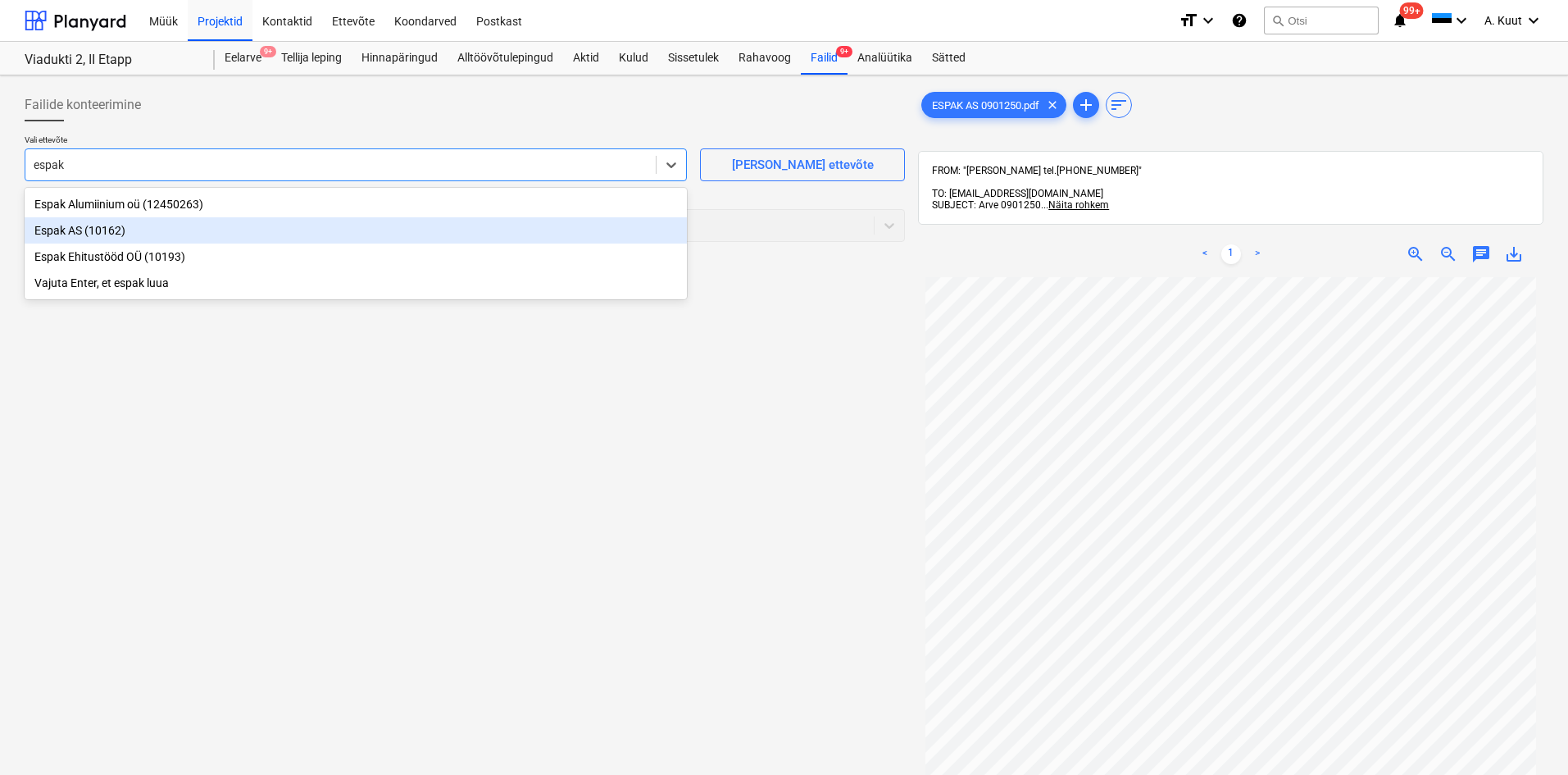
click at [64, 235] on div "Espak AS (10162)" at bounding box center [356, 230] width 662 height 26
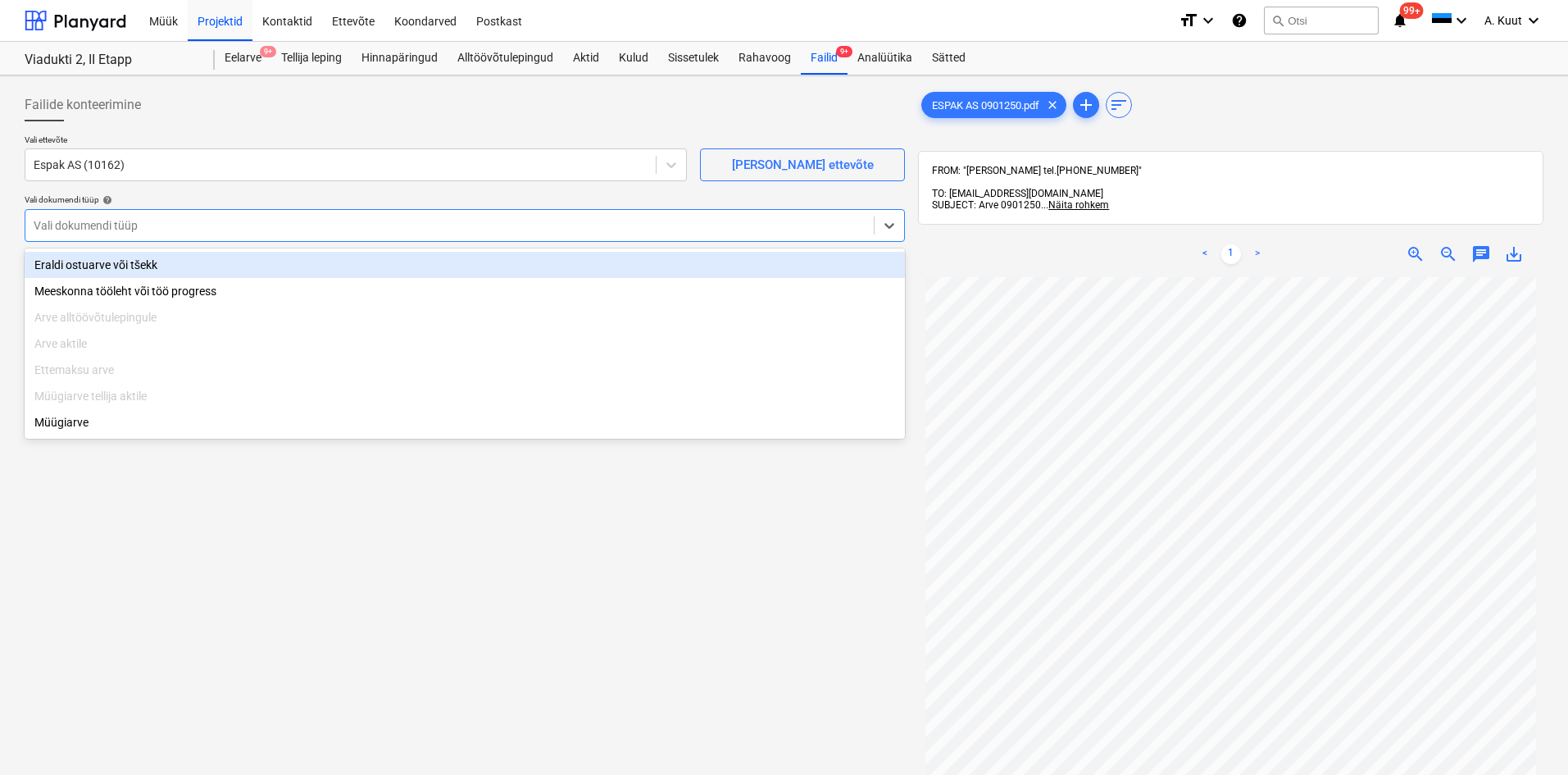
click at [90, 233] on div at bounding box center [450, 224] width 832 height 16
click at [103, 263] on div "Eraldi ostuarve või tšekk" at bounding box center [464, 264] width 880 height 26
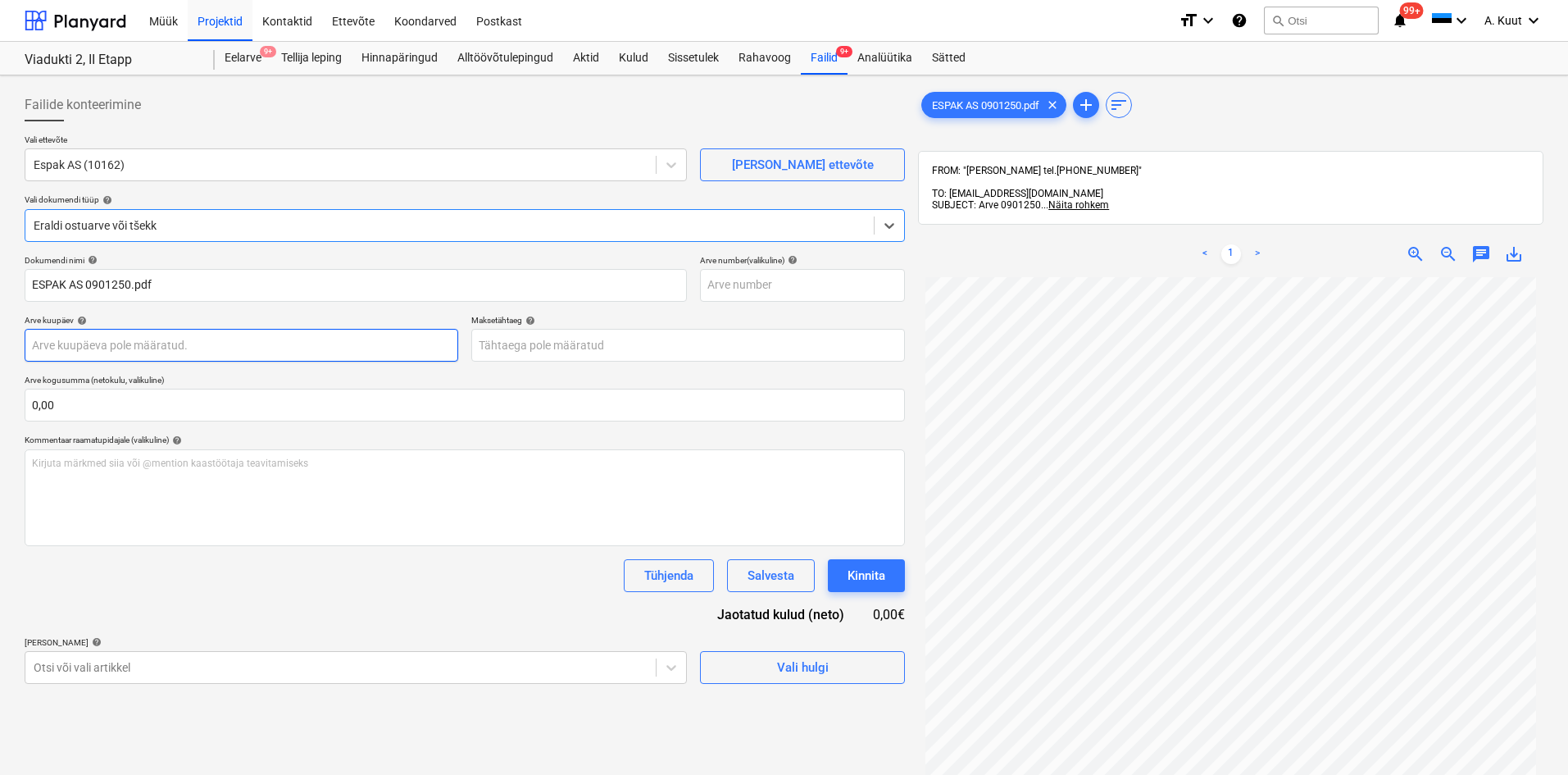
click at [113, 346] on body "Müük Projektid Kontaktid Ettevõte Koondarved Postkast format_size keyboard_arro…" at bounding box center [784, 387] width 1568 height 775
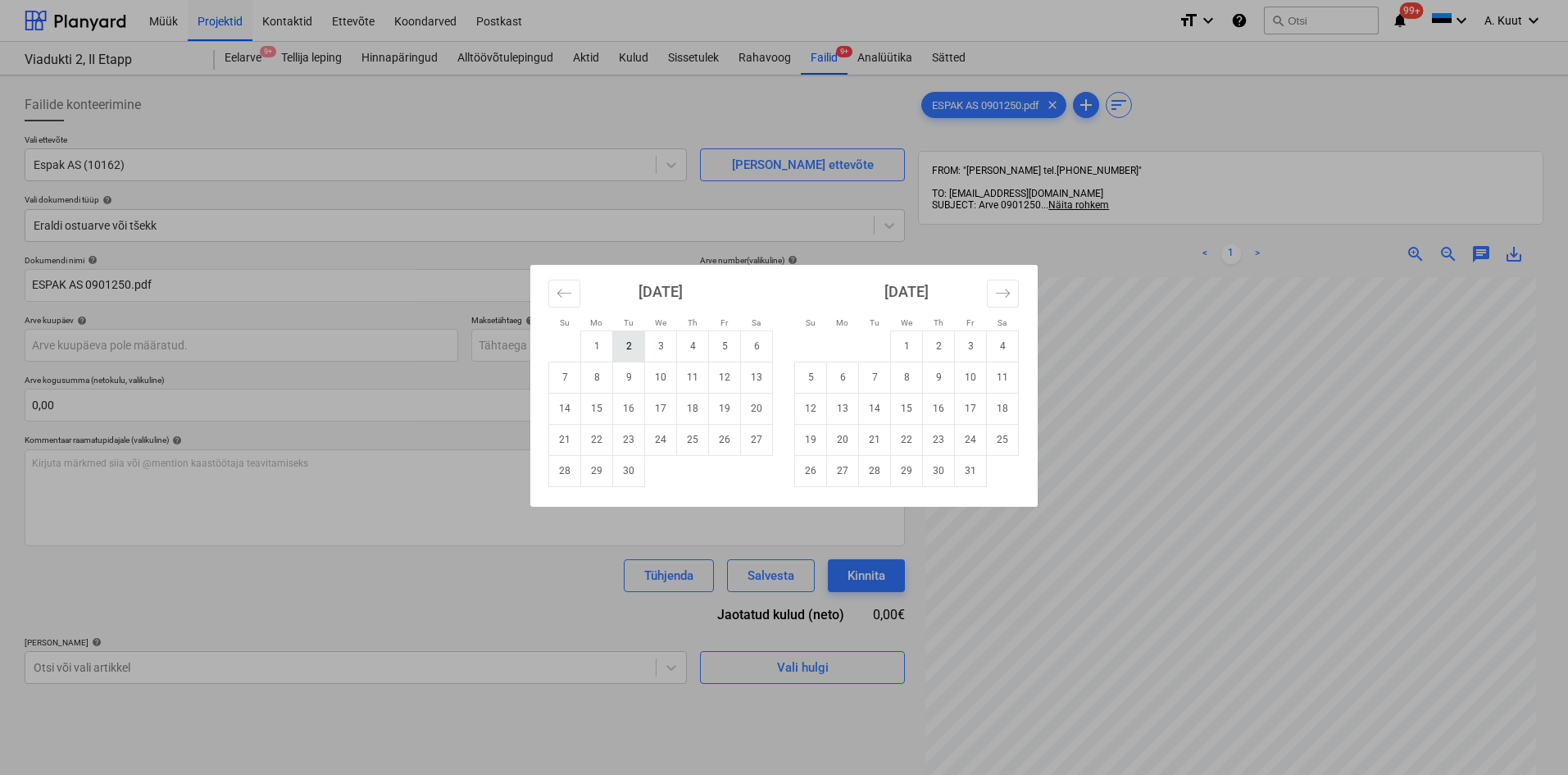
click at [623, 347] on td "2" at bounding box center [629, 346] width 32 height 31
type input "[DATE]"
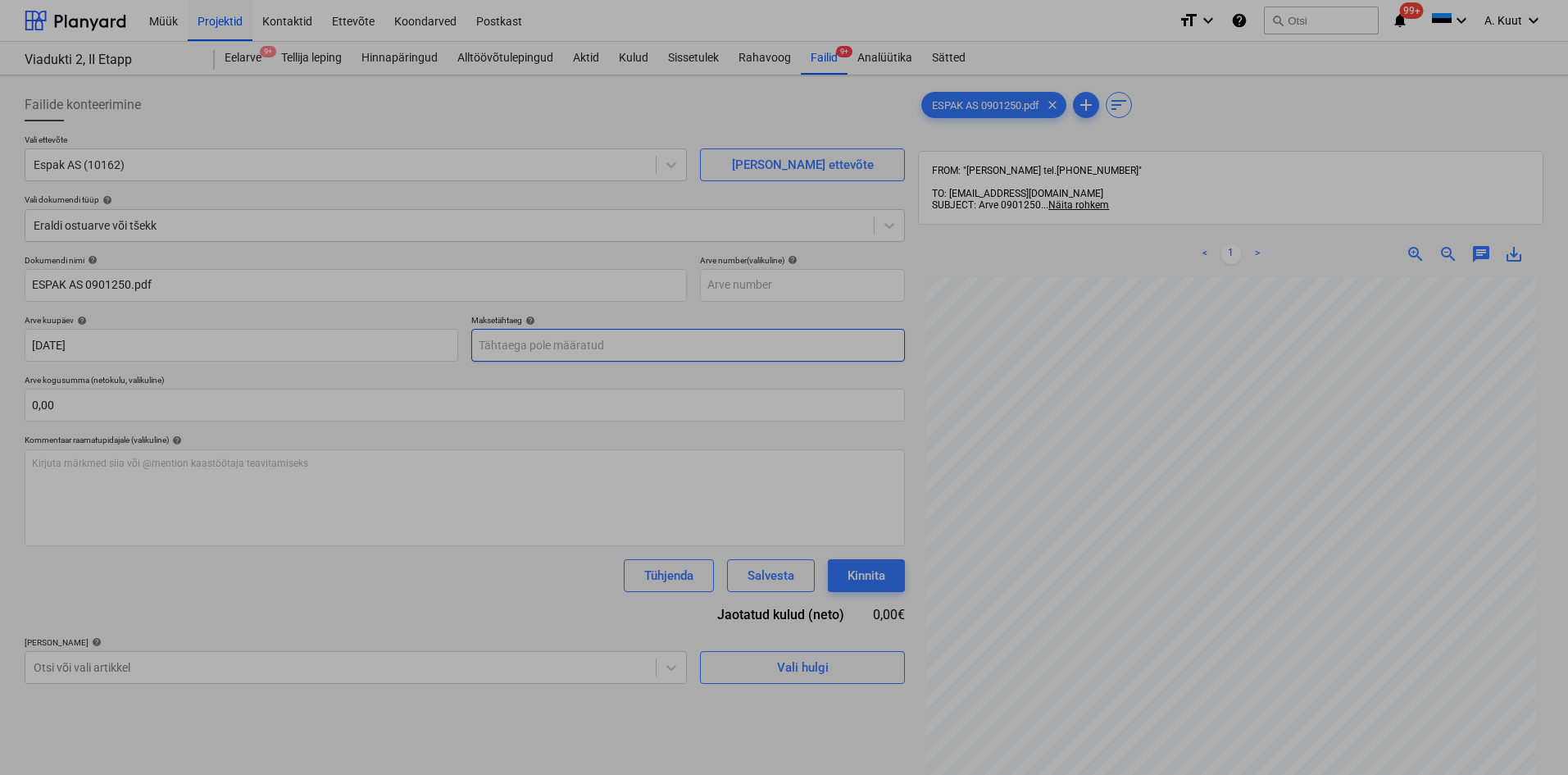
click at [537, 352] on body "Müük Projektid Kontaktid Ettevõte Koondarved Postkast format_size keyboard_arro…" at bounding box center [784, 387] width 1568 height 775
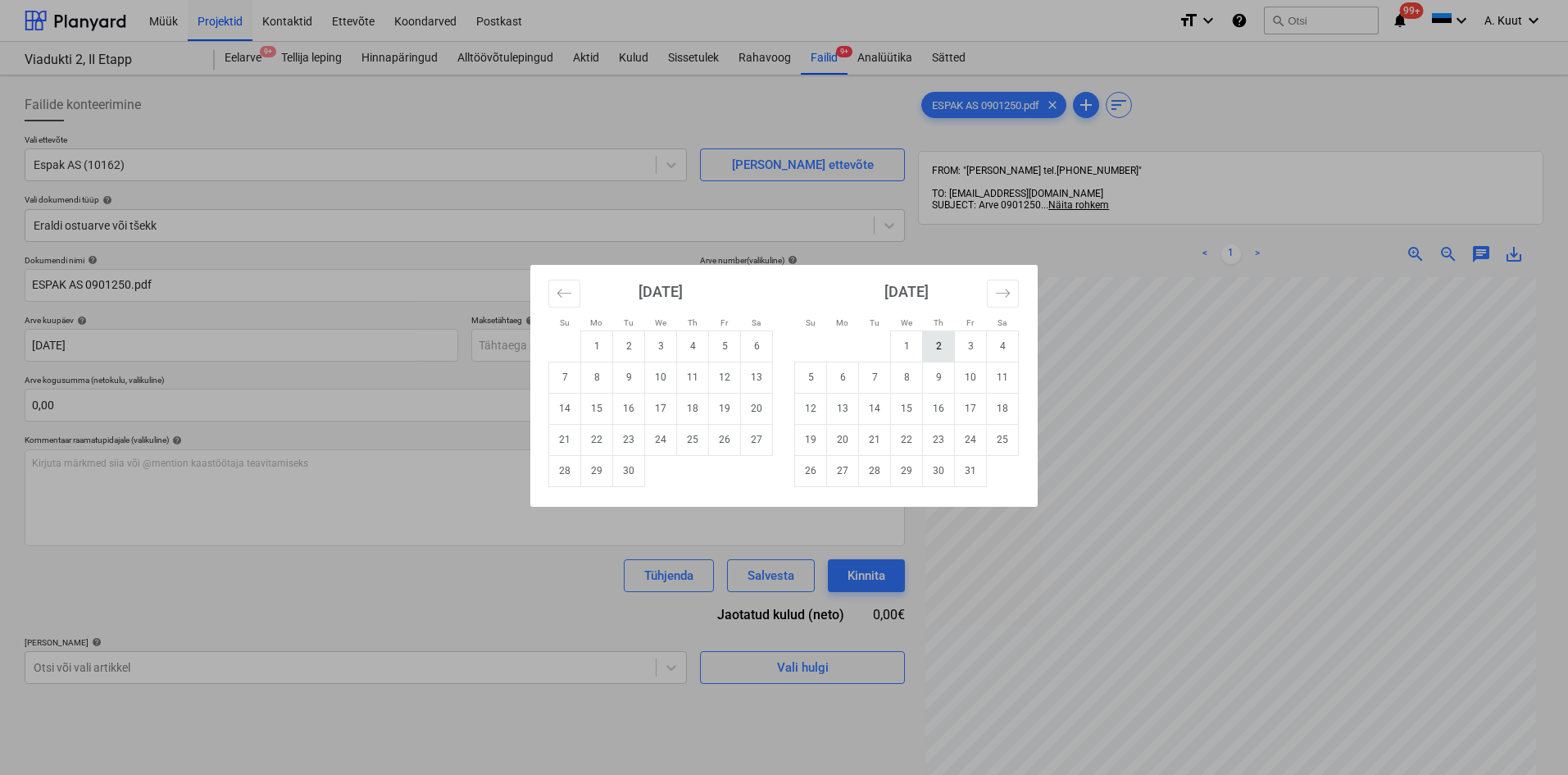
click at [948, 349] on td "2" at bounding box center [939, 346] width 32 height 31
type input "[DATE]"
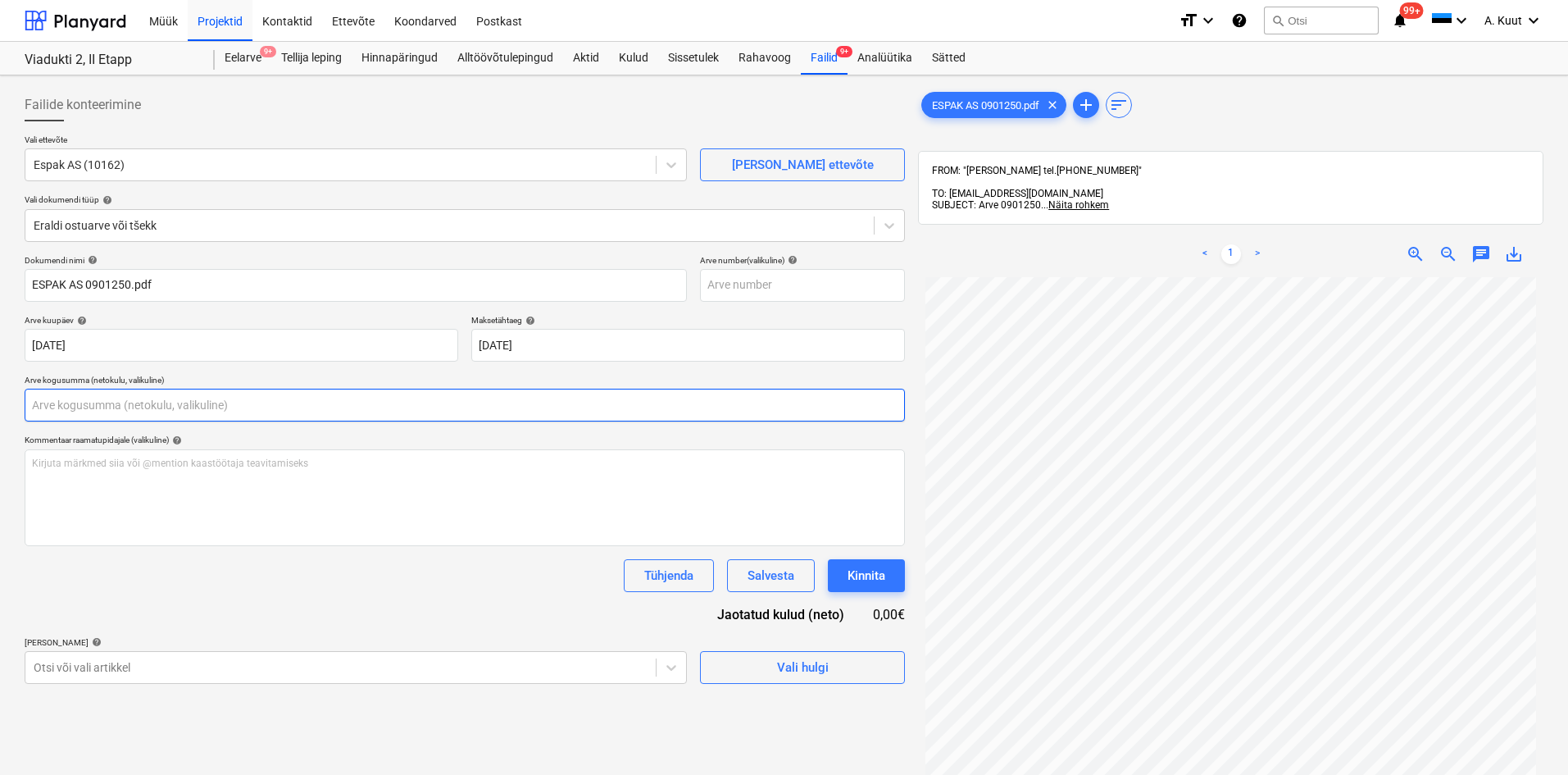
click at [50, 403] on input "text" at bounding box center [464, 405] width 880 height 33
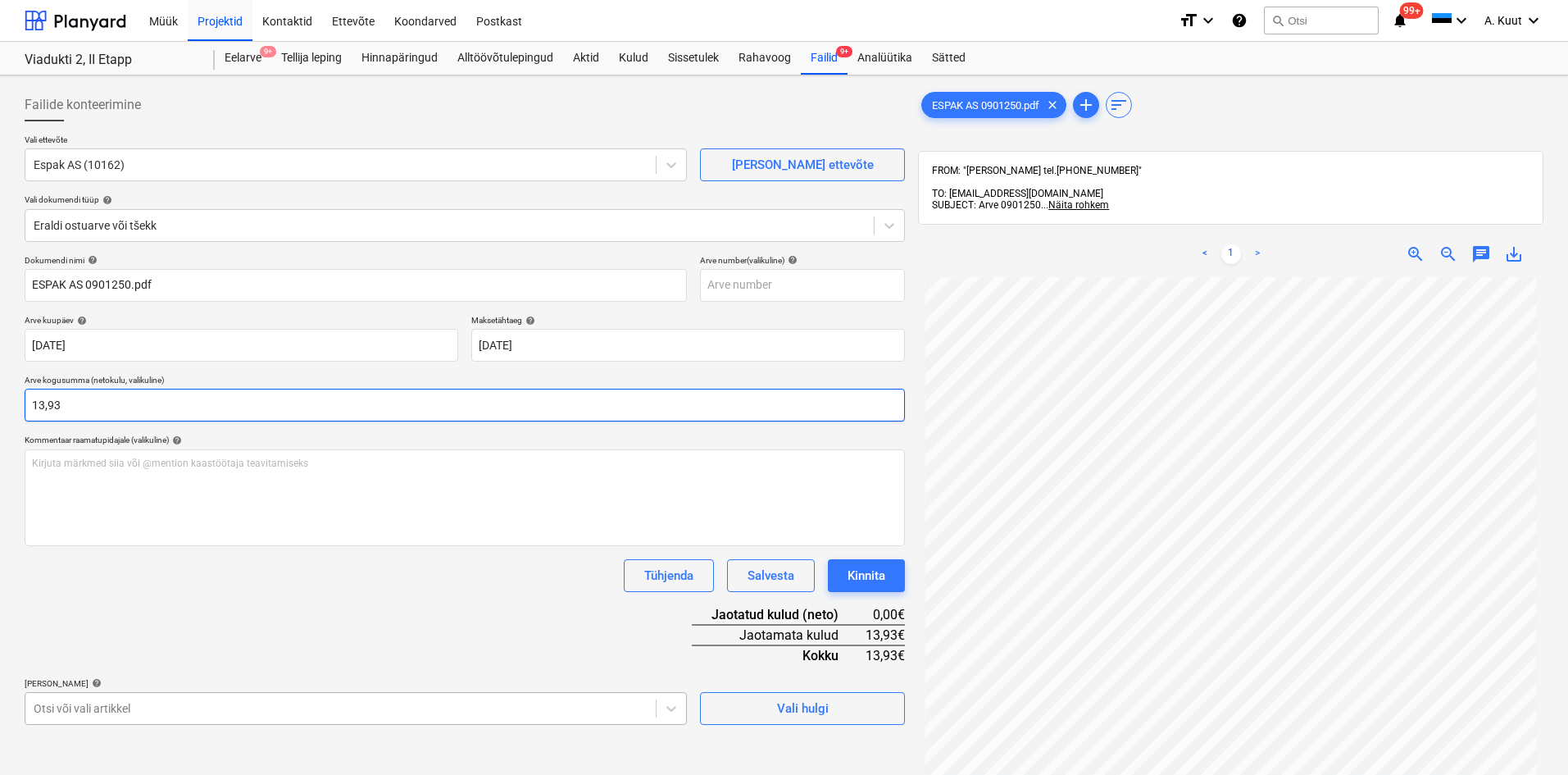
type input "13,93"
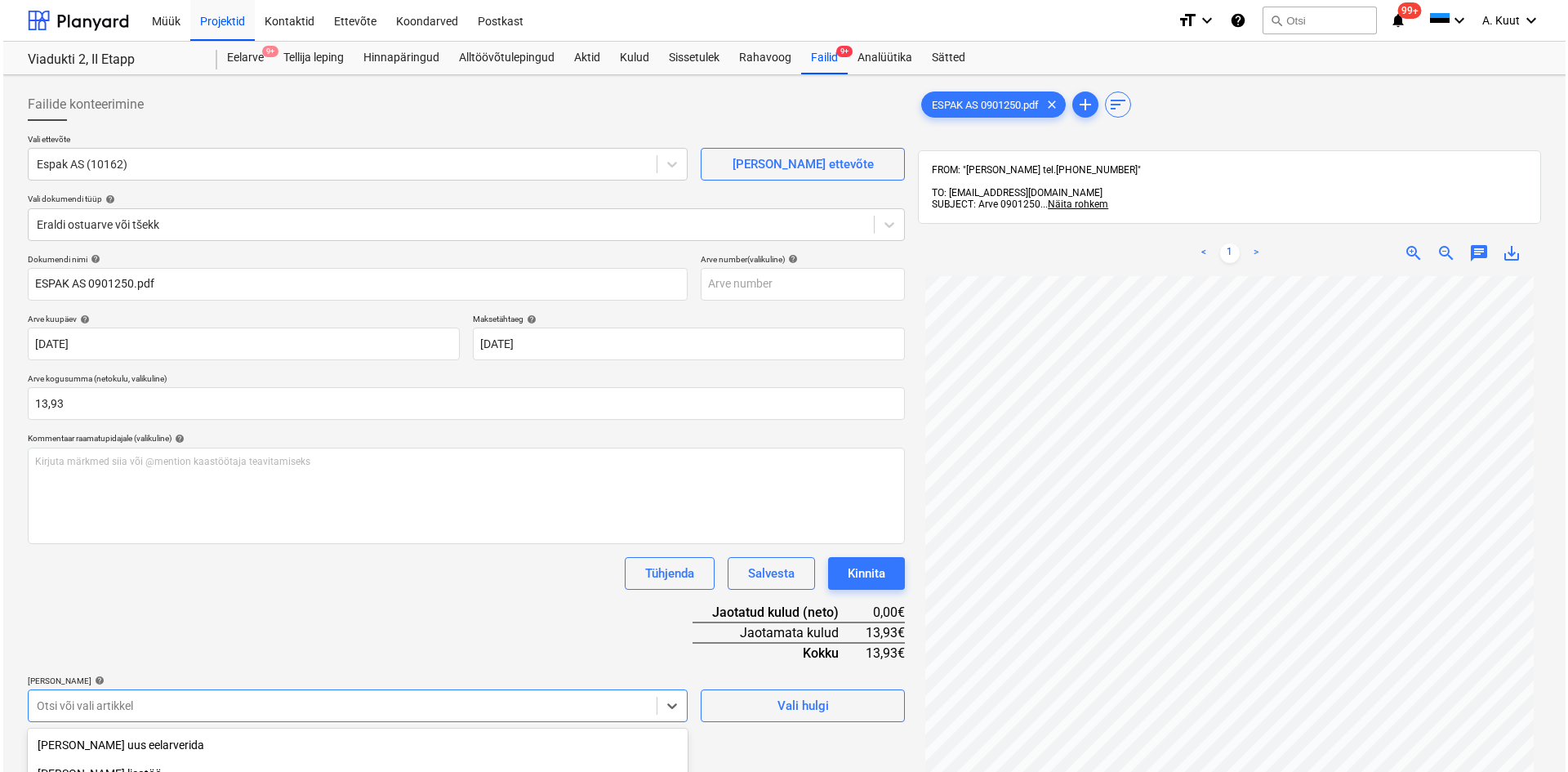
scroll to position [212, 0]
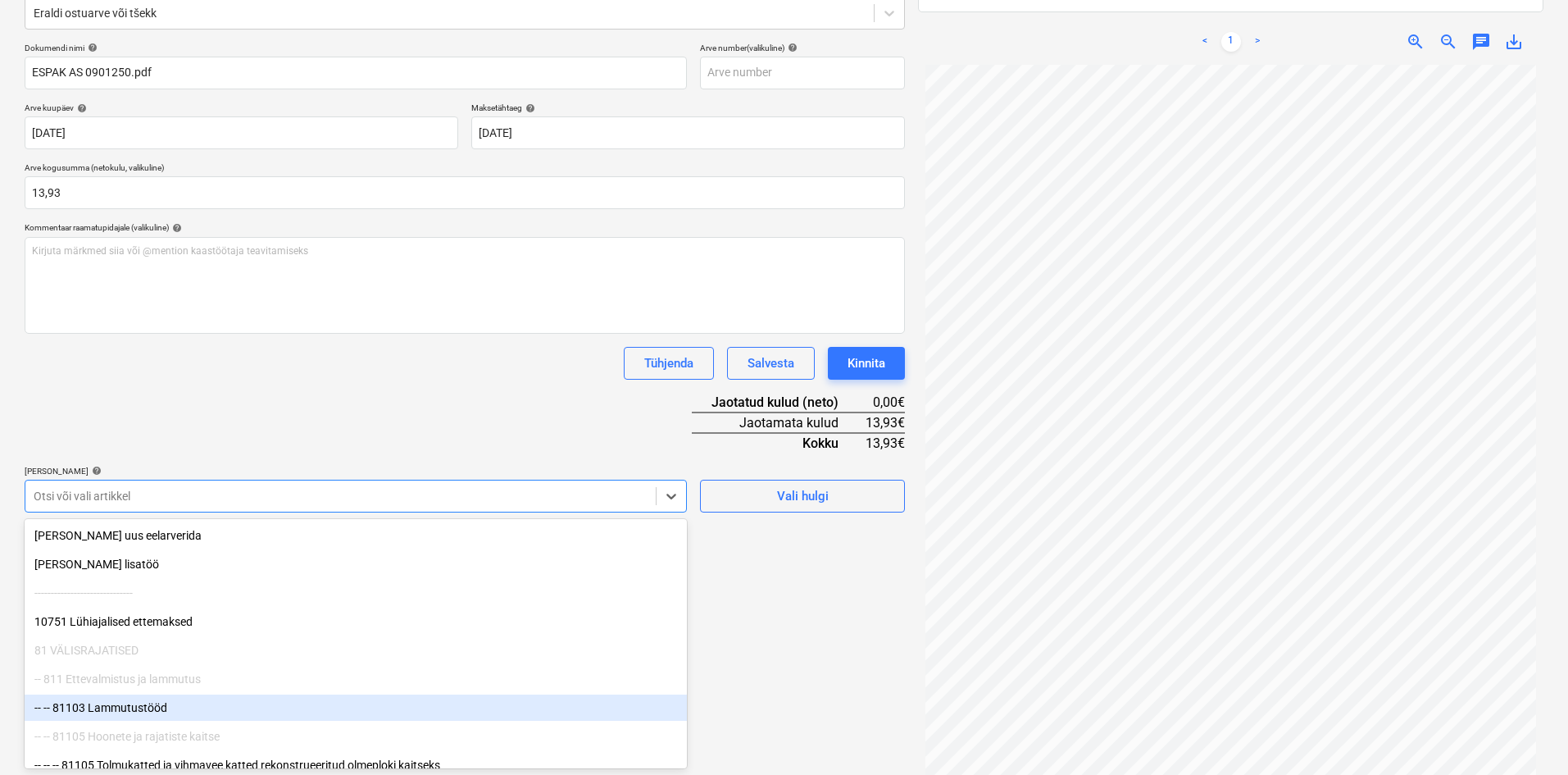
click at [119, 562] on body "Müük Projektid Kontaktid Ettevõte Koondarved Postkast format_size keyboard_arro…" at bounding box center [784, 174] width 1568 height 775
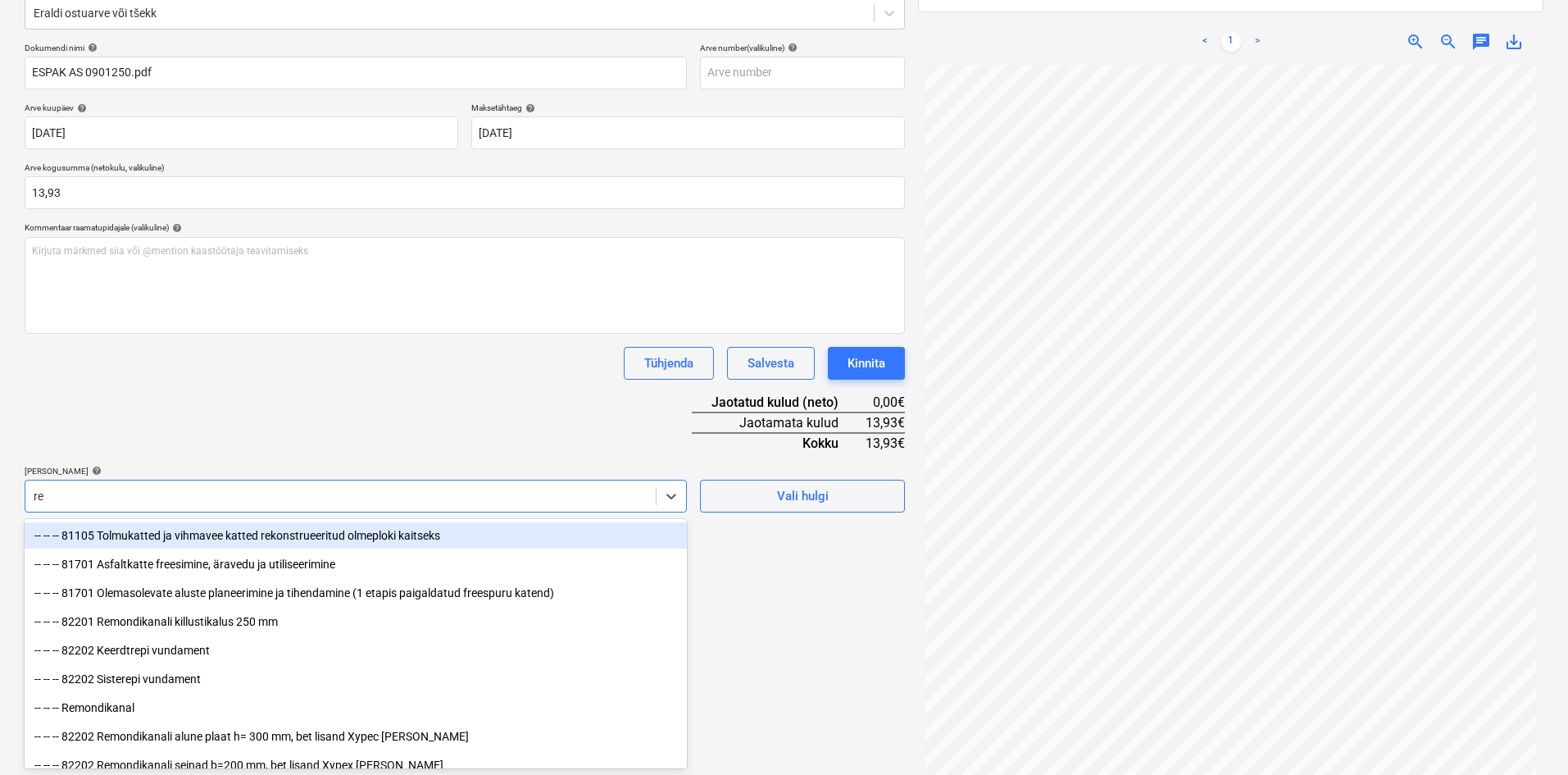
type input "ren"
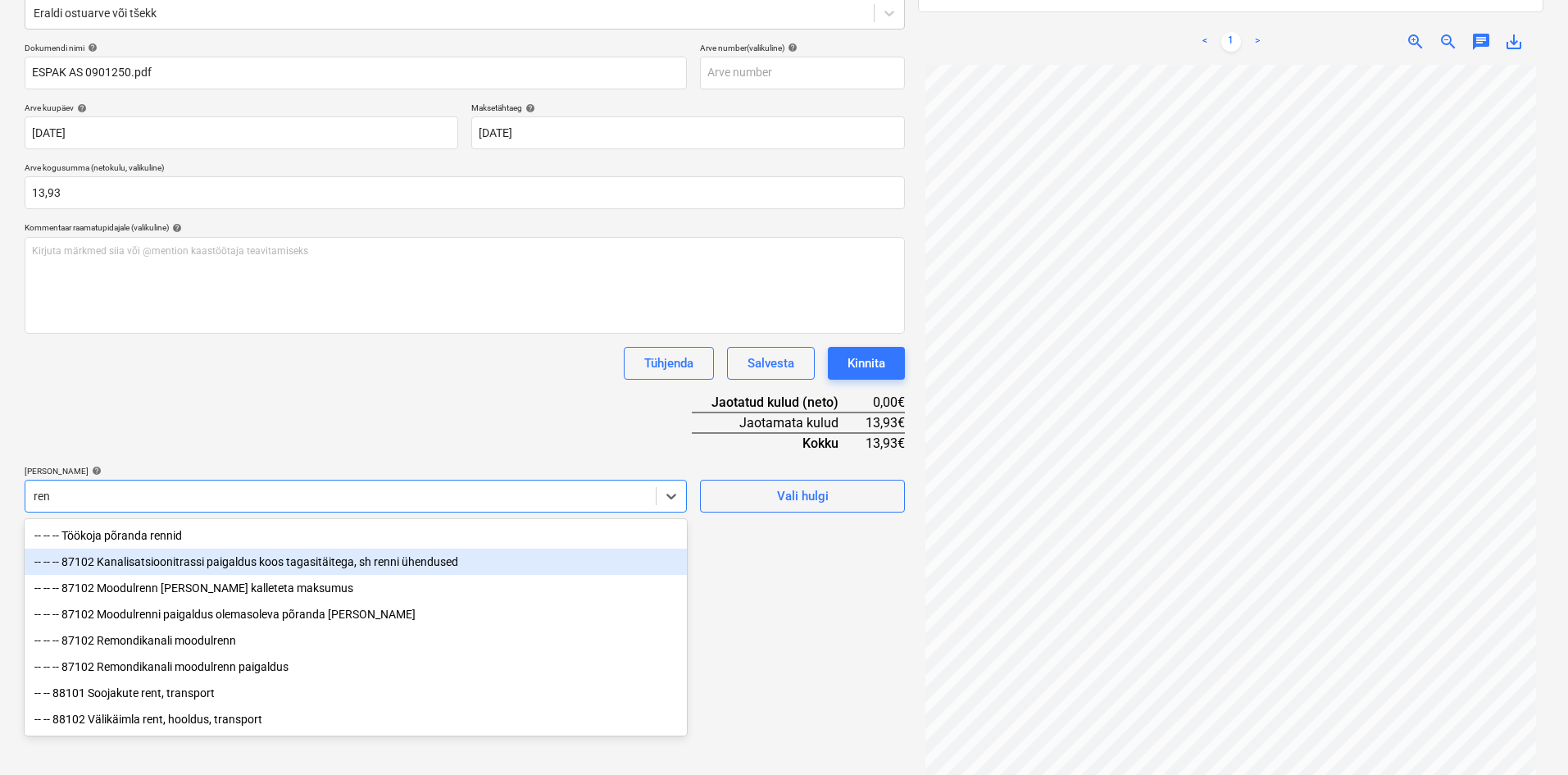
click at [186, 561] on div "-- -- -- 87102 Kanalisatsioonitrassi paigaldus koos tagasitäitega, sh renni ühe…" at bounding box center [356, 561] width 662 height 26
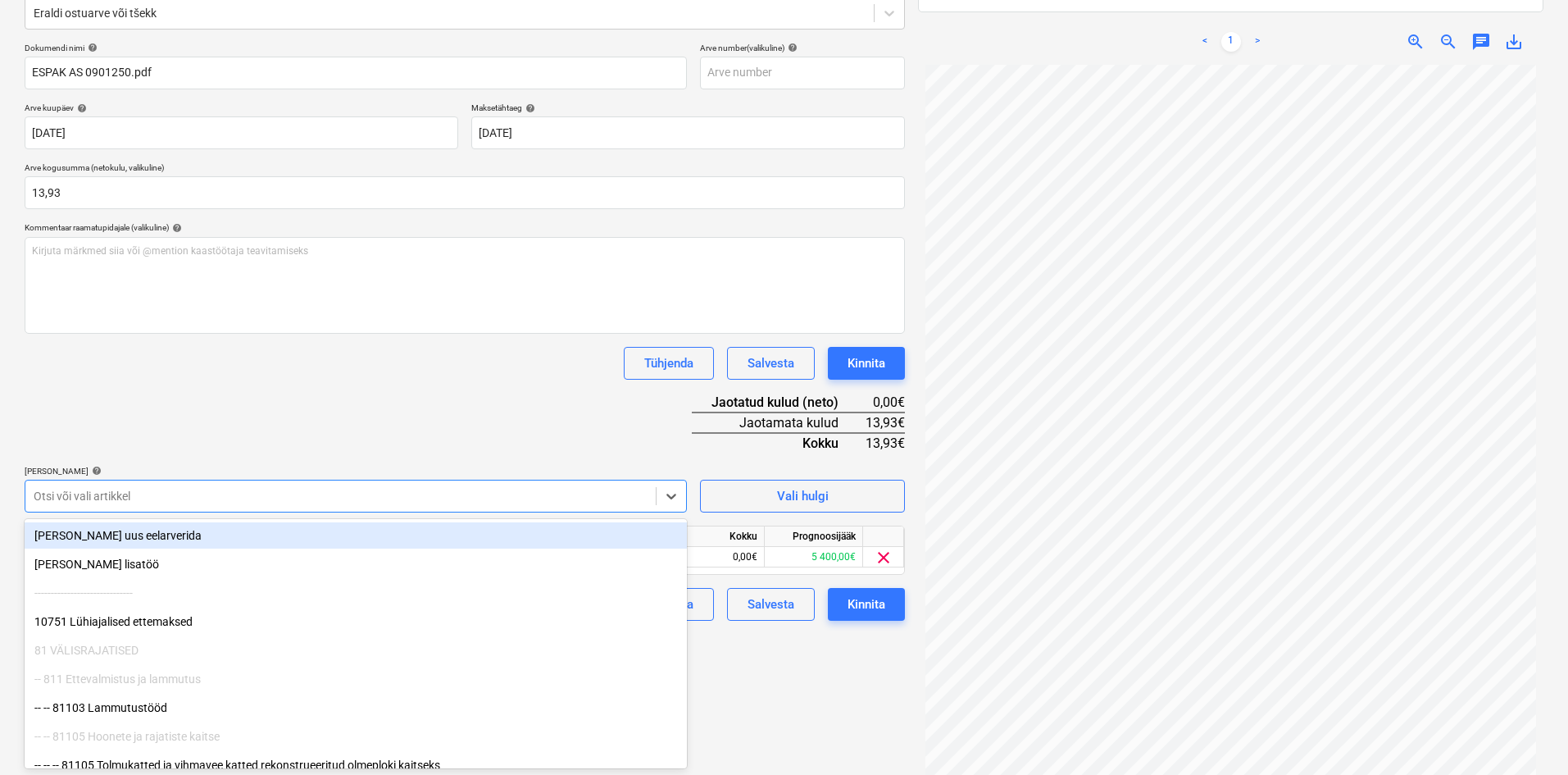
click at [361, 433] on div "Dokumendi nimi help ESPAK AS 0901250.pdf Arve number (valikuline) help [PERSON_…" at bounding box center [464, 331] width 880 height 578
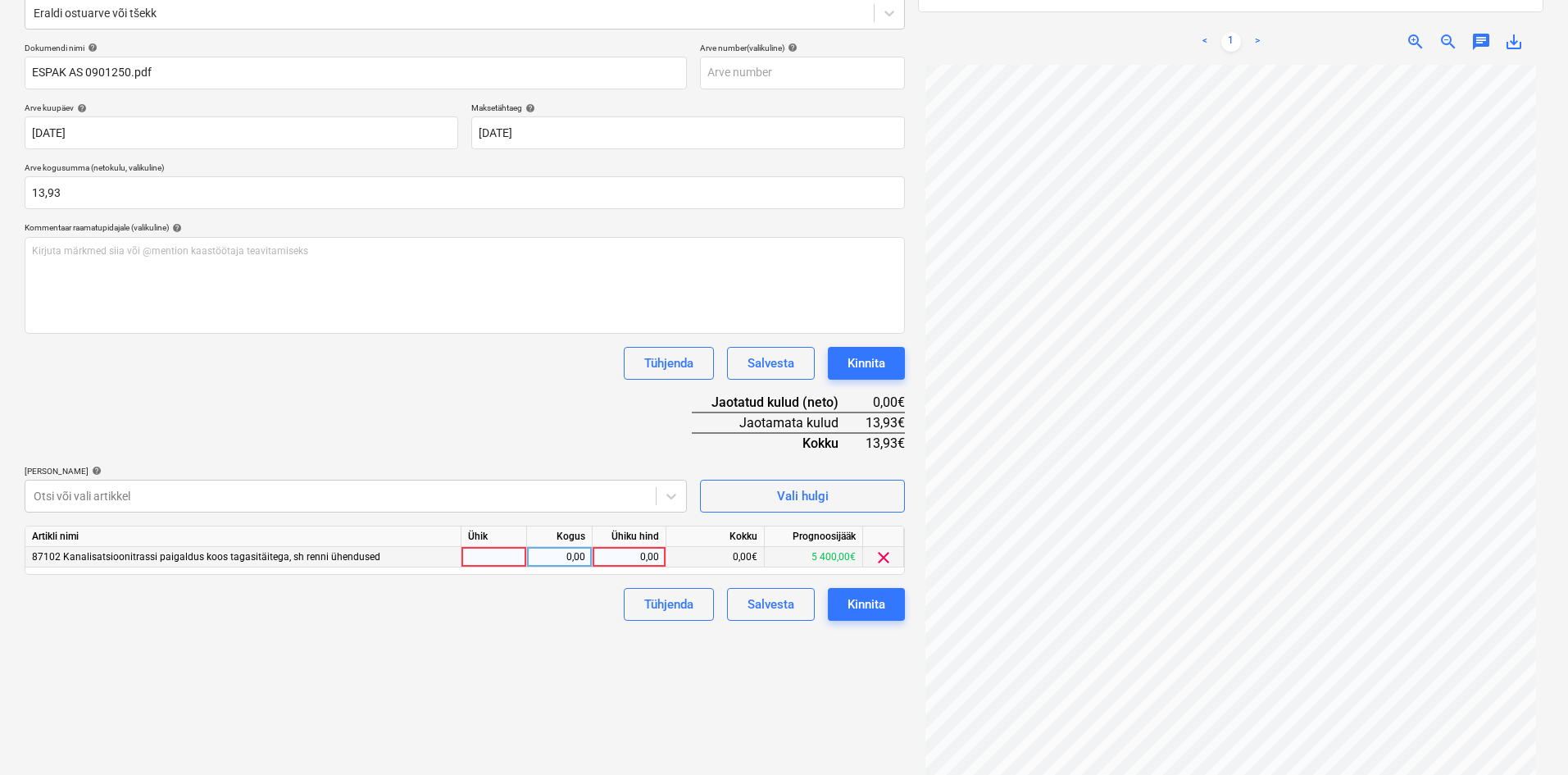
click at [648, 551] on div "0,00" at bounding box center [629, 556] width 60 height 20
type input "13,93"
click at [591, 659] on div "Failide konteerimine Vali ettevõte Espak AS (10162) [PERSON_NAME] uus ettevõte …" at bounding box center [464, 335] width 894 height 930
click at [886, 606] on button "Kinnita" at bounding box center [866, 604] width 77 height 33
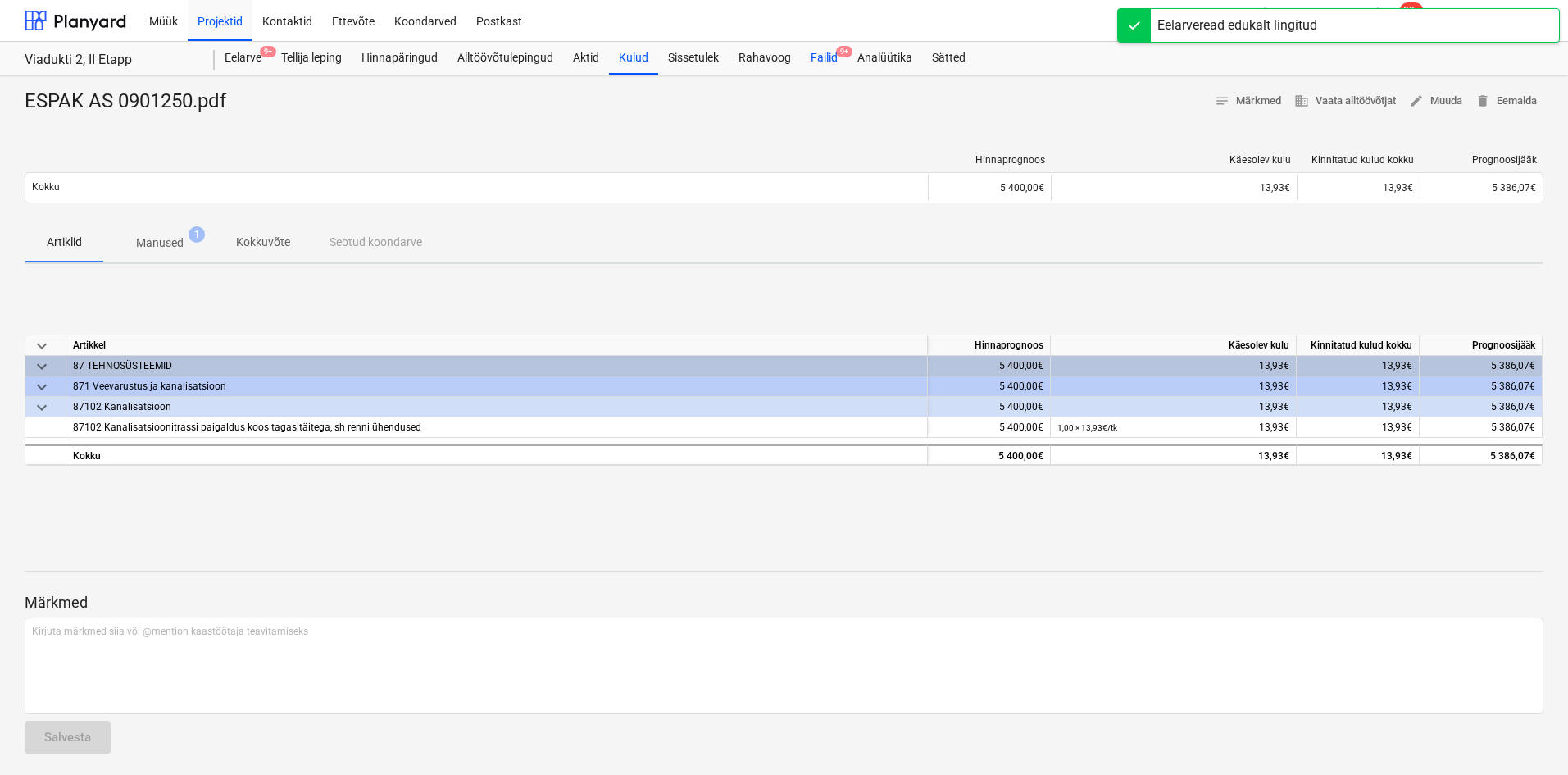
drag, startPoint x: 823, startPoint y: 58, endPoint x: 814, endPoint y: 61, distance: 9.5
click at [823, 58] on div "Failid 9+" at bounding box center [823, 58] width 47 height 33
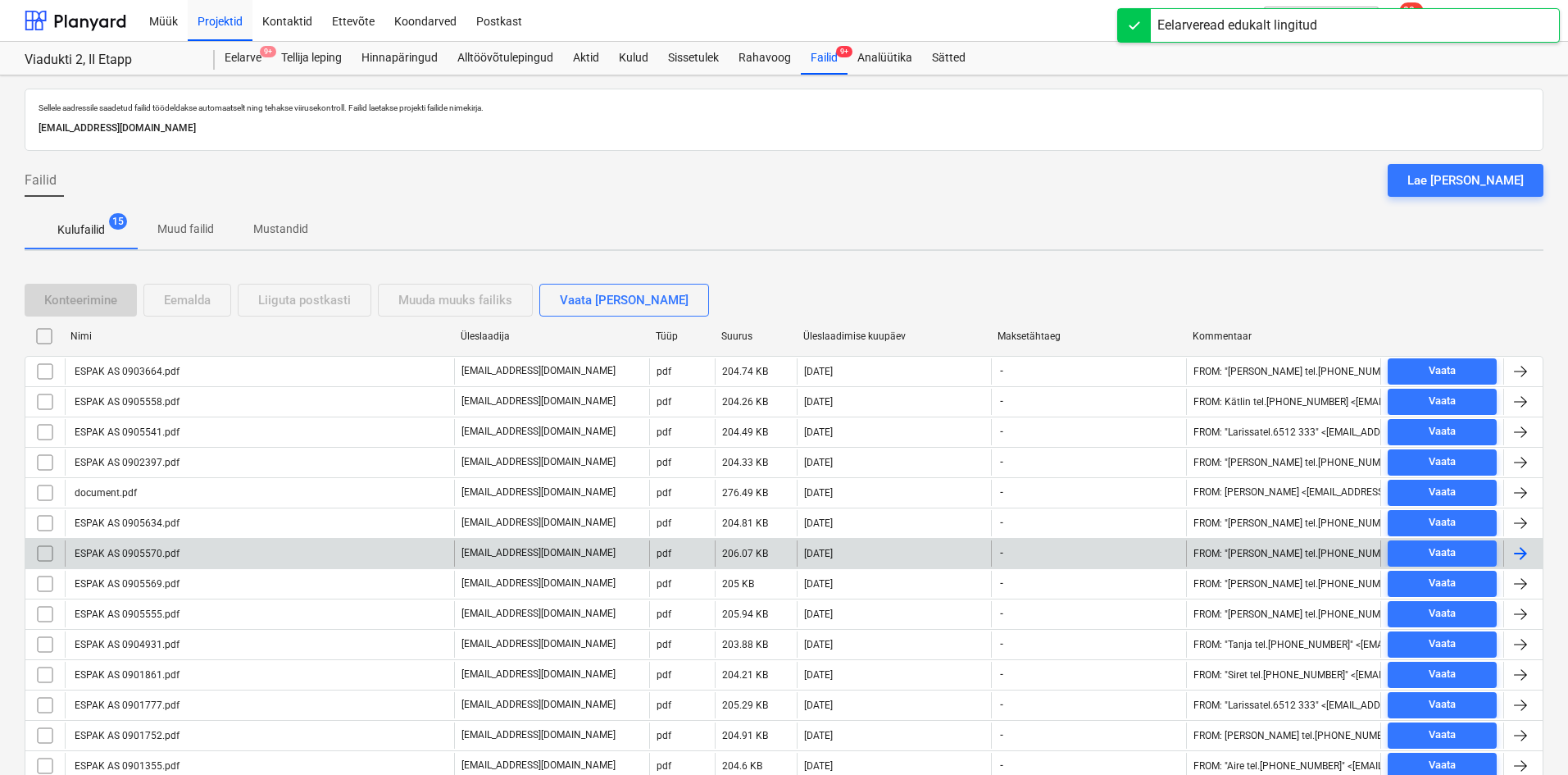
scroll to position [96, 0]
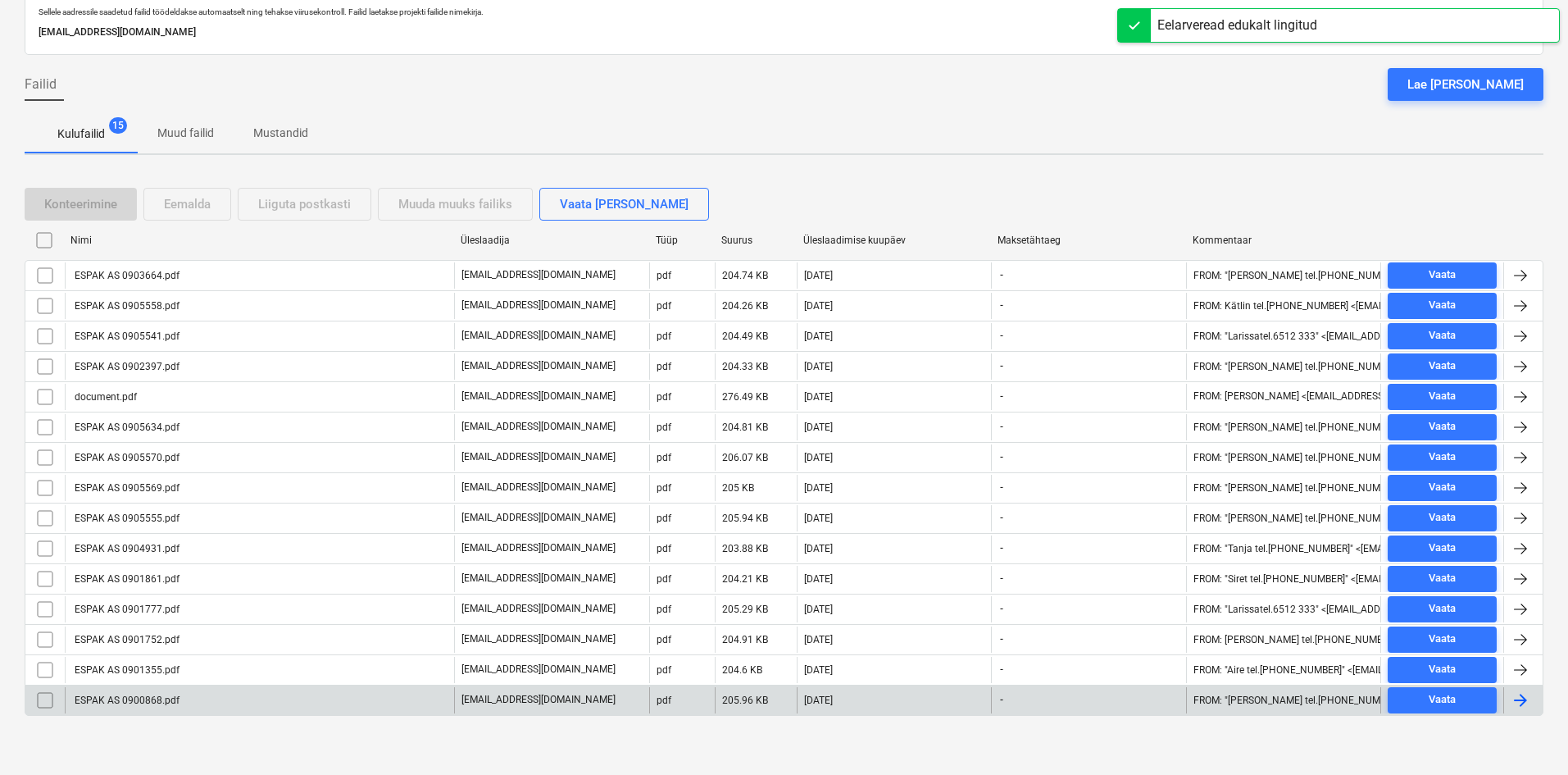
click at [134, 699] on div "ESPAK AS 0900868.pdf" at bounding box center [125, 700] width 108 height 12
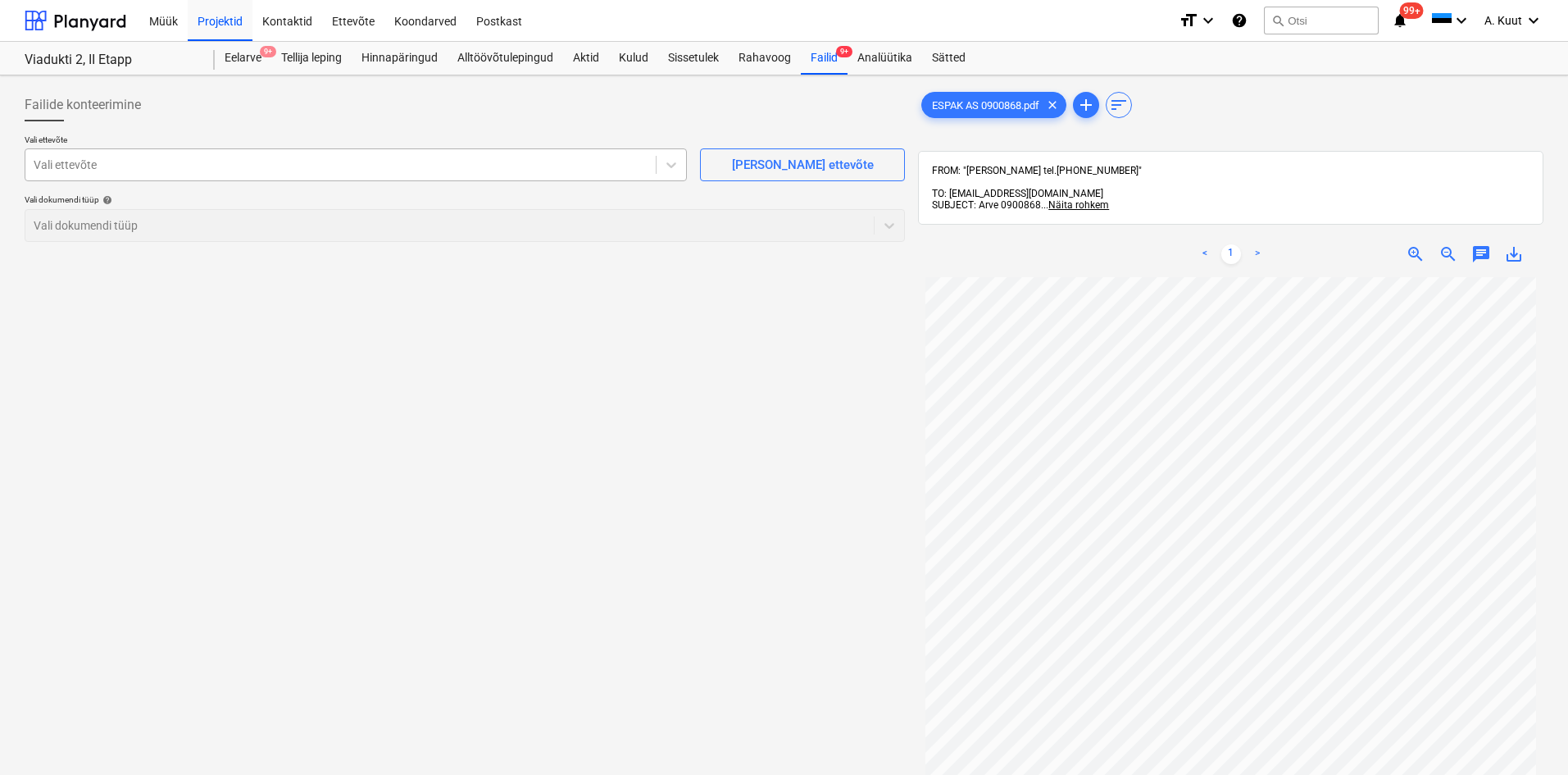
click at [200, 160] on div at bounding box center [341, 164] width 614 height 16
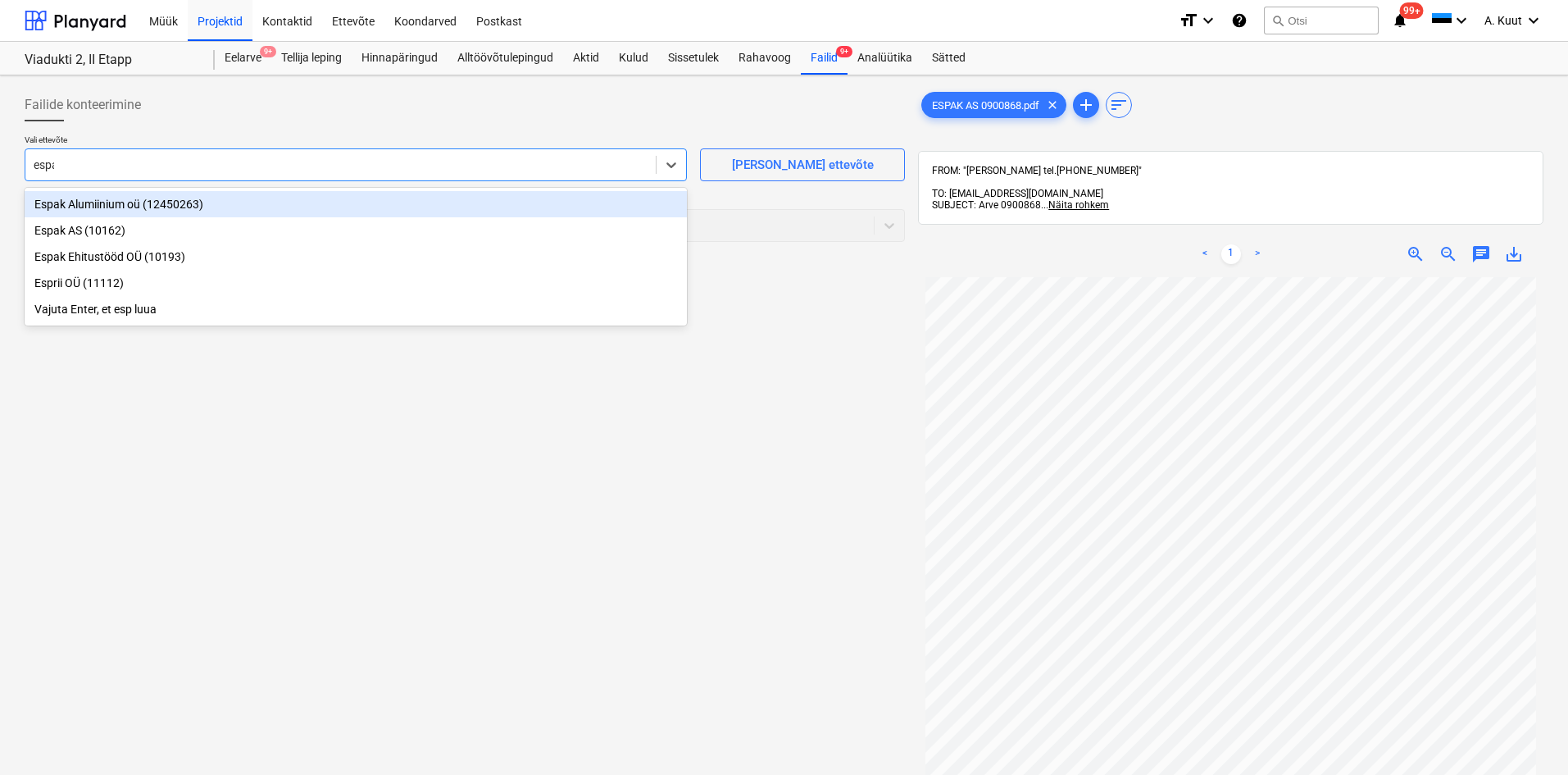
type input "espak"
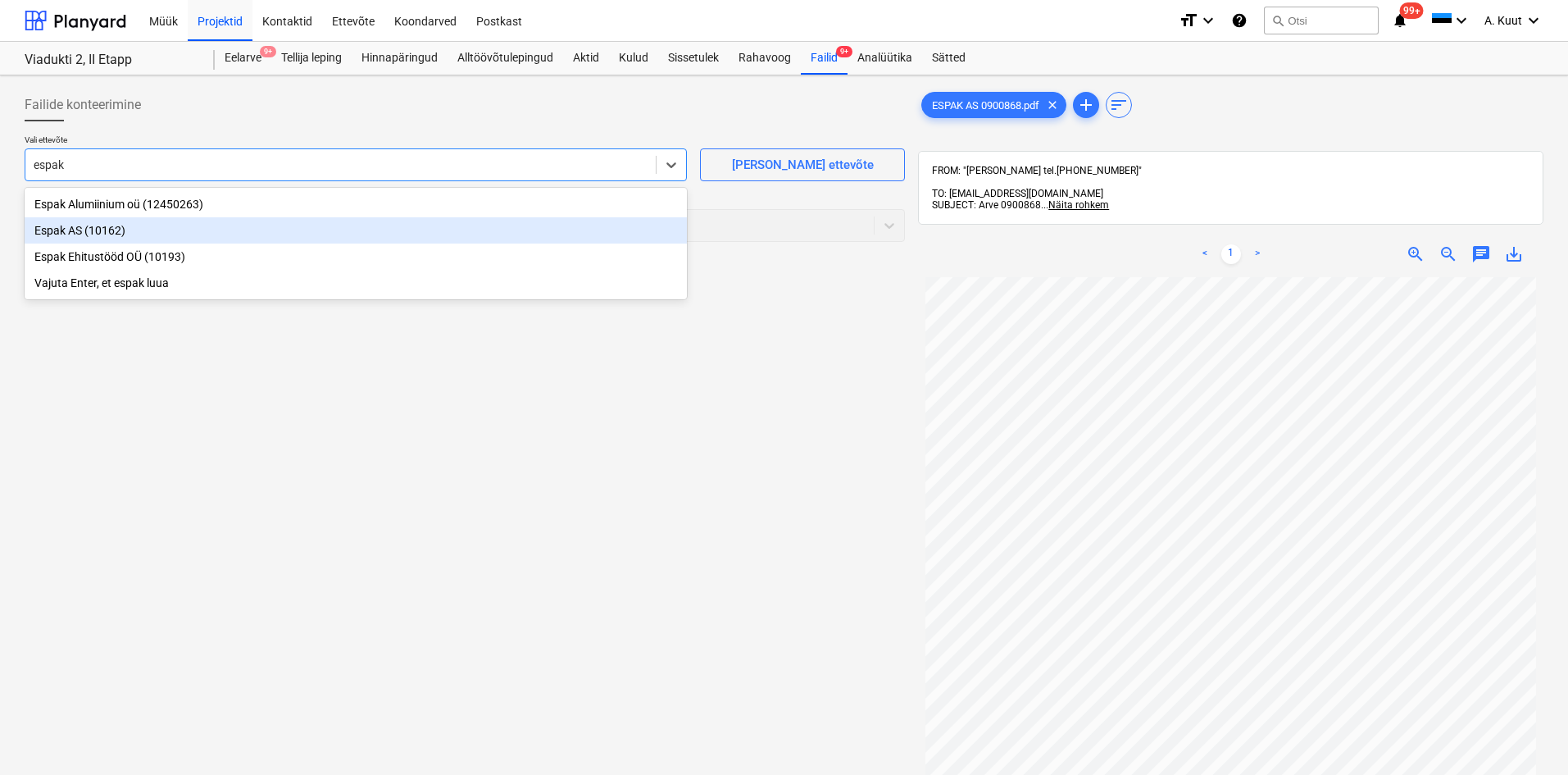
click at [68, 230] on div "Espak AS (10162)" at bounding box center [356, 230] width 662 height 26
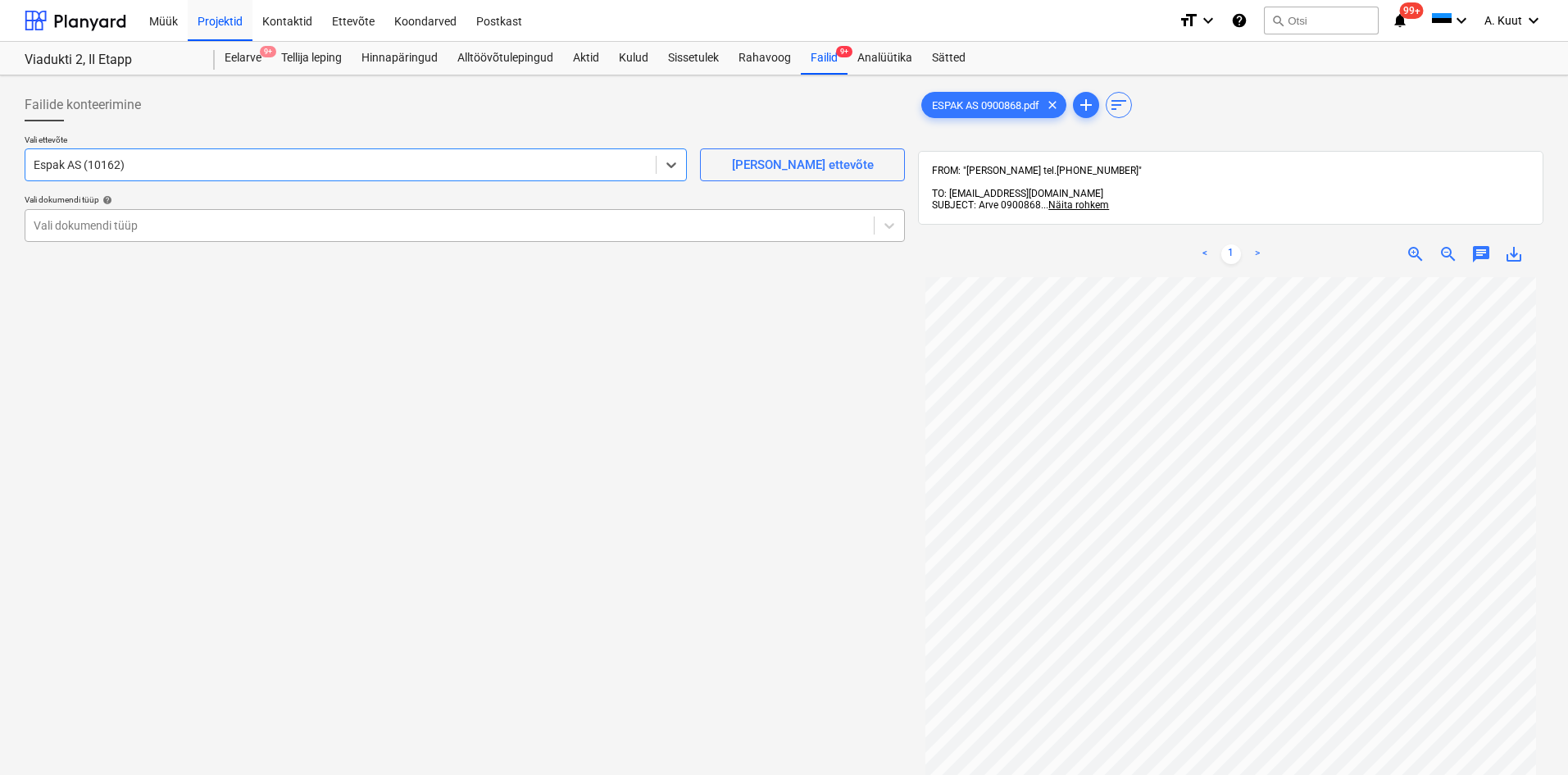
click at [108, 232] on div at bounding box center [450, 224] width 832 height 16
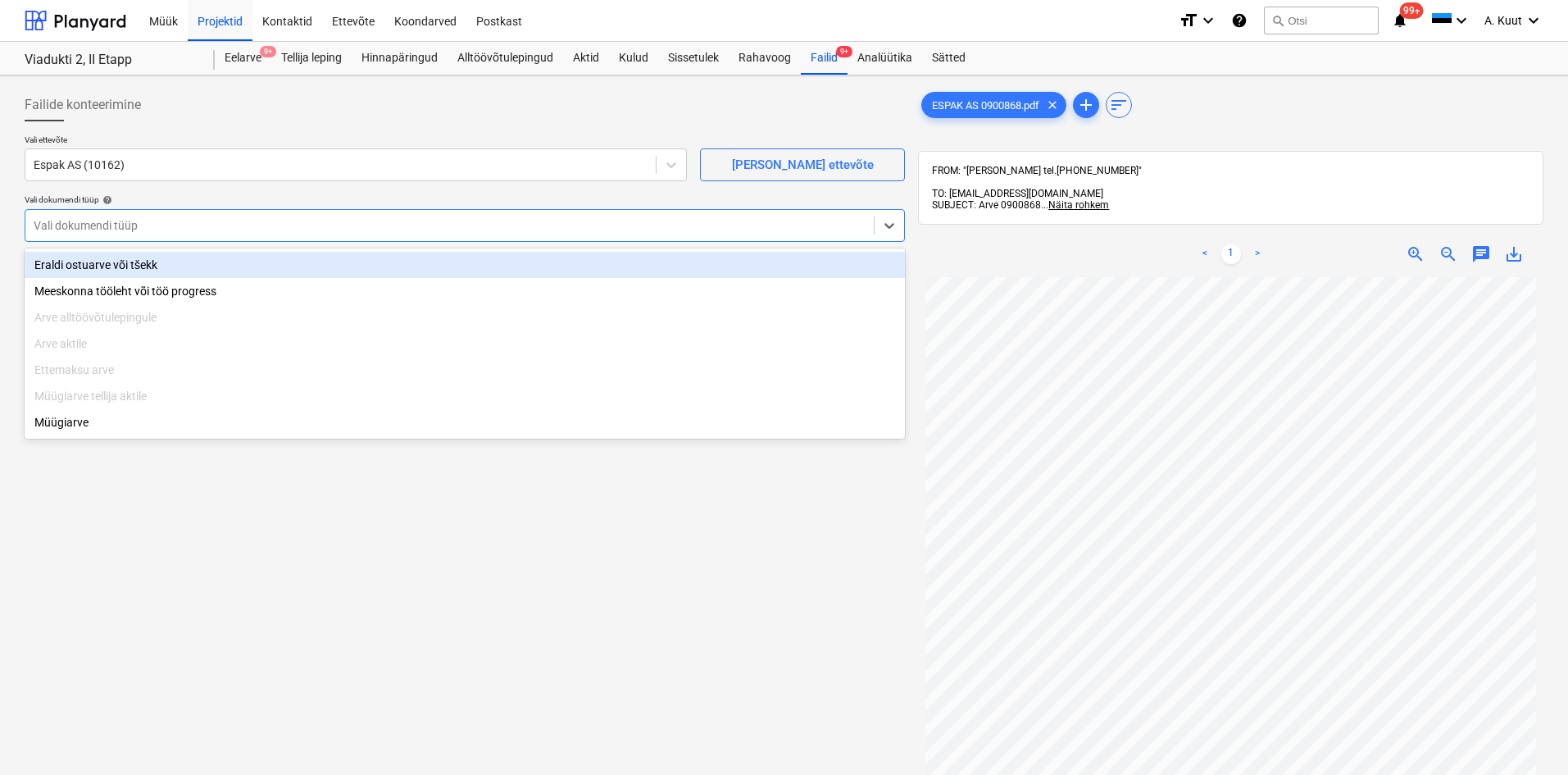
click at [110, 267] on div "Eraldi ostuarve või tšekk" at bounding box center [464, 264] width 880 height 26
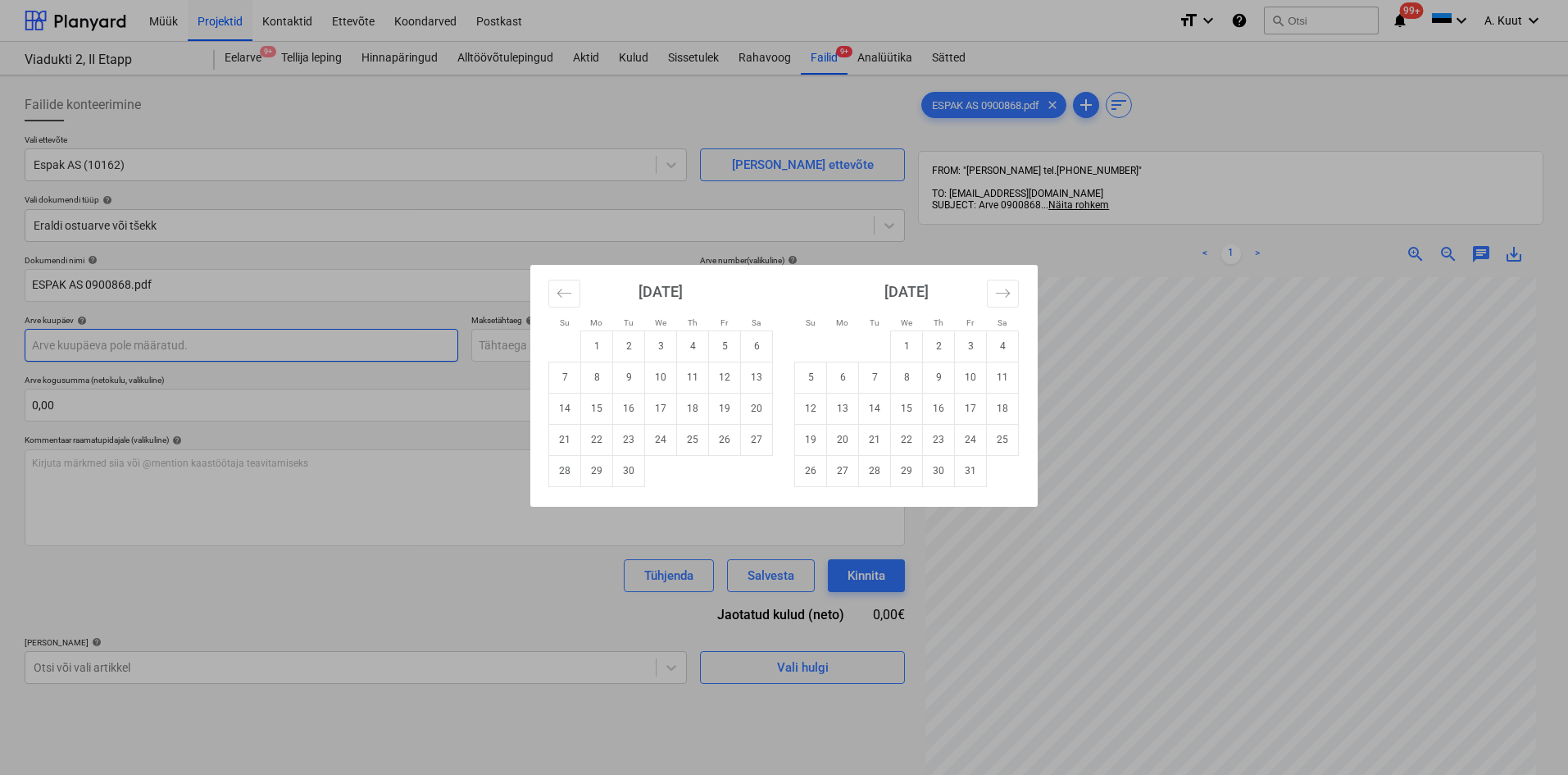
click at [105, 343] on body "Müük Projektid Kontaktid Ettevõte Koondarved Postkast format_size keyboard_arro…" at bounding box center [784, 387] width 1568 height 775
click at [634, 352] on td "2" at bounding box center [629, 346] width 32 height 31
type input "[DATE]"
click at [629, 345] on body "Müük Projektid Kontaktid Ettevõte Koondarved Postkast format_size keyboard_arro…" at bounding box center [784, 387] width 1568 height 775
click at [940, 349] on td "2" at bounding box center [939, 346] width 32 height 31
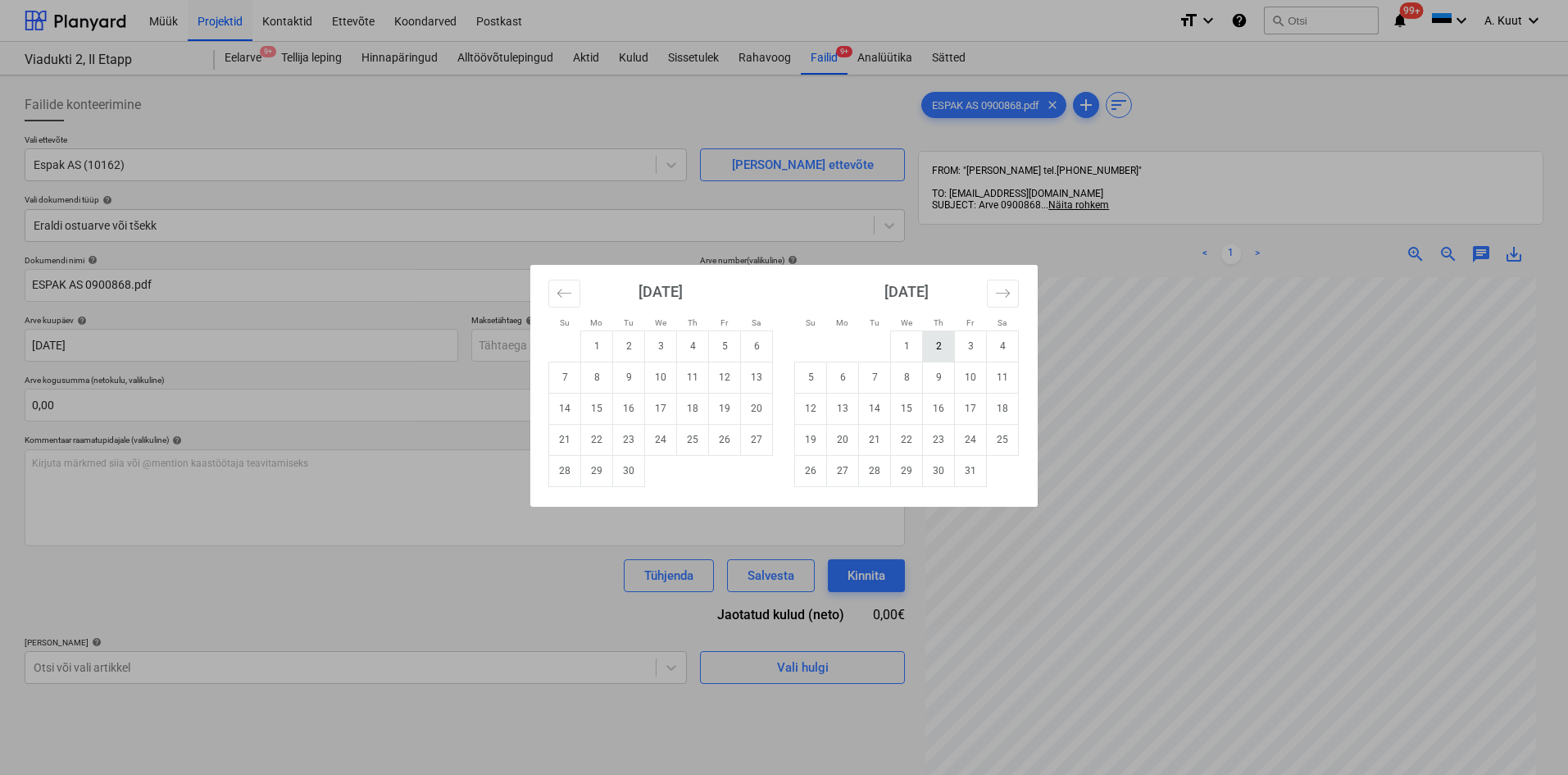
type input "[DATE]"
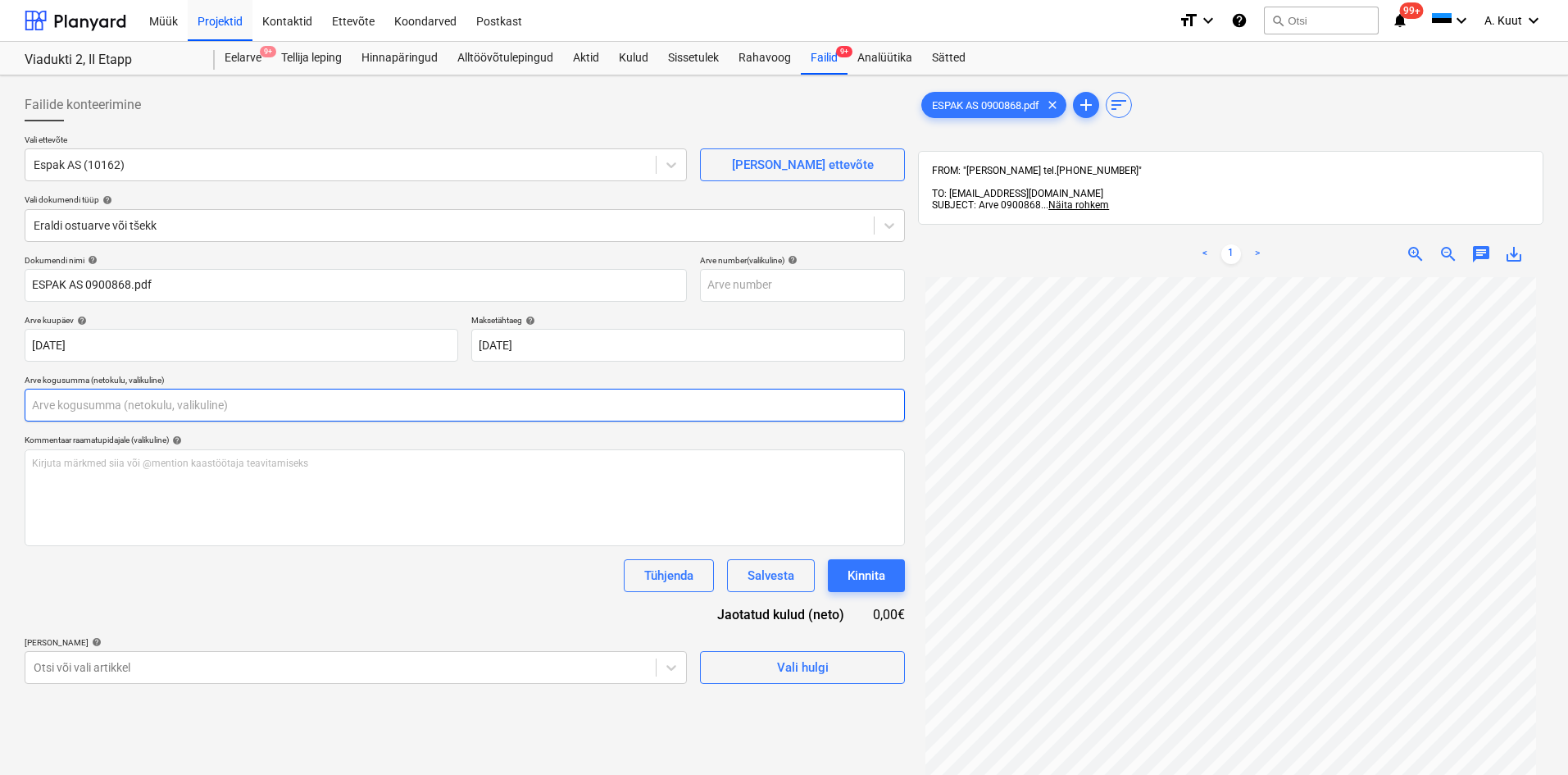
click at [134, 405] on input "text" at bounding box center [464, 405] width 880 height 33
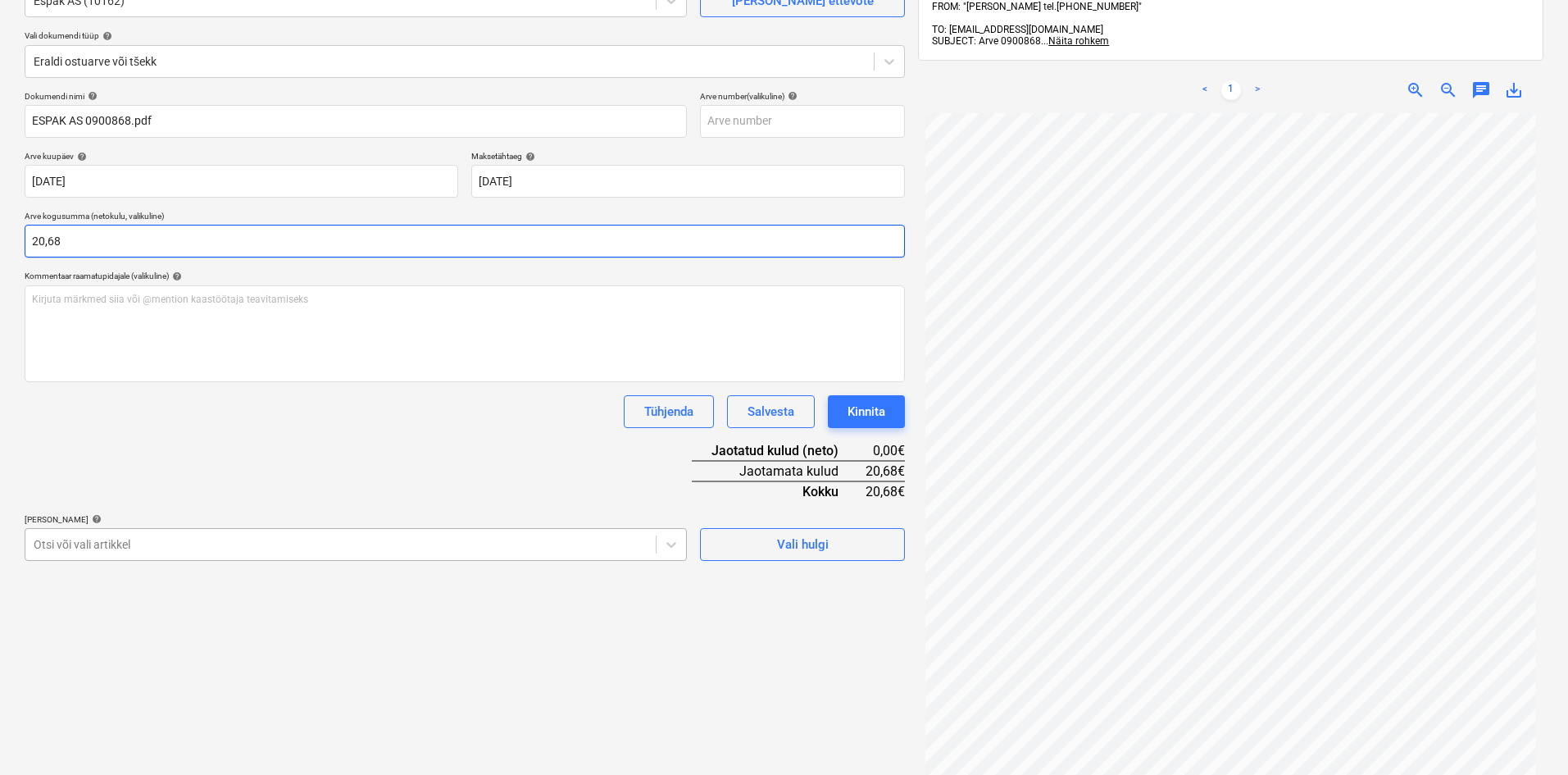
type input "20,68"
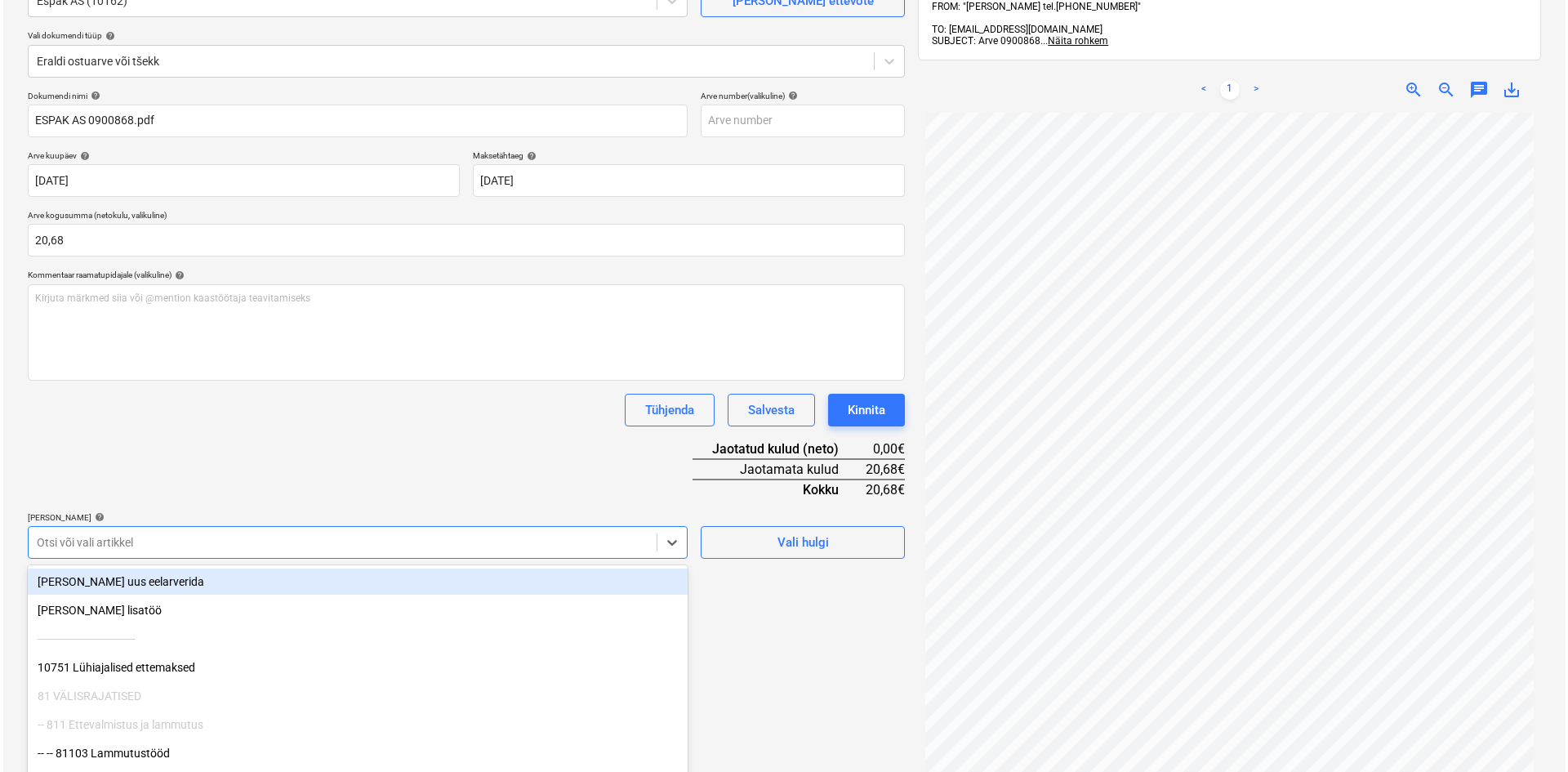
scroll to position [212, 0]
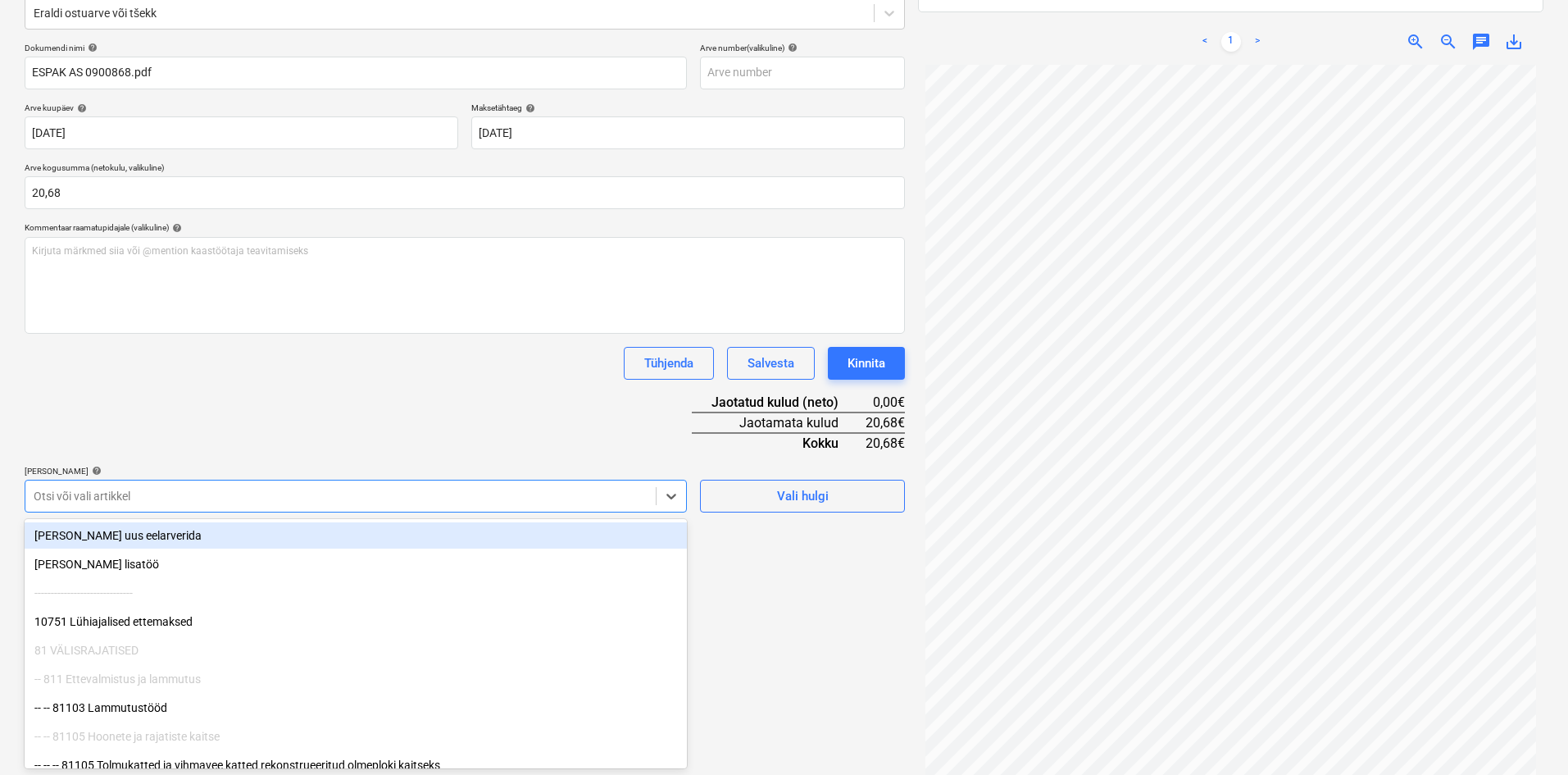
click at [136, 540] on body "Müük Projektid Kontaktid Ettevõte Koondarved Postkast format_size keyboard_arro…" at bounding box center [784, 174] width 1568 height 775
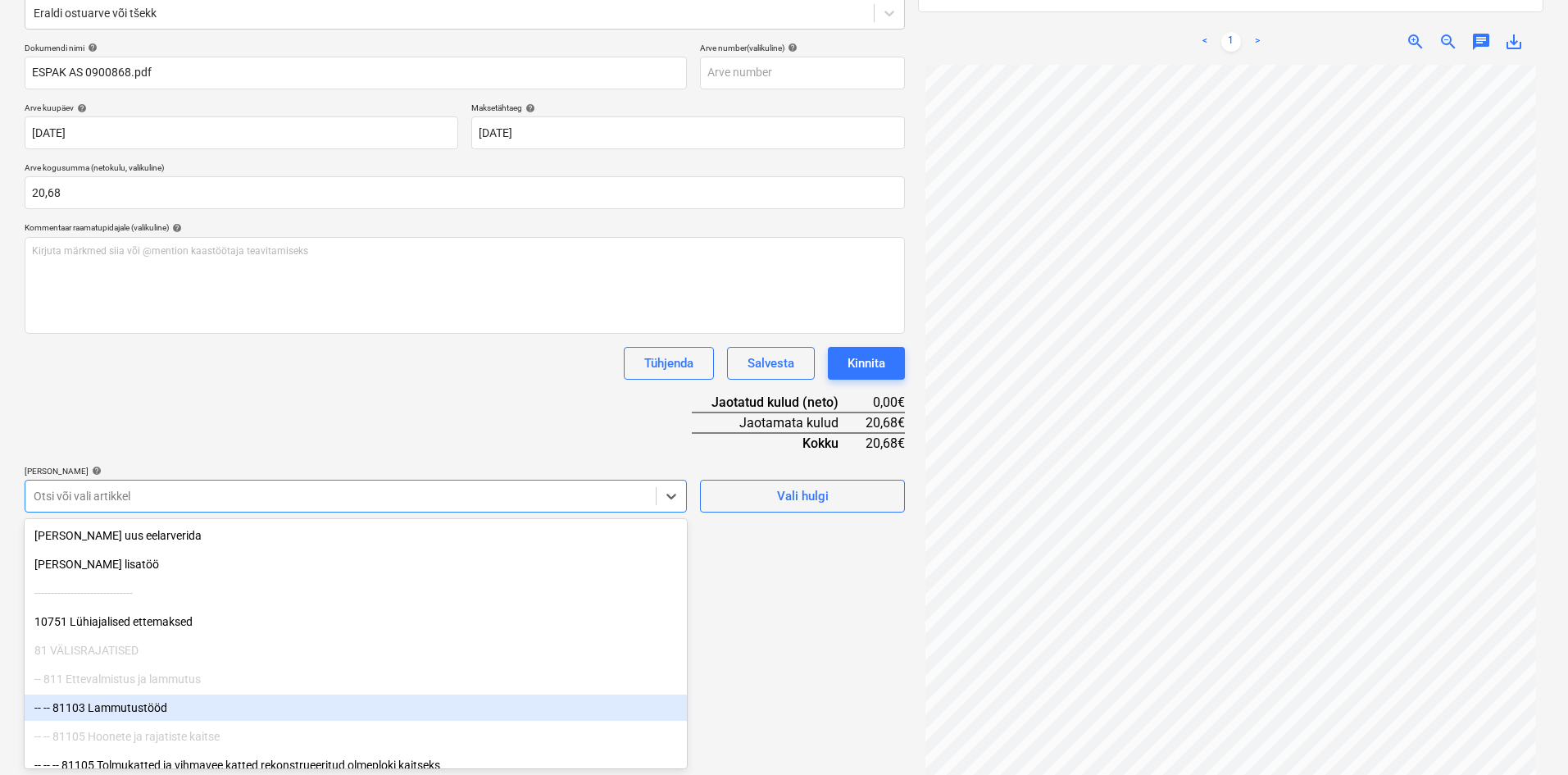
click at [134, 702] on div "-- -- 81103 Lammutustööd" at bounding box center [356, 707] width 662 height 26
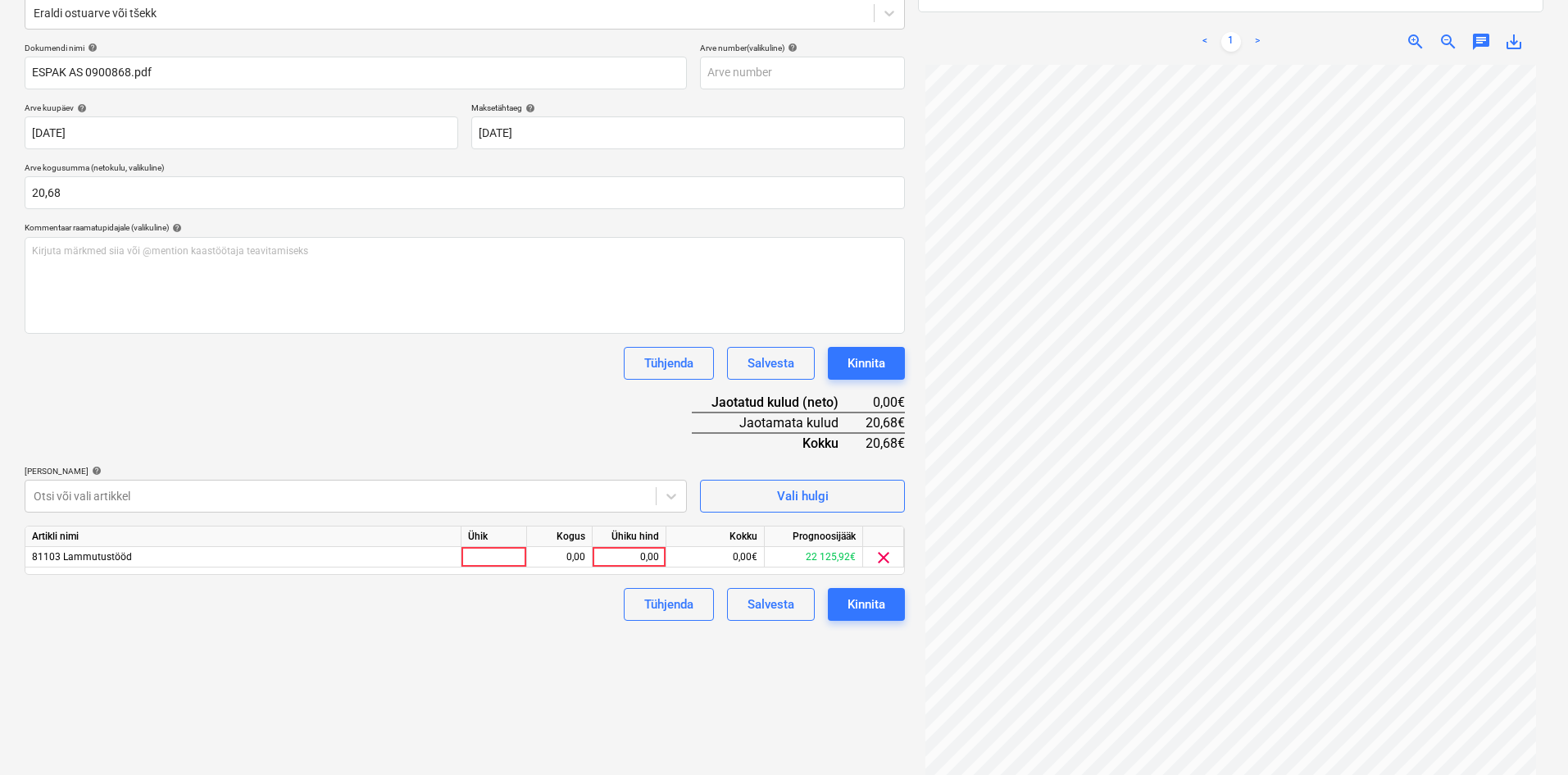
click at [445, 338] on div "Dokumendi nimi help ESPAK AS 0900868.pdf Arve number (valikuline) help [PERSON_…" at bounding box center [464, 331] width 880 height 578
click at [658, 556] on div "0,00" at bounding box center [629, 556] width 60 height 20
type input "20,68"
click at [577, 691] on div "Failide konteerimine Vali ettevõte Espak AS (10162) [PERSON_NAME] uus ettevõte …" at bounding box center [464, 335] width 894 height 930
click at [873, 602] on div "Kinnita" at bounding box center [867, 604] width 38 height 21
